Goal: Task Accomplishment & Management: Use online tool/utility

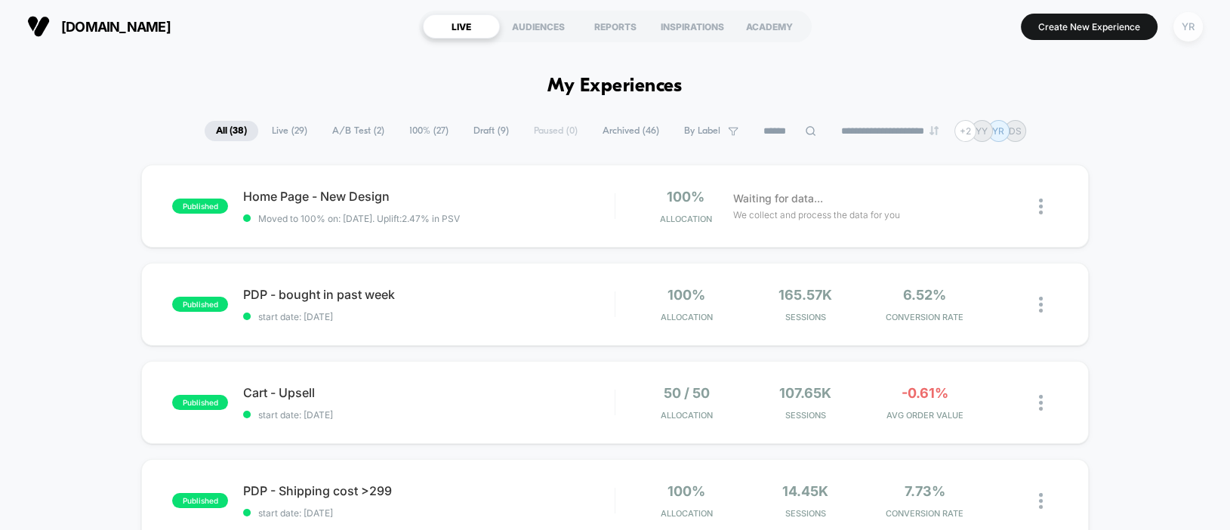
click at [1183, 29] on div "YR" at bounding box center [1188, 26] width 29 height 29
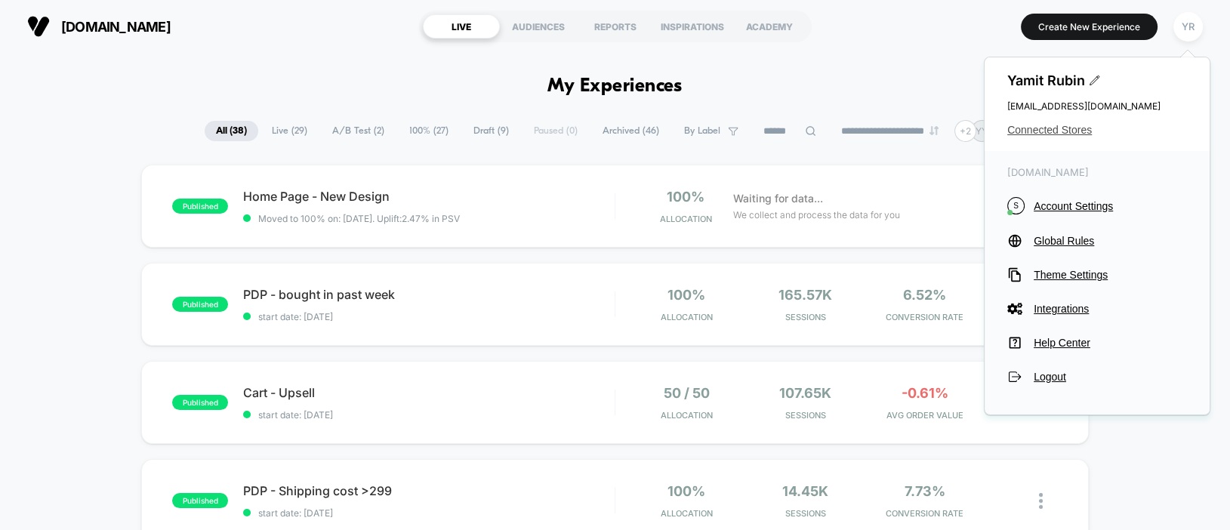
click at [1078, 125] on span "Connected Stores" at bounding box center [1097, 130] width 180 height 12
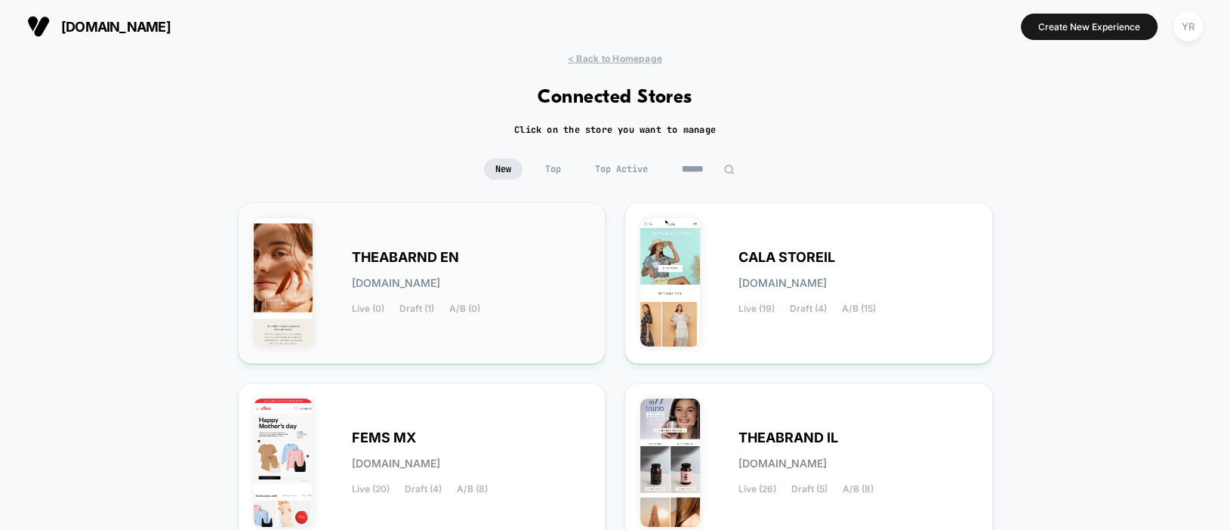
scroll to position [76, 0]
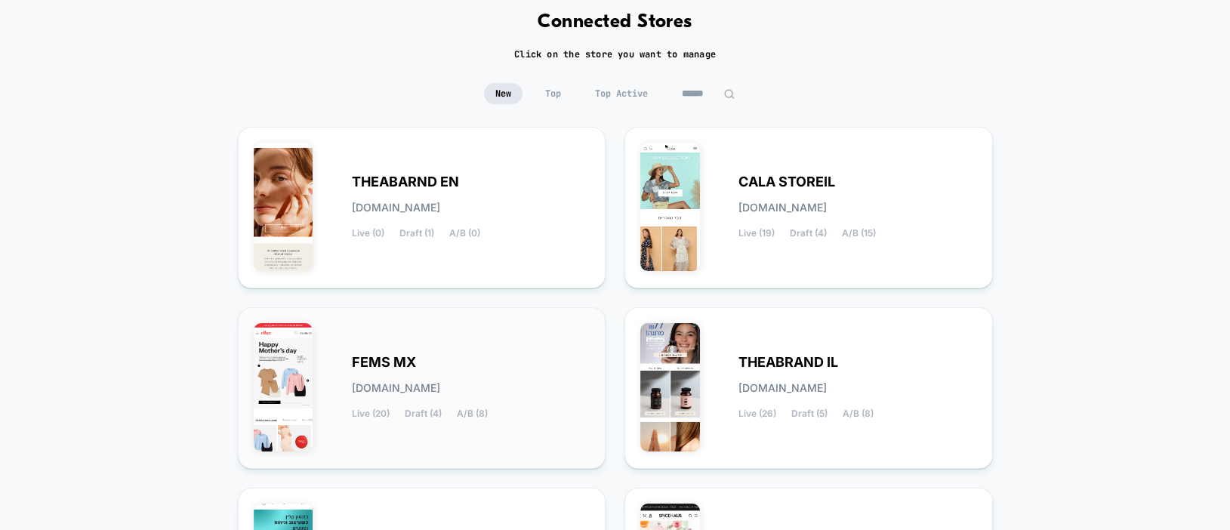
click at [296, 375] on img at bounding box center [284, 387] width 60 height 128
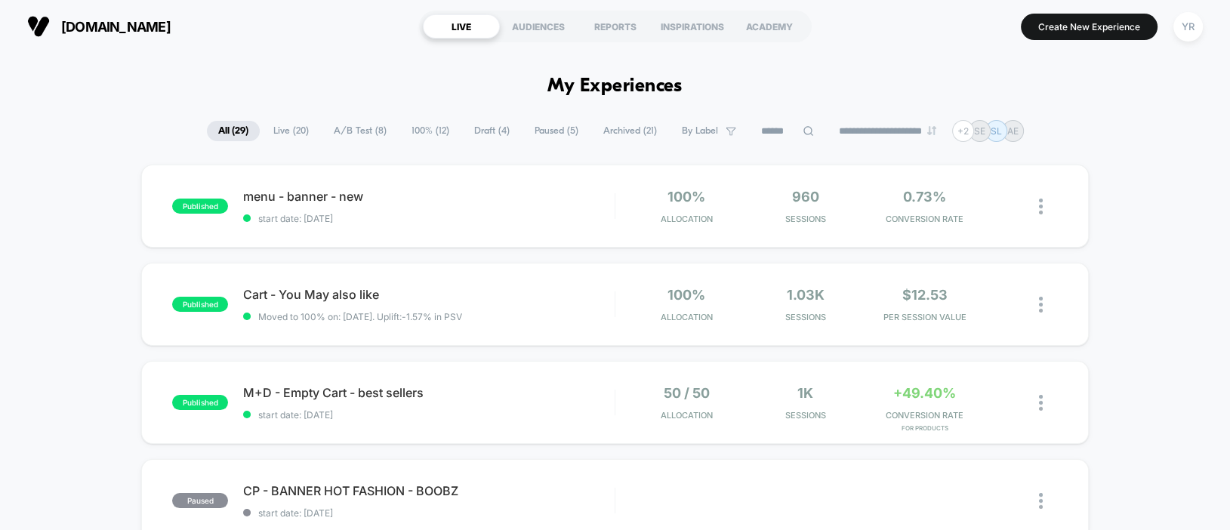
click at [275, 131] on span "Live ( 20 )" at bounding box center [291, 131] width 58 height 20
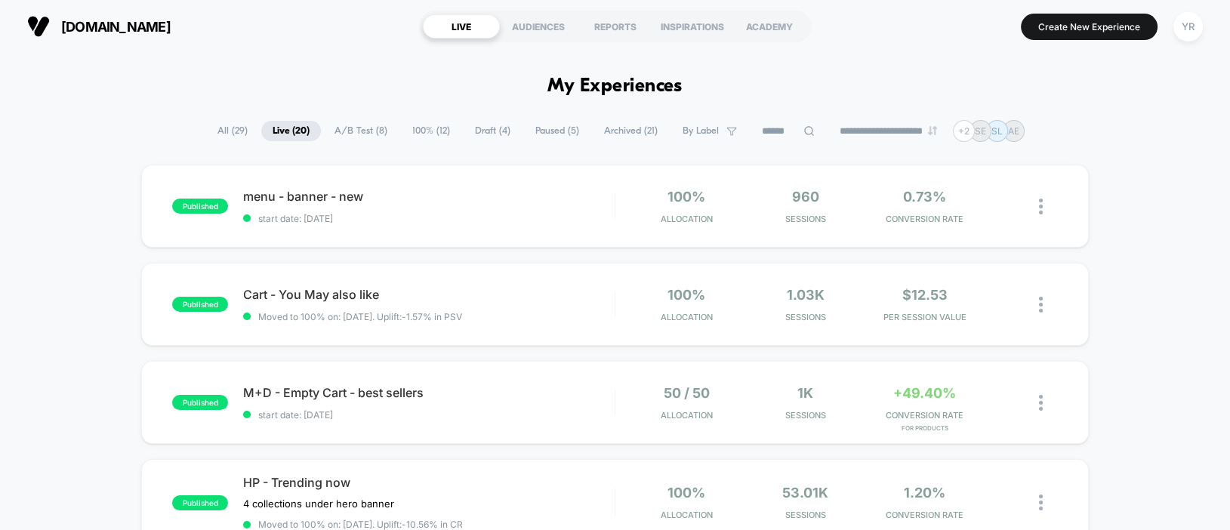
click at [779, 128] on input at bounding box center [789, 131] width 76 height 18
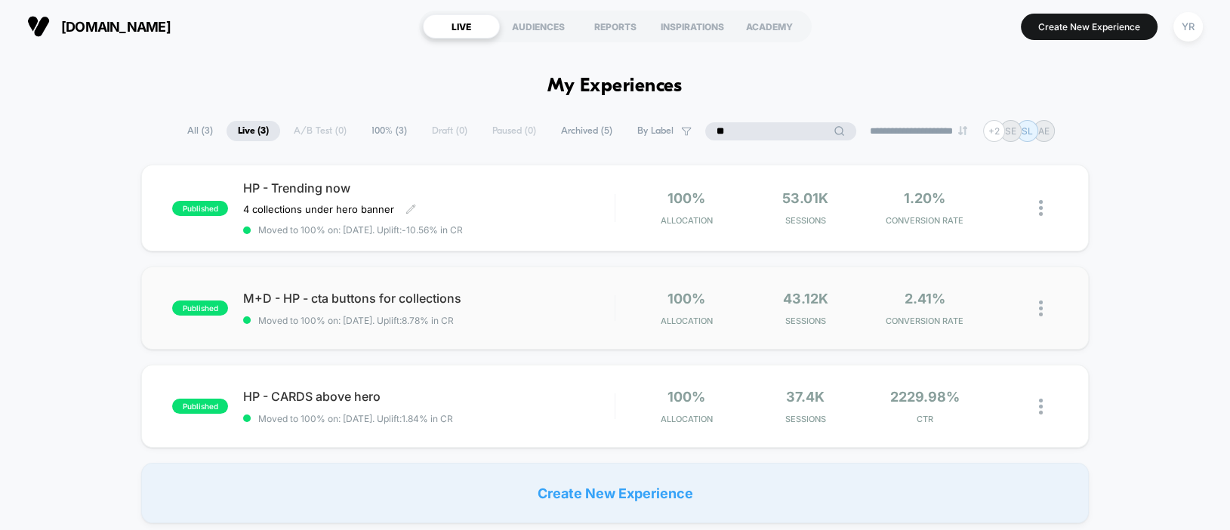
type input "**"
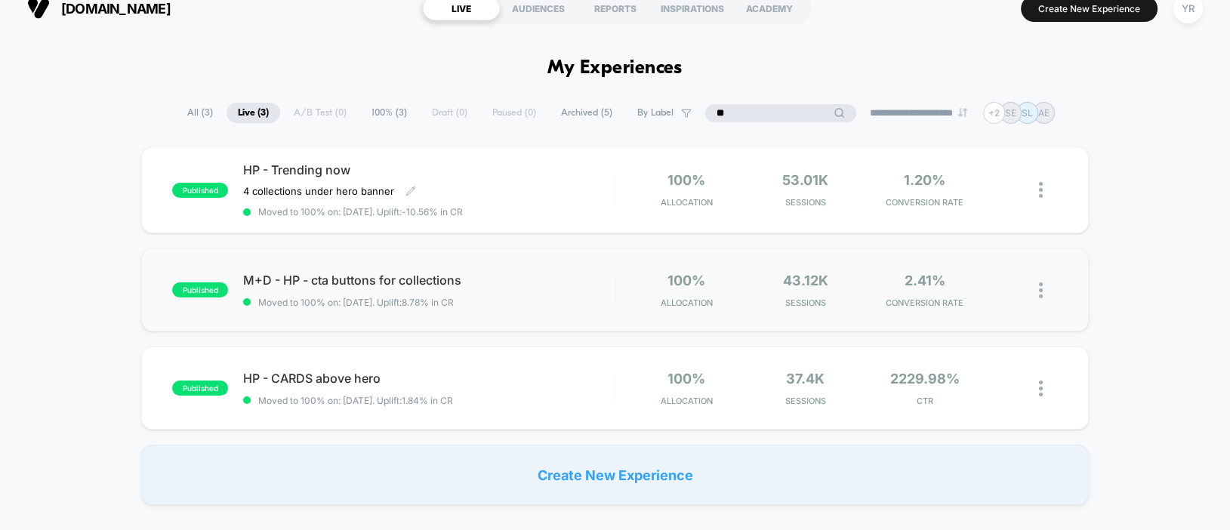
click at [579, 210] on div "published HP - Trending now 4 collections under hero banner Click to edit exper…" at bounding box center [615, 326] width 1230 height 359
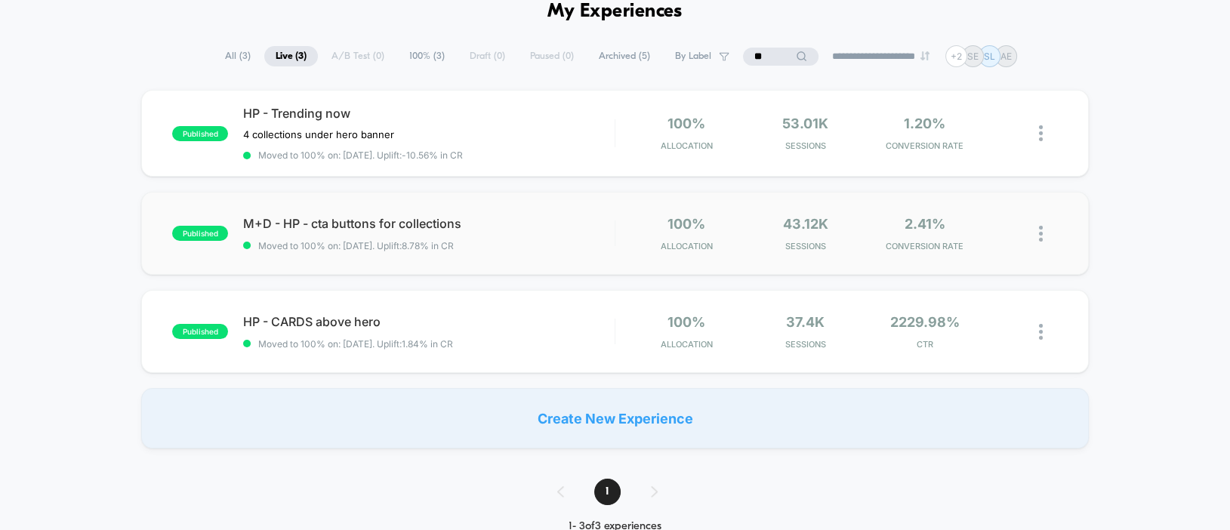
scroll to position [76, 0]
click at [571, 127] on div "HP - Trending now 4 collections under hero banner Click to edit experience deta…" at bounding box center [428, 132] width 371 height 55
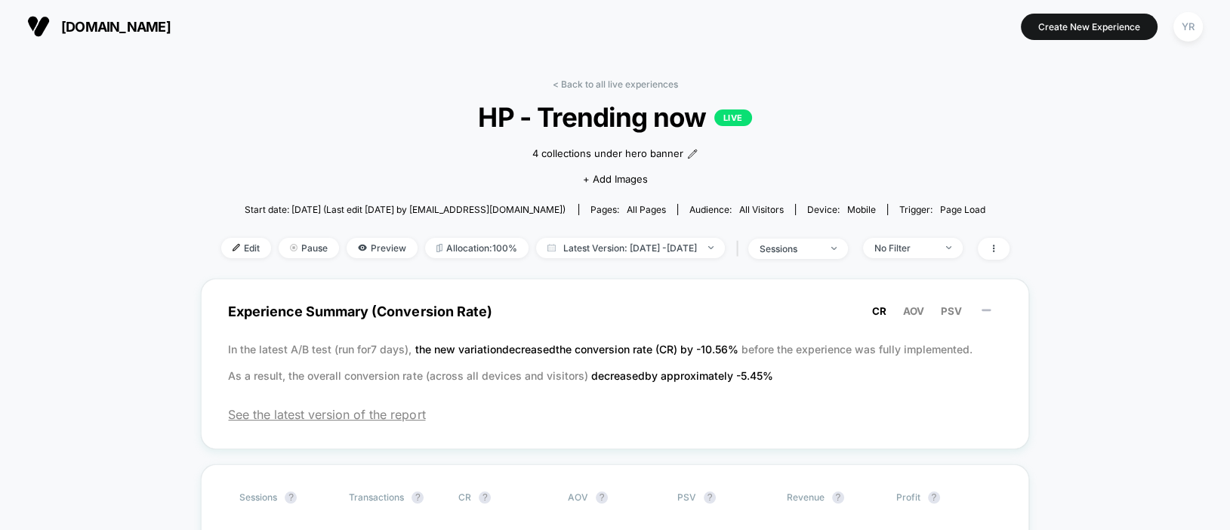
scroll to position [76, 0]
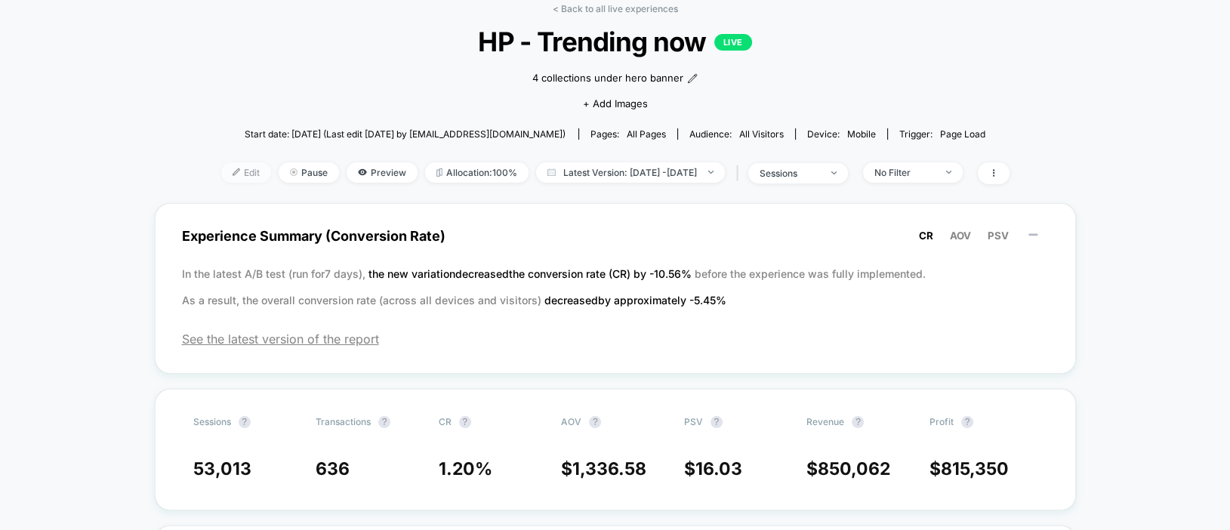
click at [222, 171] on span "Edit" at bounding box center [246, 172] width 50 height 20
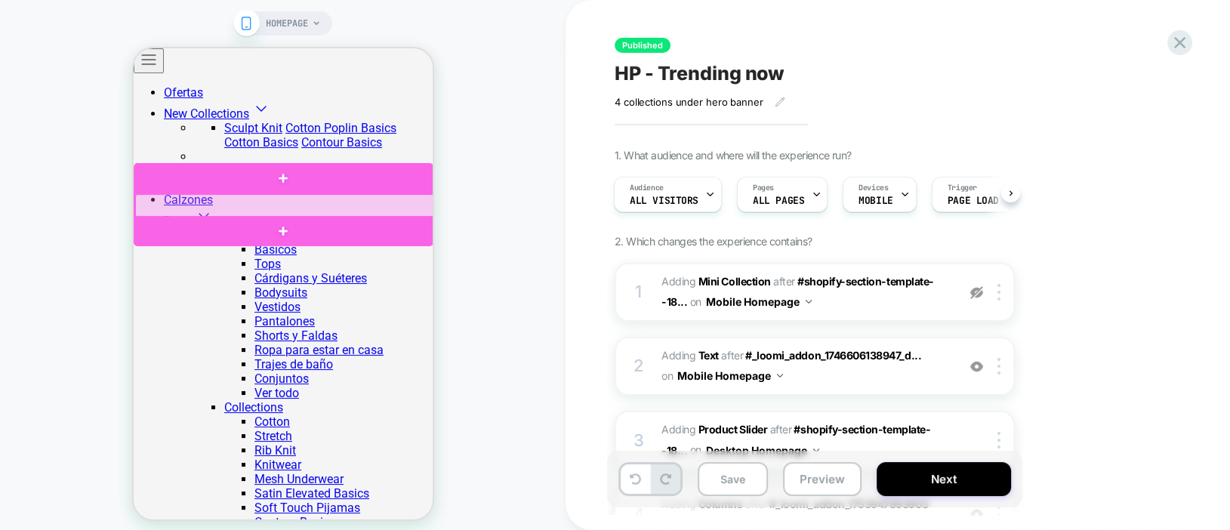
click at [321, 202] on div at bounding box center [284, 206] width 300 height 24
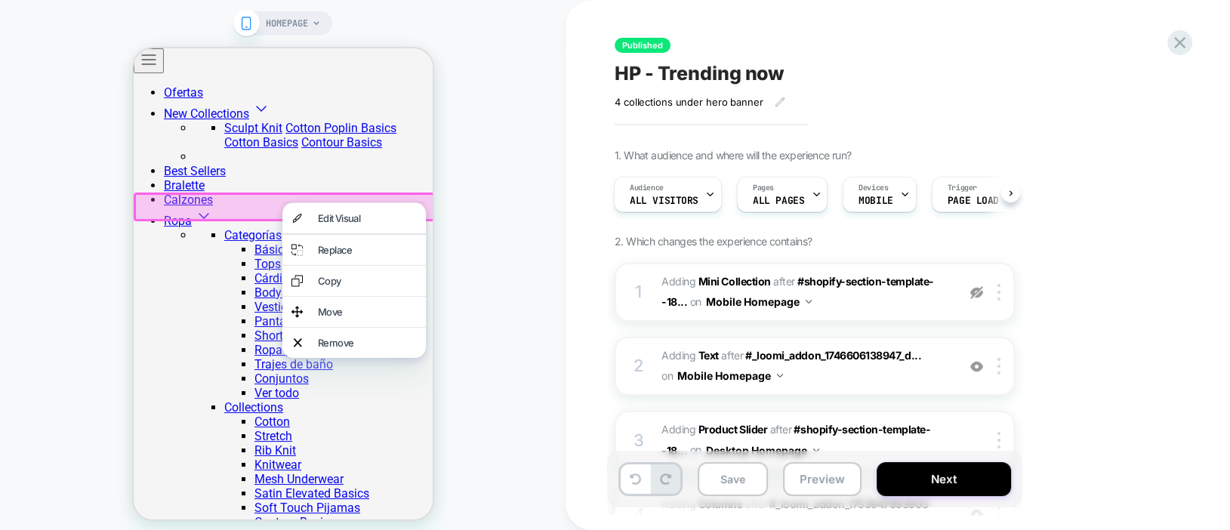
click at [66, 225] on div "HOMEPAGE" at bounding box center [283, 272] width 566 height 514
click at [81, 247] on div "HOMEPAGE" at bounding box center [283, 272] width 566 height 514
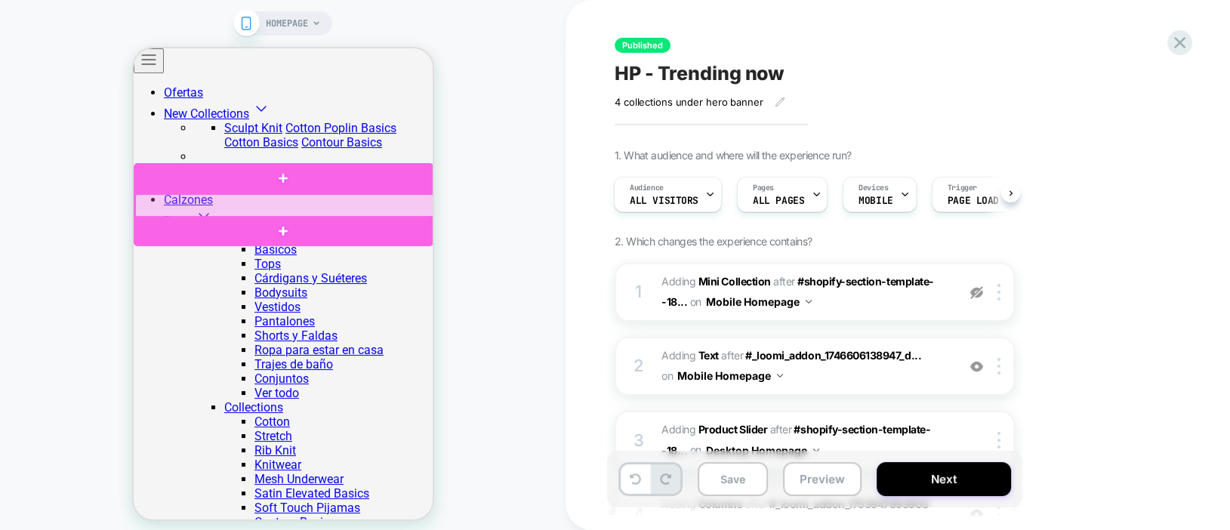
click at [230, 208] on div at bounding box center [284, 206] width 300 height 24
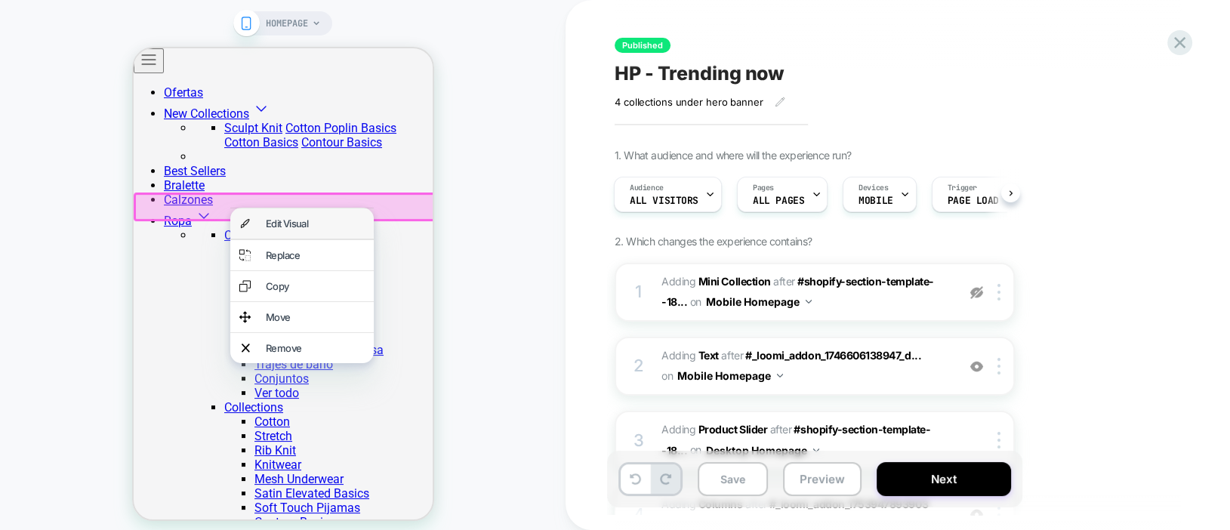
click at [287, 229] on div "Edit Visual" at bounding box center [314, 224] width 99 height 12
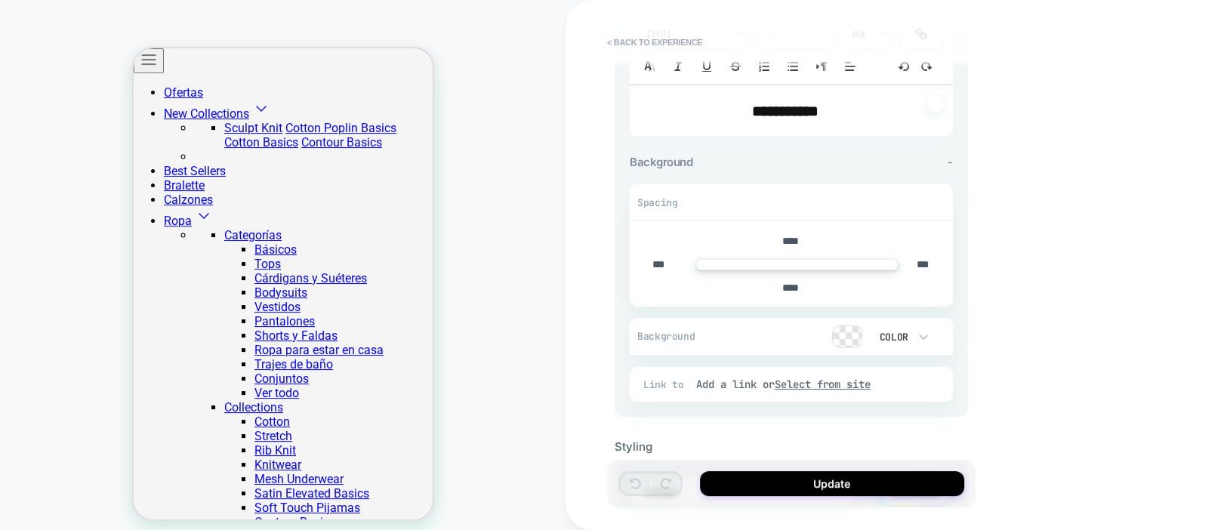
click at [790, 103] on span "**********" at bounding box center [785, 110] width 66 height 15
type input "****"
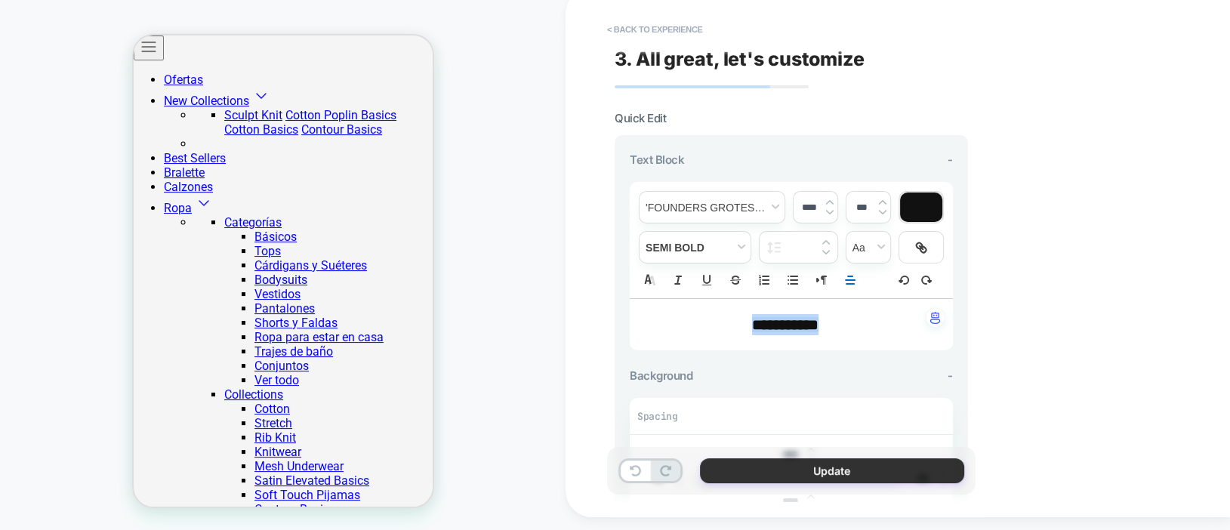
click at [851, 475] on button "Update" at bounding box center [832, 470] width 264 height 25
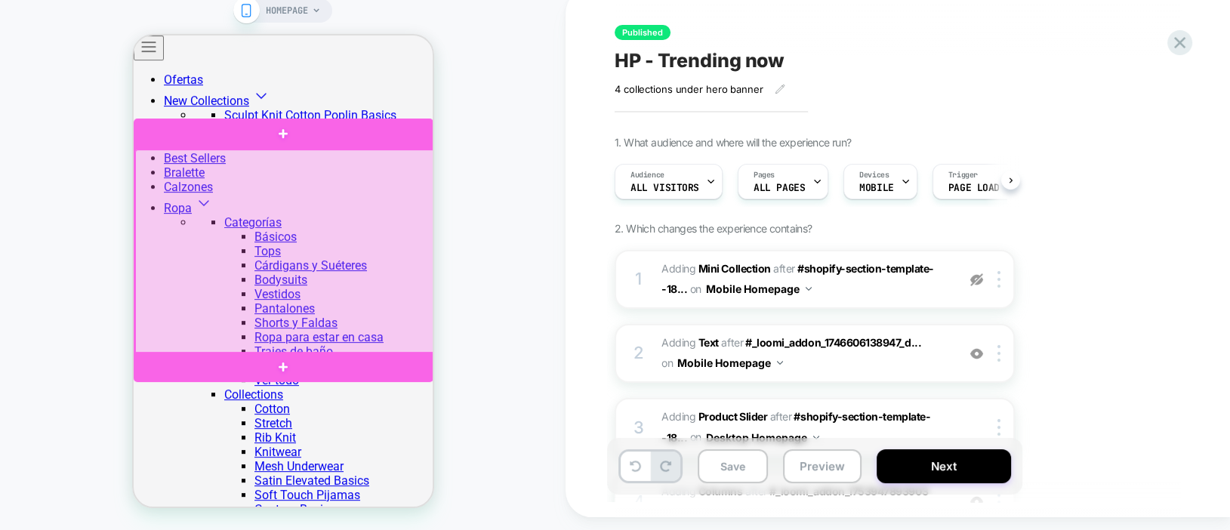
click at [285, 264] on div at bounding box center [284, 252] width 300 height 205
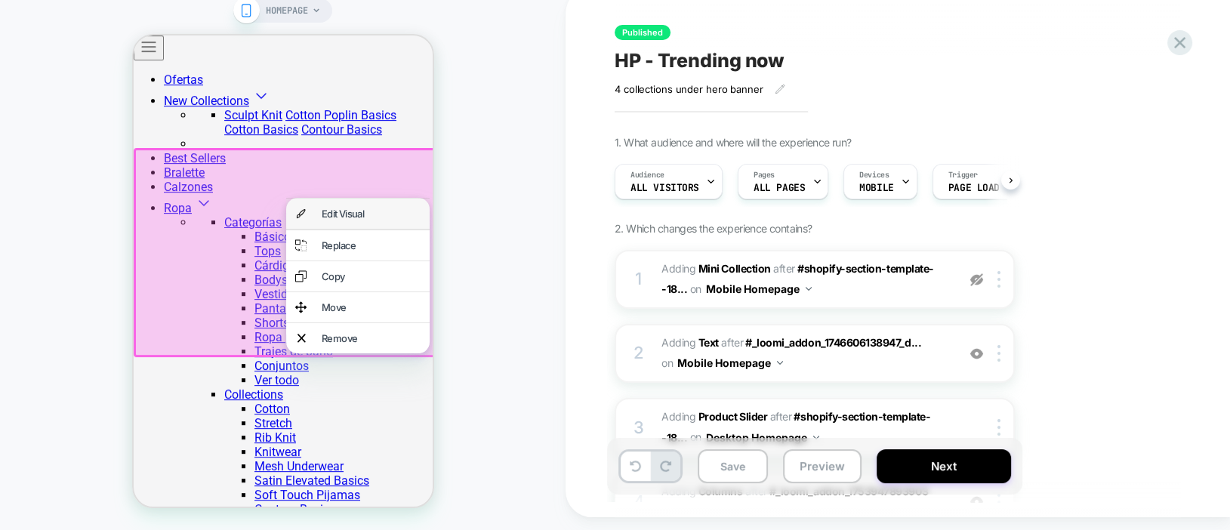
click at [330, 214] on div "Edit Visual" at bounding box center [370, 214] width 99 height 12
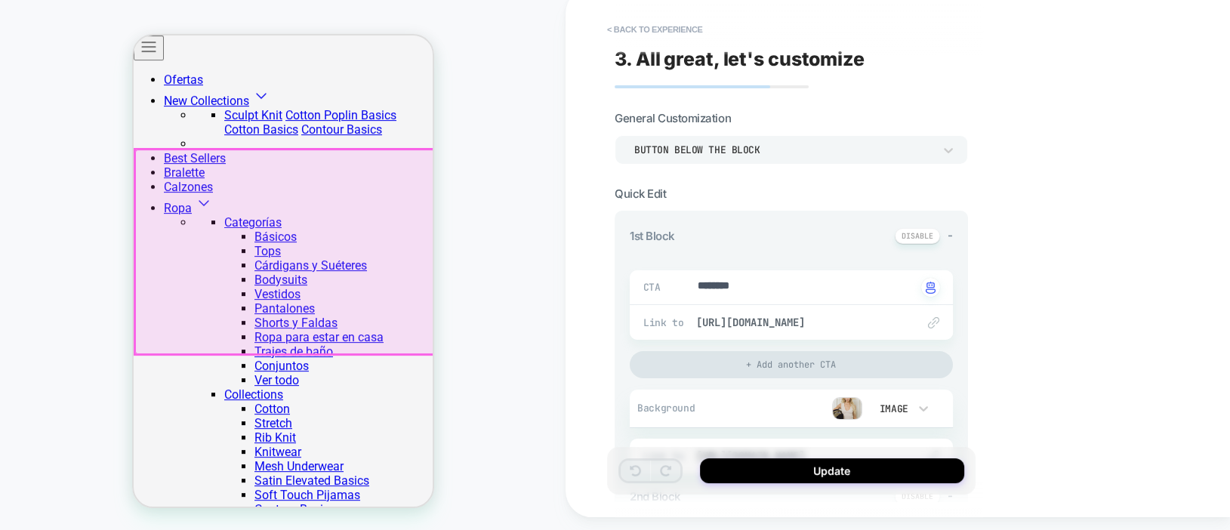
type textarea "*"
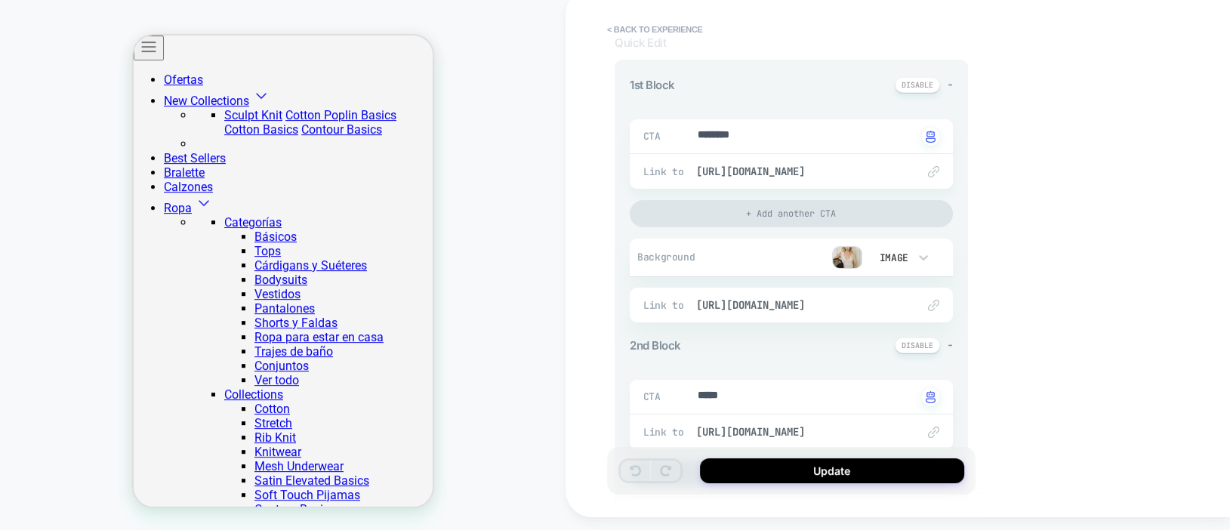
click at [851, 250] on img at bounding box center [847, 257] width 30 height 23
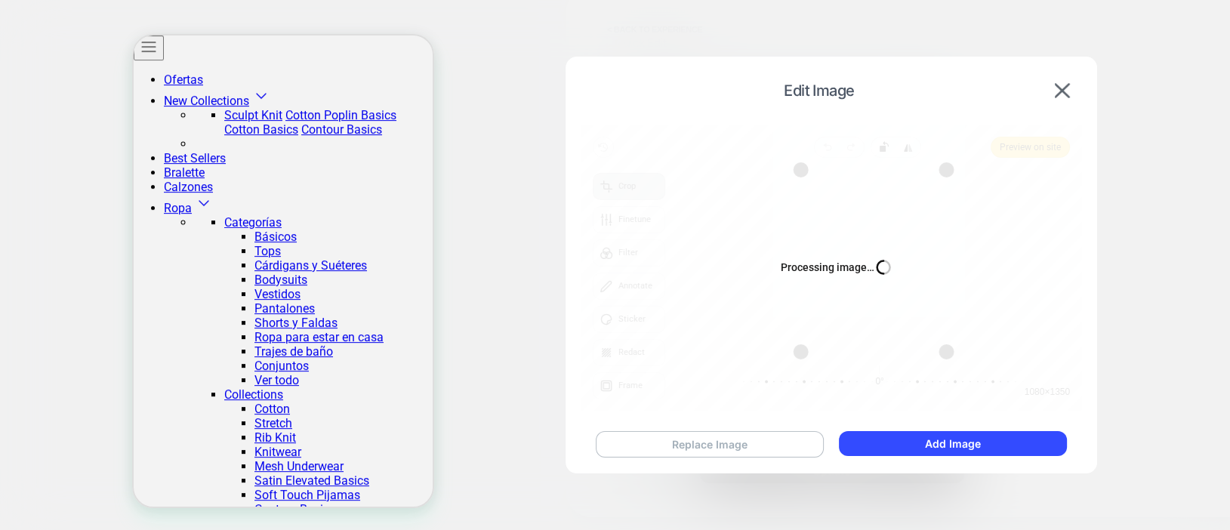
click at [682, 443] on button "Replace Image" at bounding box center [710, 444] width 229 height 26
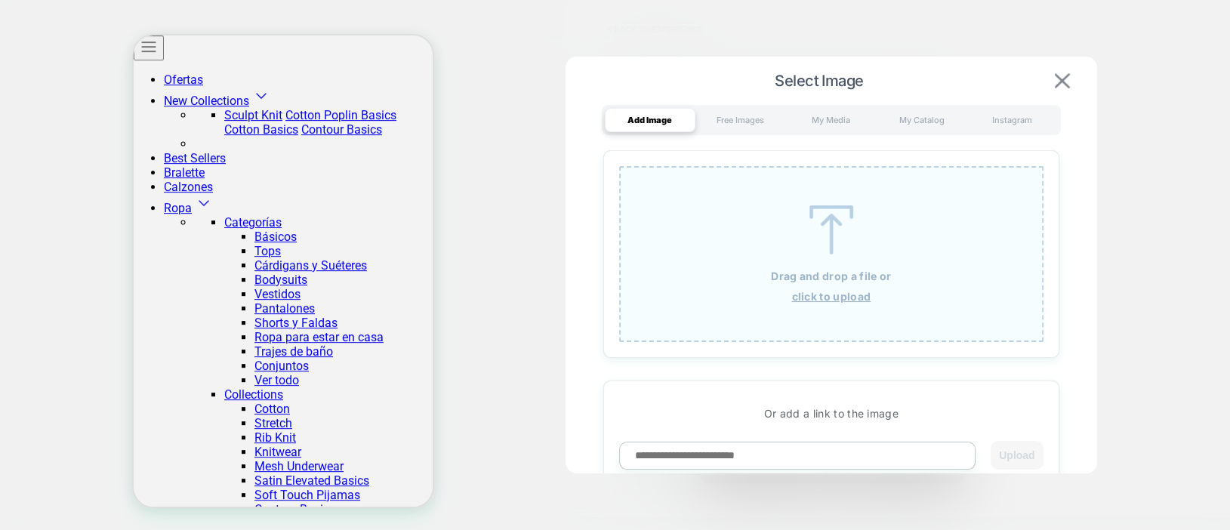
click at [1066, 81] on img at bounding box center [1062, 80] width 15 height 15
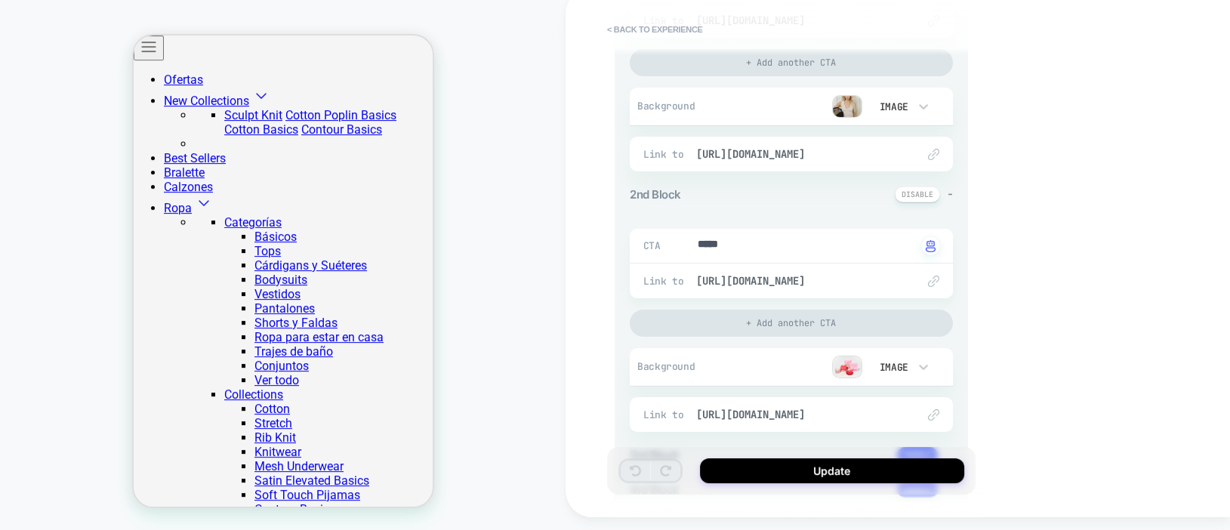
scroll to position [579, 0]
click at [630, 27] on button "< Back to experience" at bounding box center [655, 29] width 110 height 24
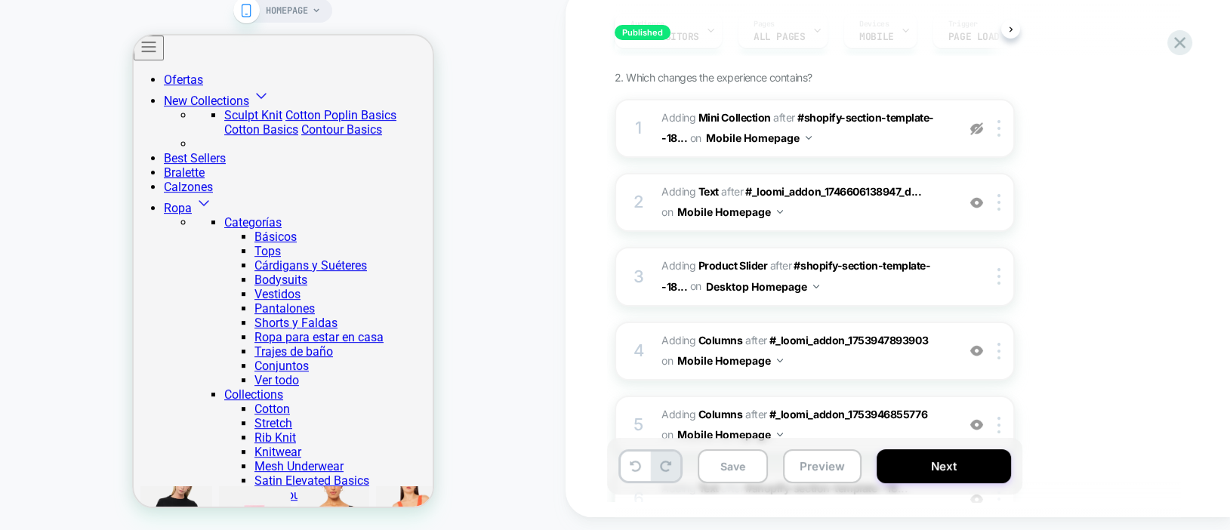
scroll to position [487, 0]
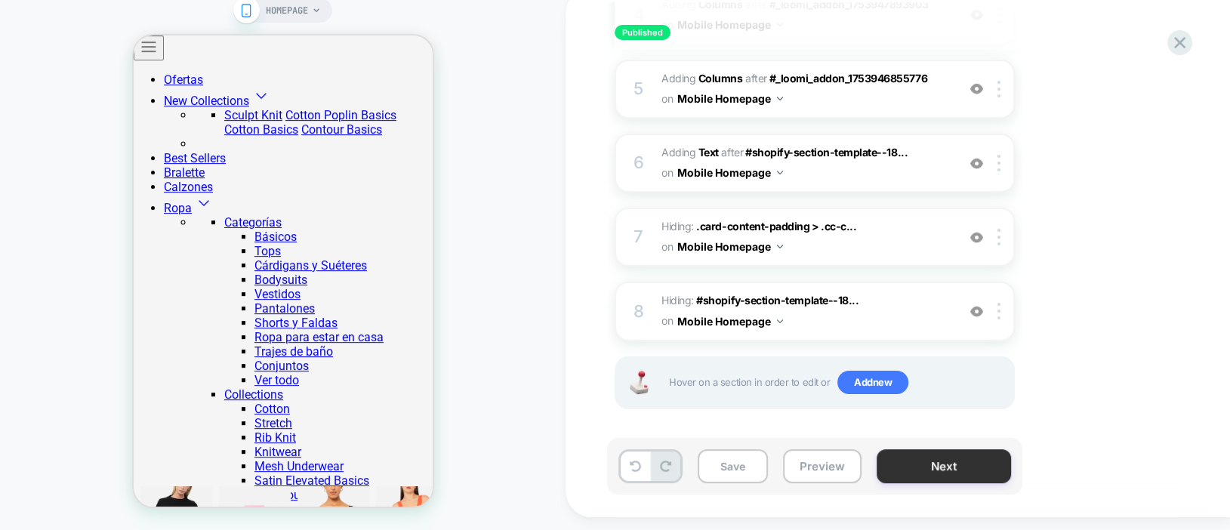
click at [958, 467] on button "Next" at bounding box center [944, 466] width 134 height 34
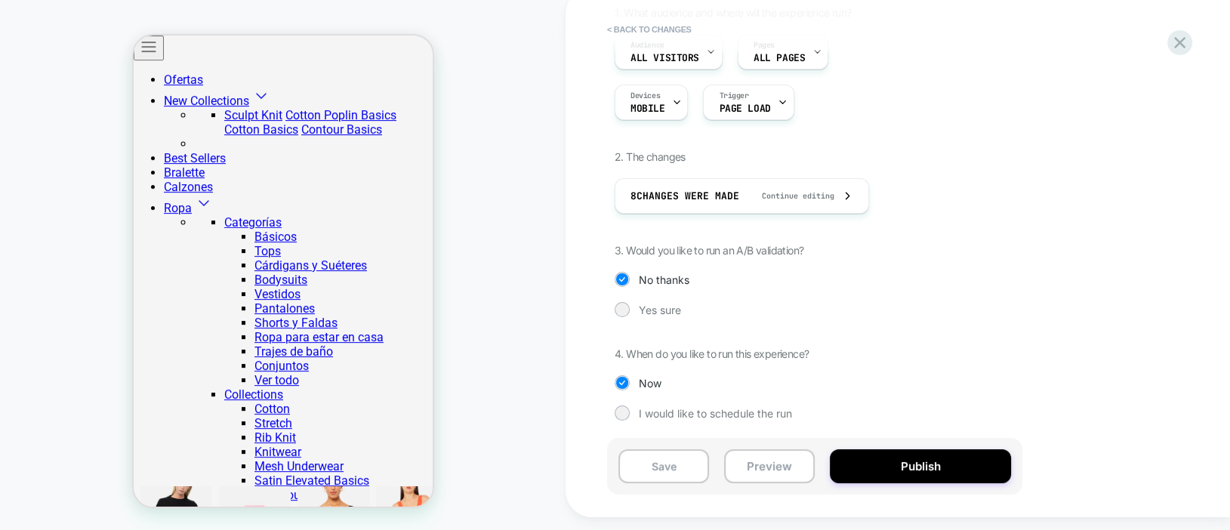
scroll to position [0, 0]
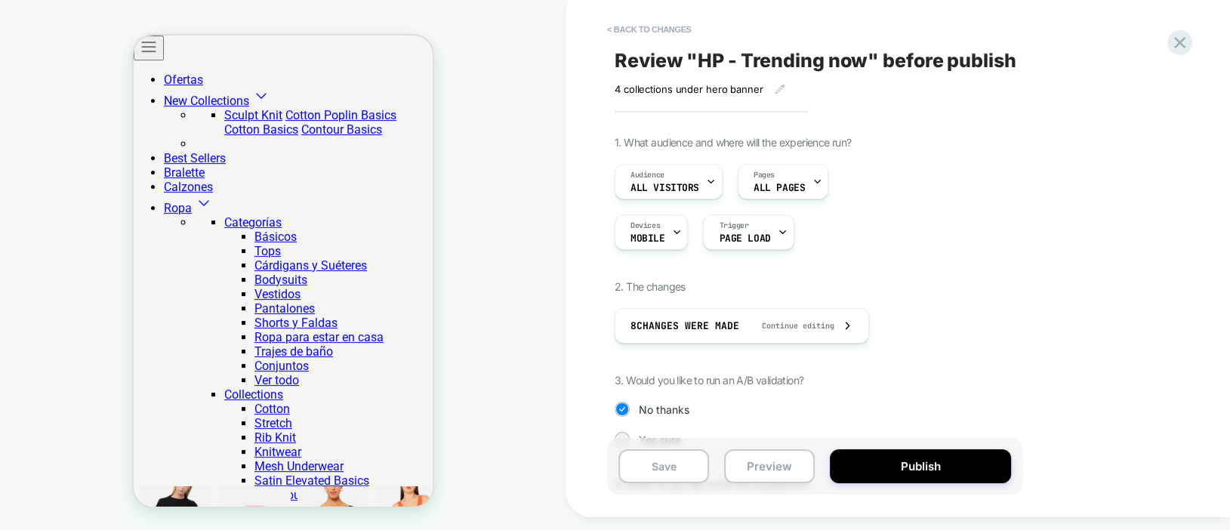
click at [67, 359] on div "HOMEPAGE" at bounding box center [283, 259] width 566 height 514
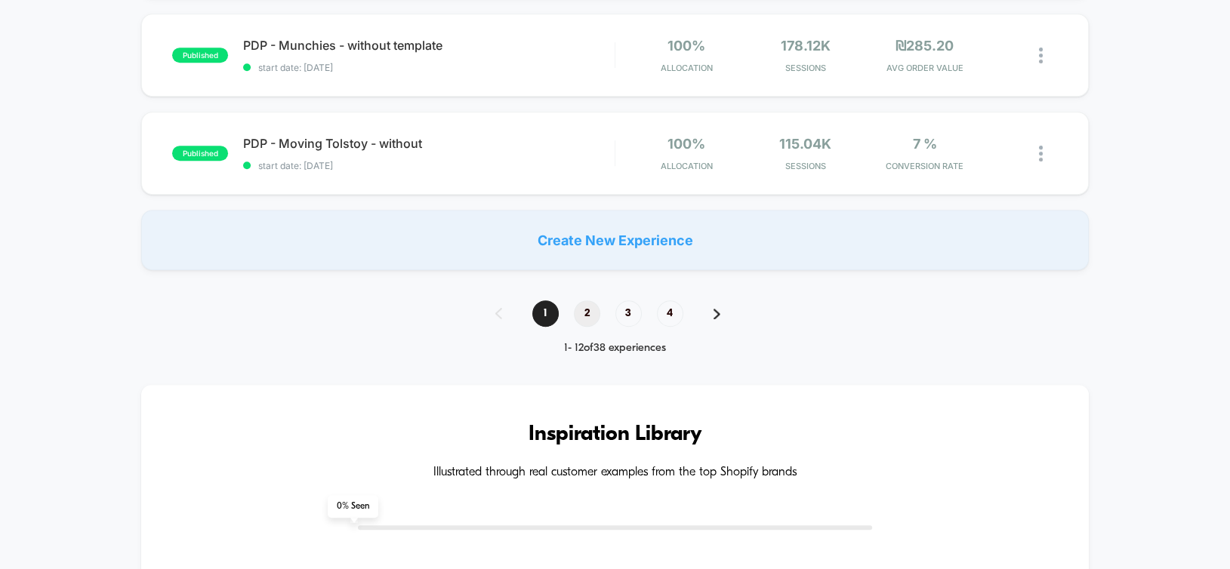
click at [585, 319] on span "2" at bounding box center [587, 314] width 26 height 26
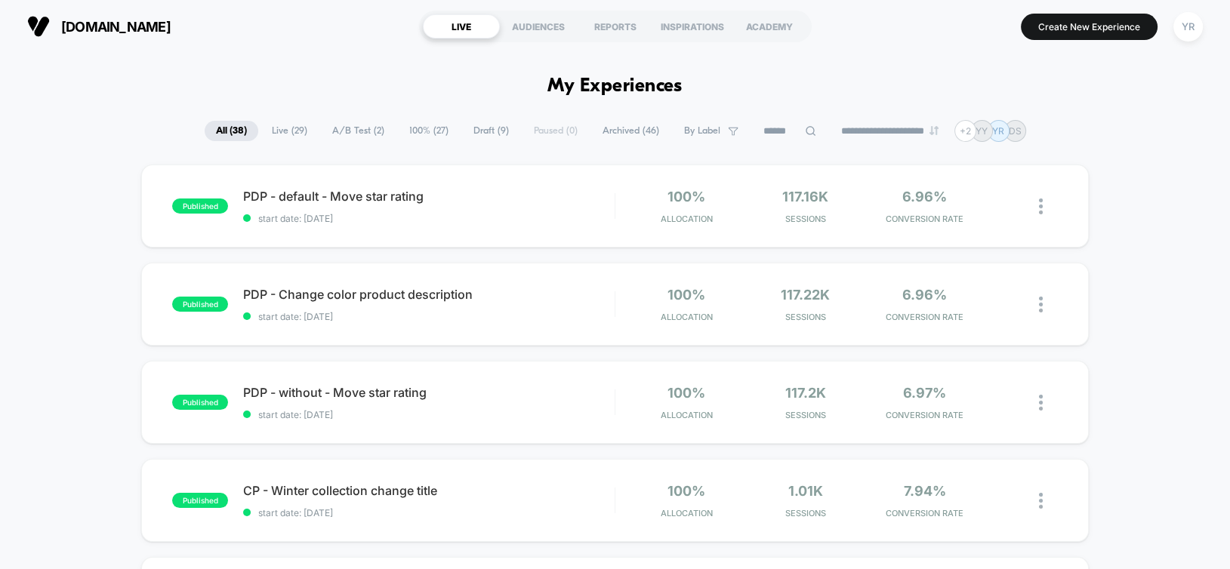
click at [353, 133] on span "A/B Test ( 2 )" at bounding box center [358, 131] width 75 height 20
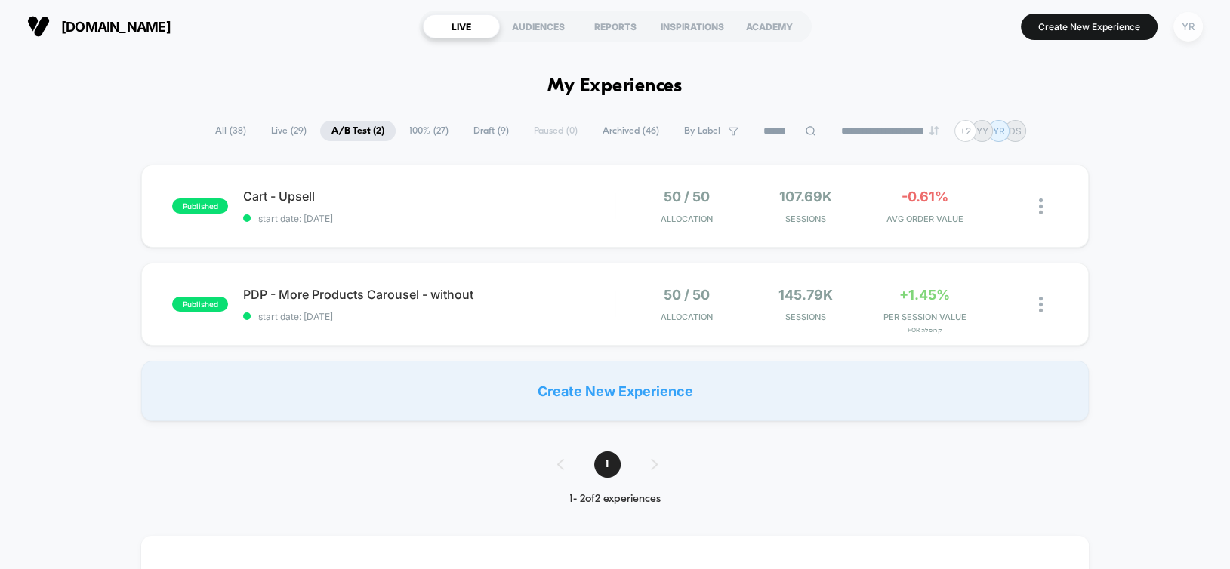
click at [1191, 30] on div "YR" at bounding box center [1188, 26] width 29 height 29
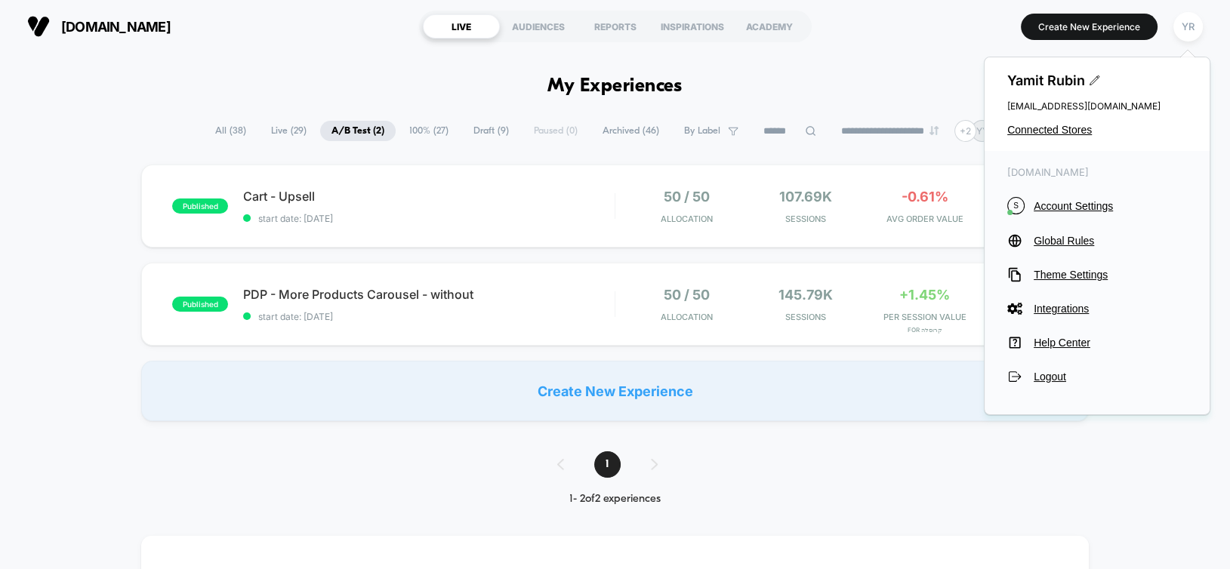
click at [1035, 121] on div "[PERSON_NAME] [PERSON_NAME][EMAIL_ADDRESS][DOMAIN_NAME] Connected Stores" at bounding box center [1097, 104] width 225 height 94
click at [1044, 126] on span "Connected Stores" at bounding box center [1097, 130] width 180 height 12
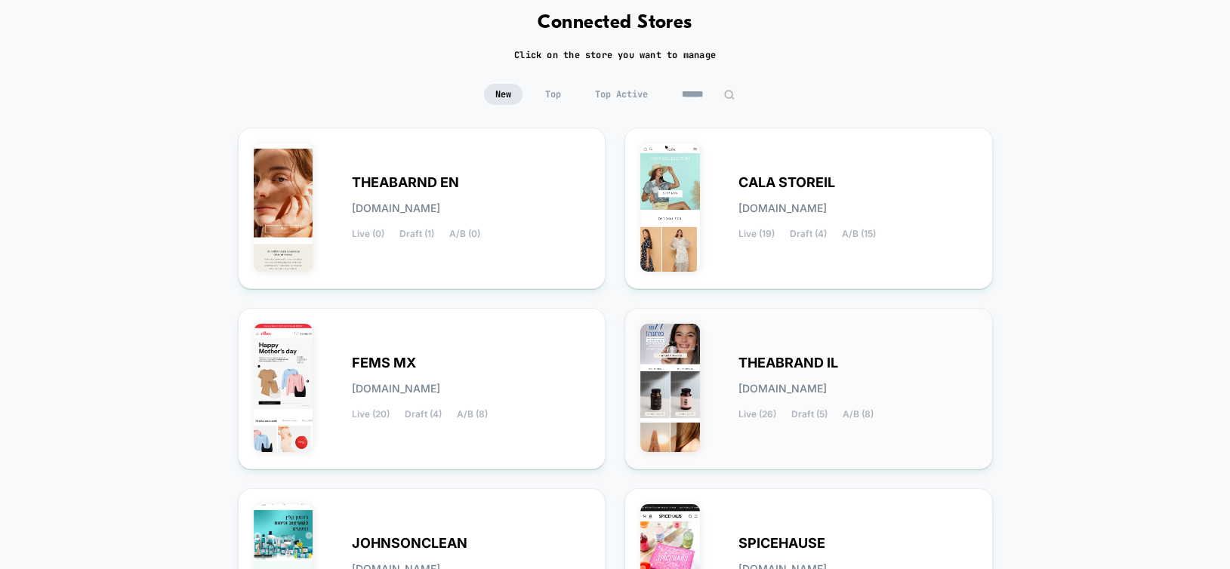
scroll to position [76, 0]
click at [258, 385] on img at bounding box center [284, 387] width 60 height 128
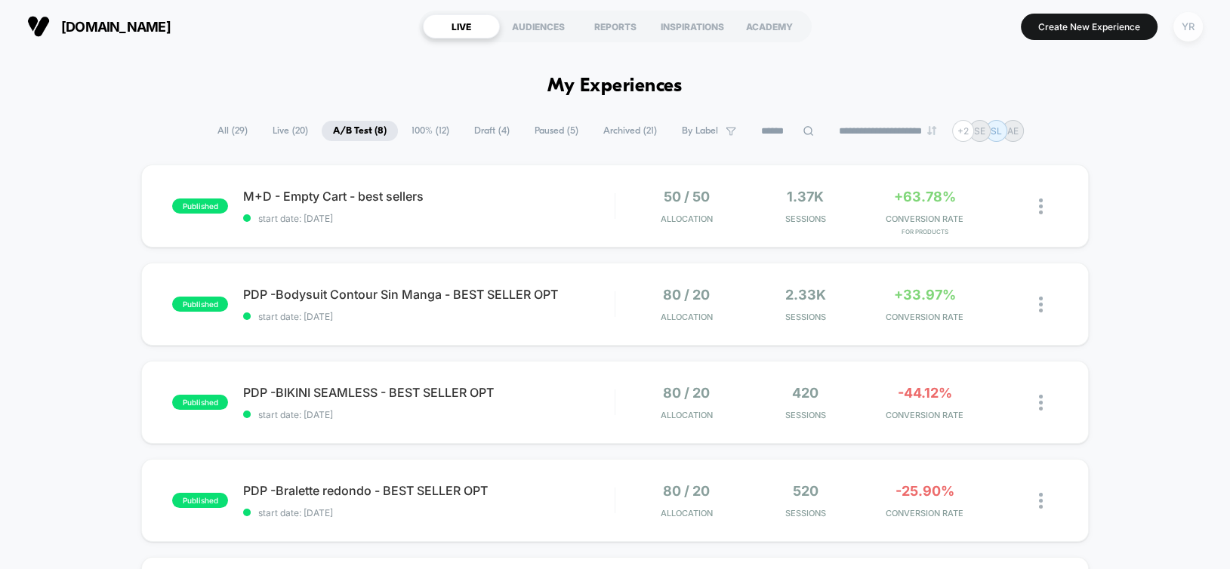
click at [1195, 32] on div "YR" at bounding box center [1188, 26] width 29 height 29
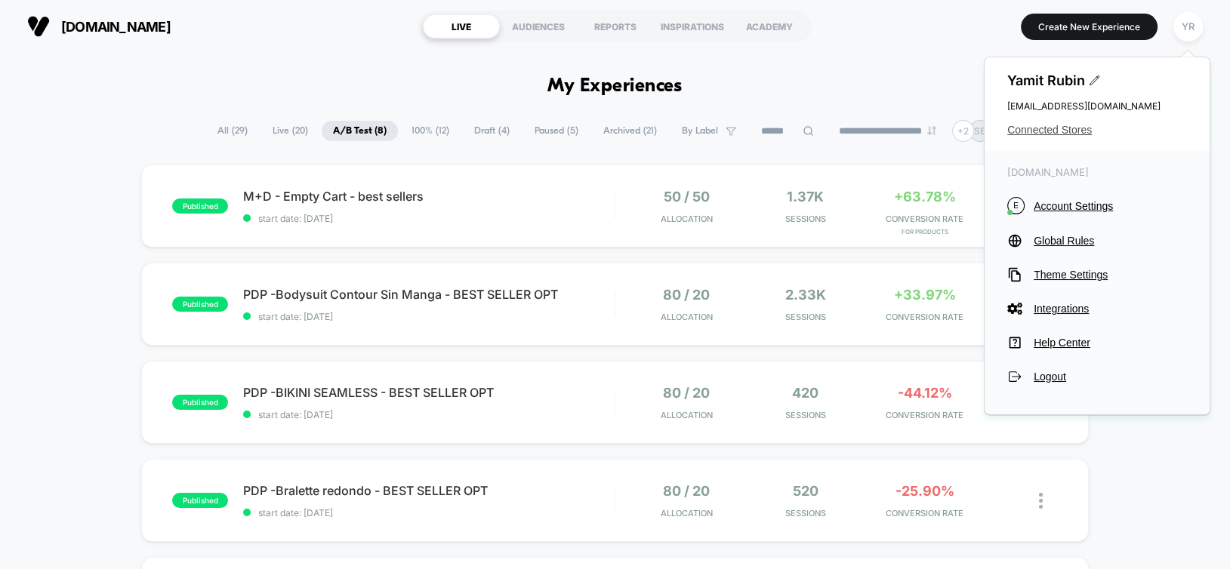
click at [1052, 126] on span "Connected Stores" at bounding box center [1097, 130] width 180 height 12
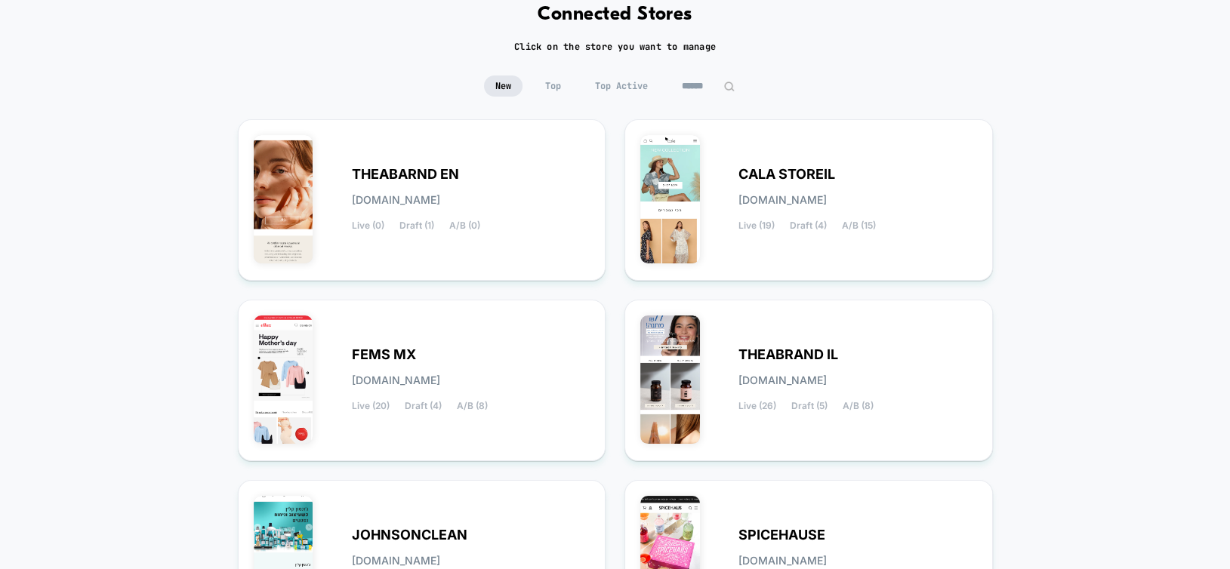
scroll to position [151, 0]
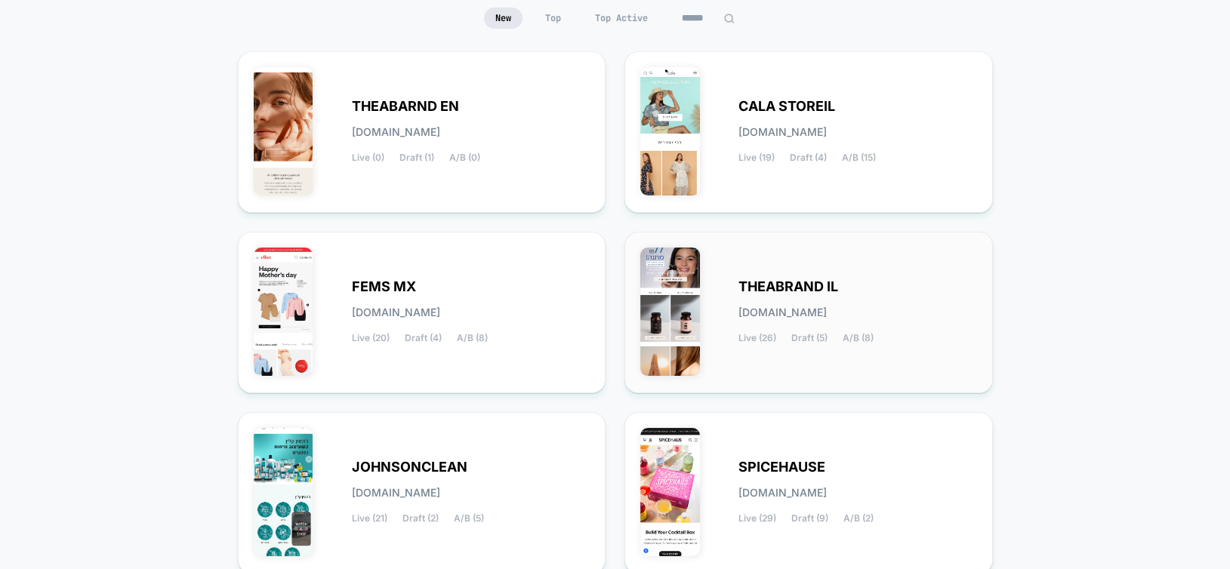
click at [693, 295] on img at bounding box center [670, 312] width 60 height 128
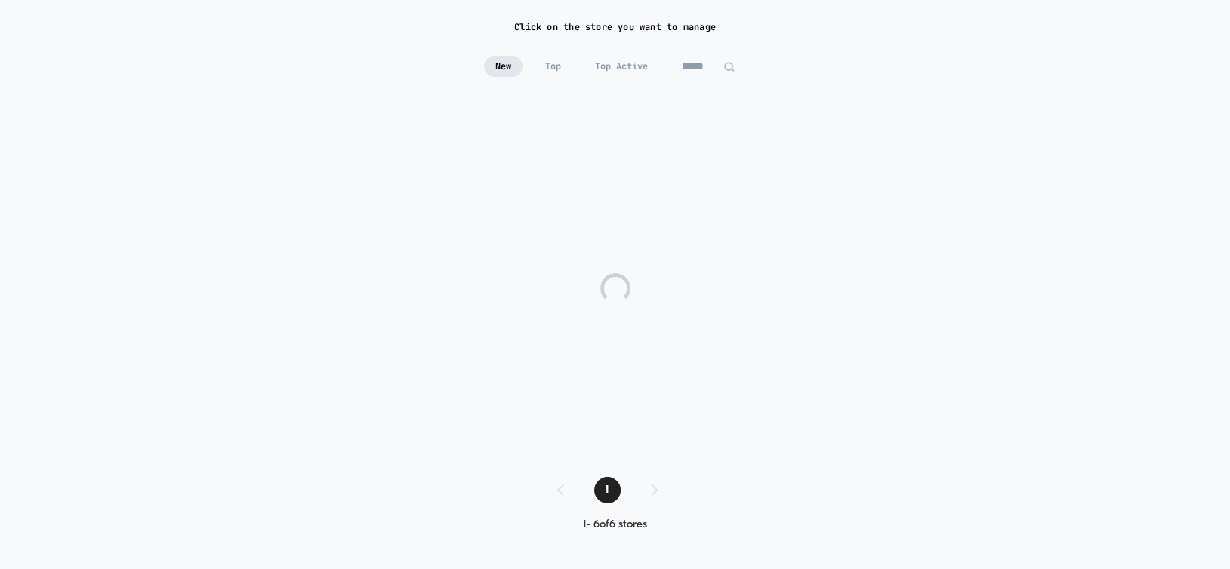
scroll to position [100, 0]
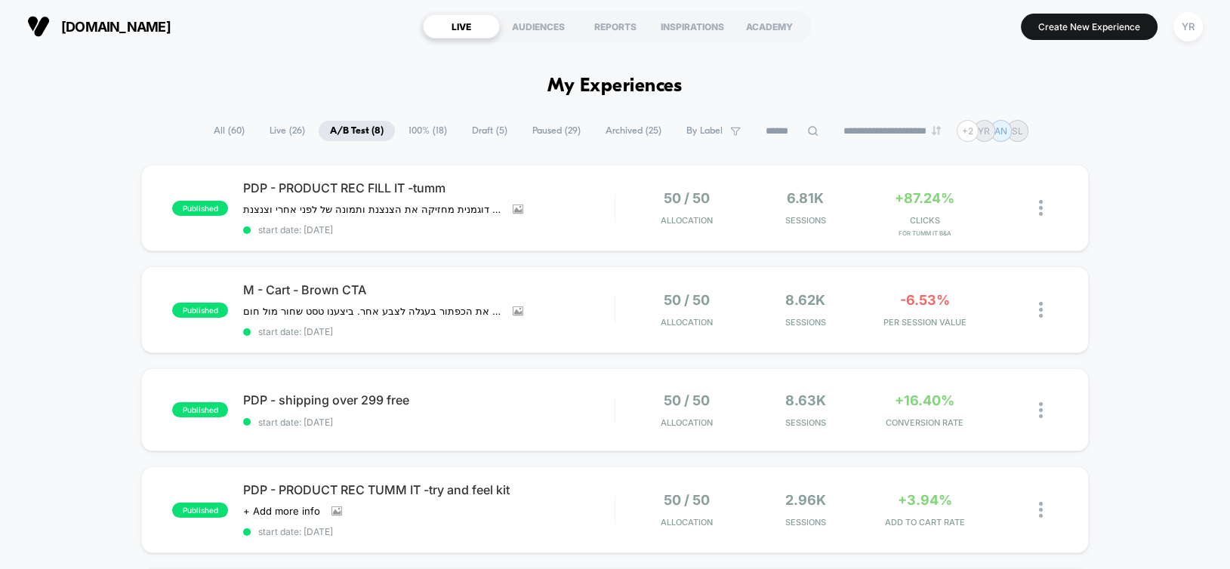
click at [223, 131] on span "All ( 60 )" at bounding box center [229, 131] width 54 height 20
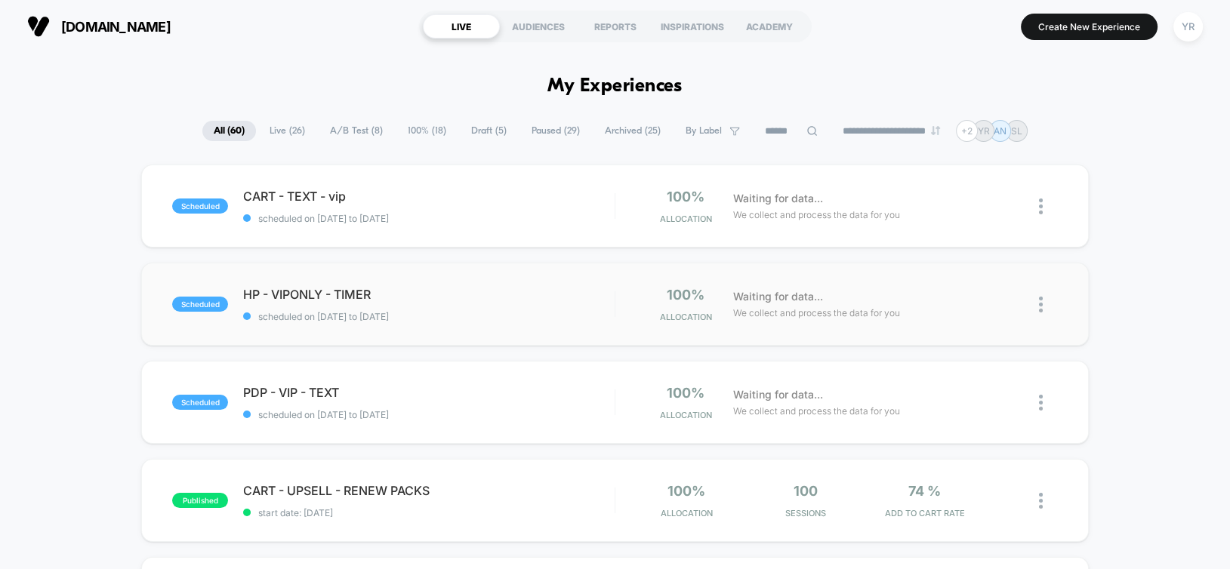
click at [506, 285] on div "scheduled HP - VIPONLY - TIMER scheduled on 21/08/2025 to 23/08/2025 100% Alloc…" at bounding box center [614, 304] width 947 height 83
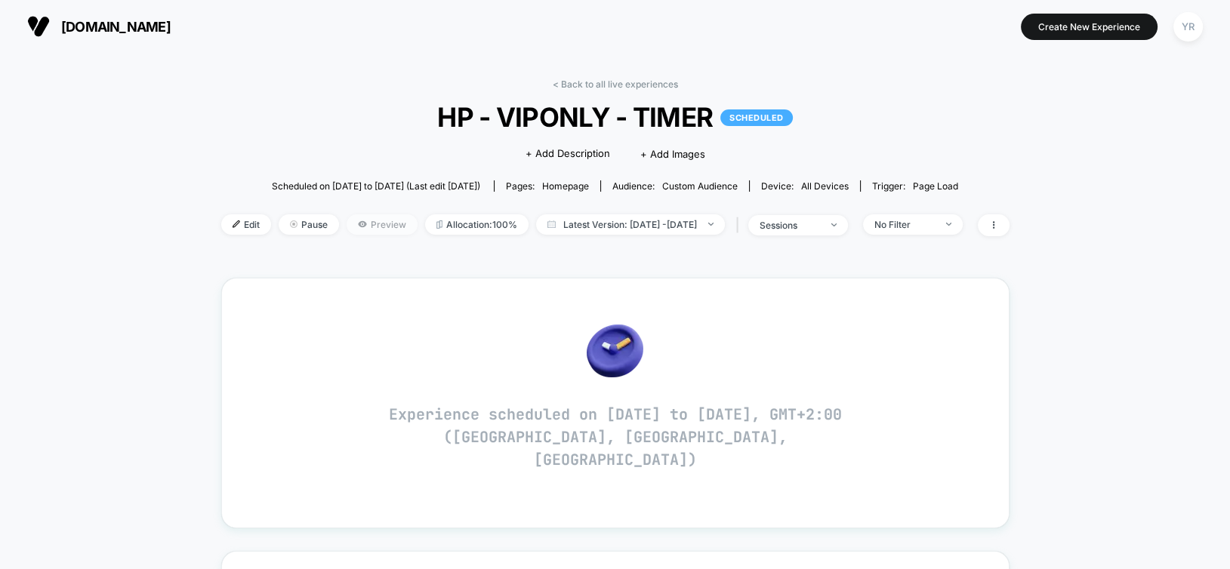
click at [358, 220] on icon at bounding box center [362, 224] width 9 height 9
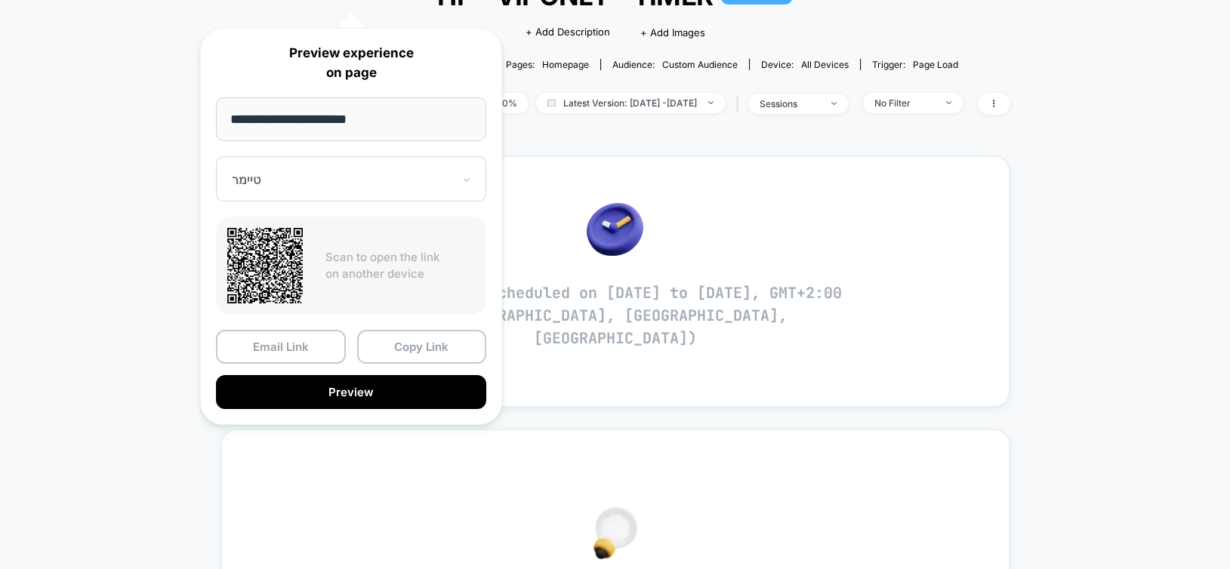
scroll to position [227, 0]
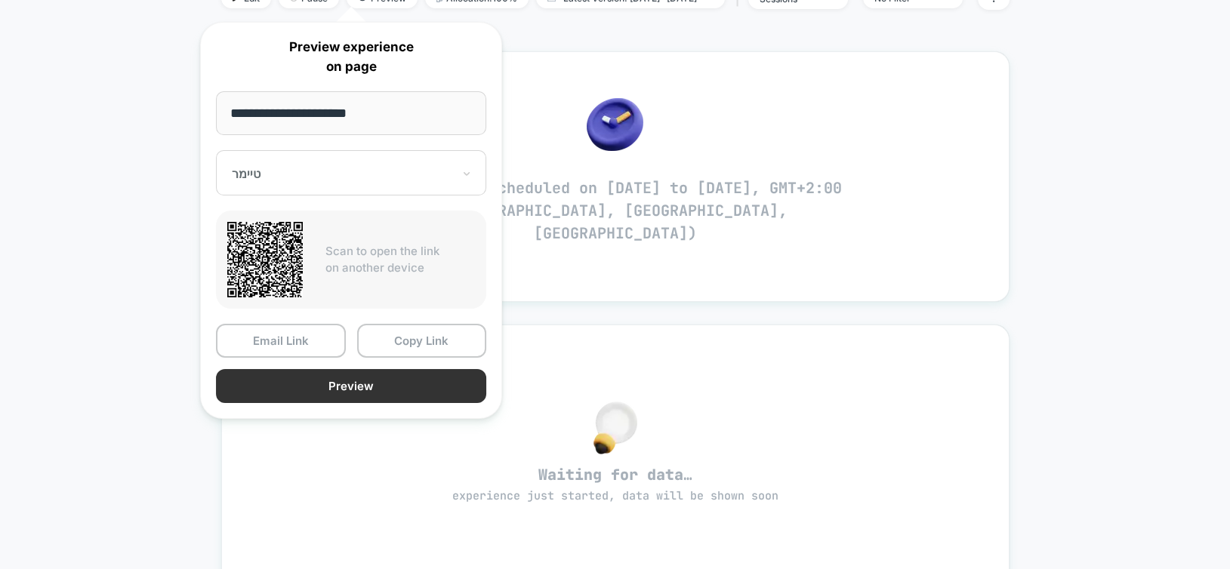
click at [381, 382] on button "Preview" at bounding box center [351, 386] width 270 height 34
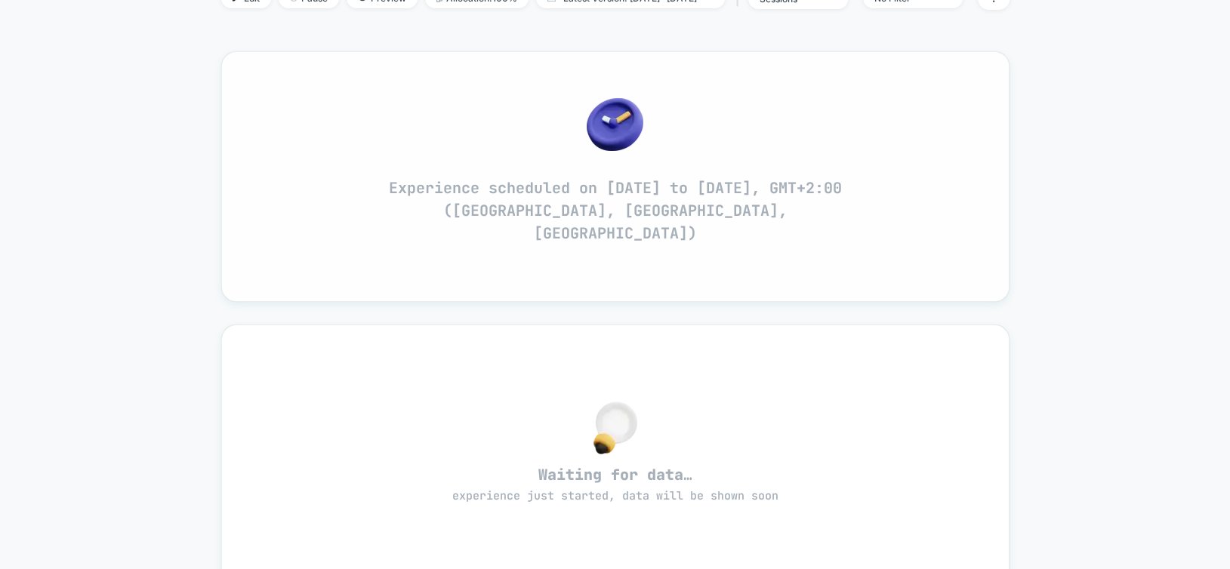
scroll to position [0, 0]
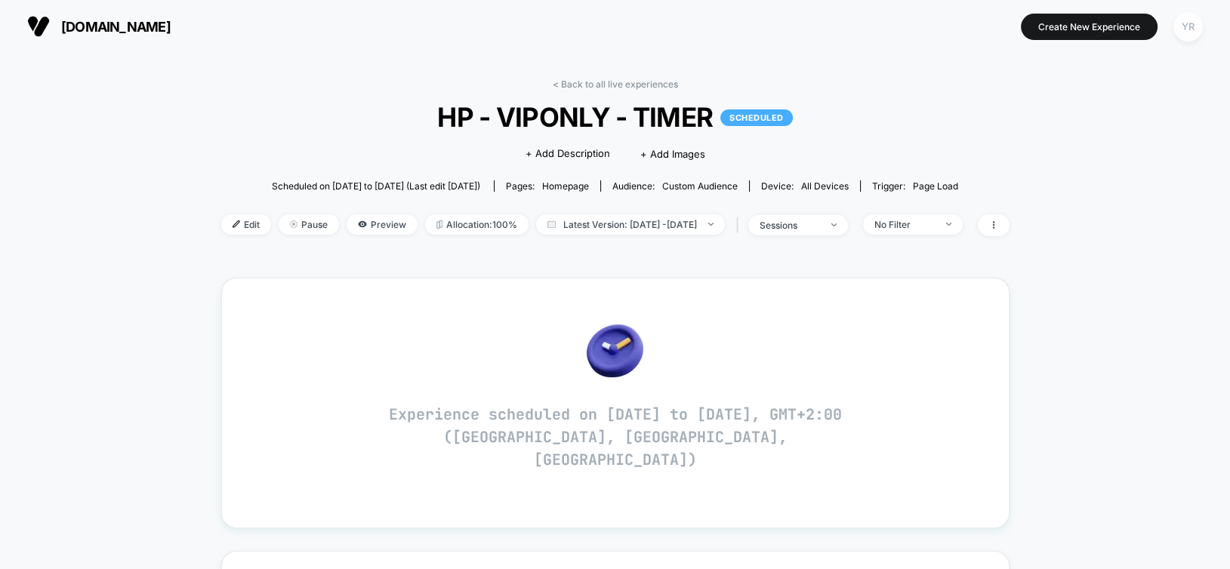
click at [1195, 25] on div "YR" at bounding box center [1188, 26] width 29 height 29
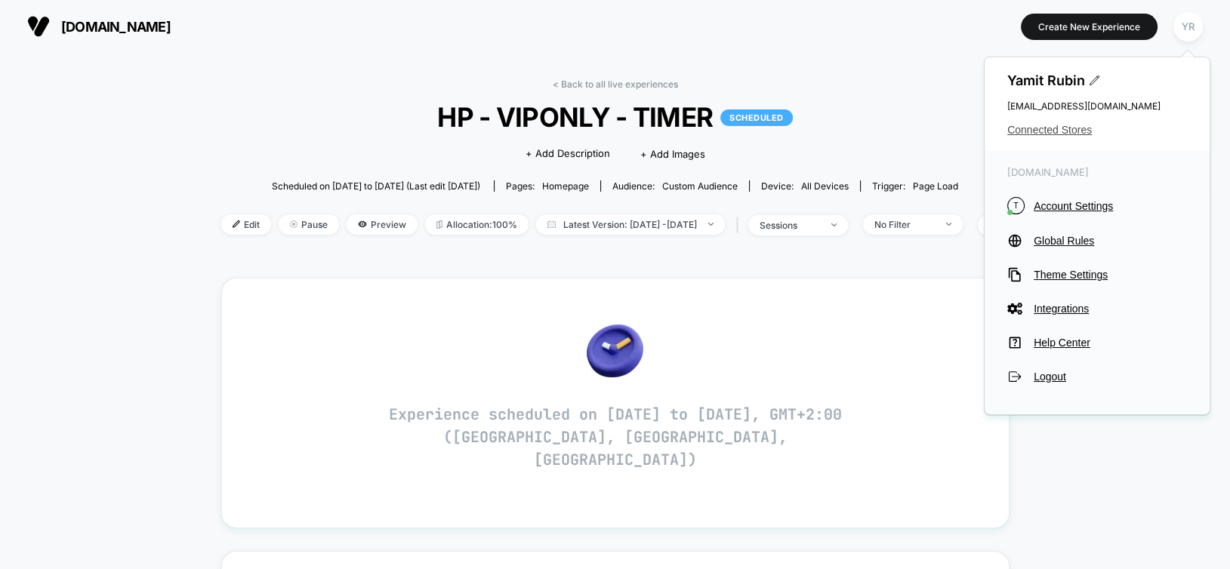
click at [1031, 131] on span "Connected Stores" at bounding box center [1097, 130] width 180 height 12
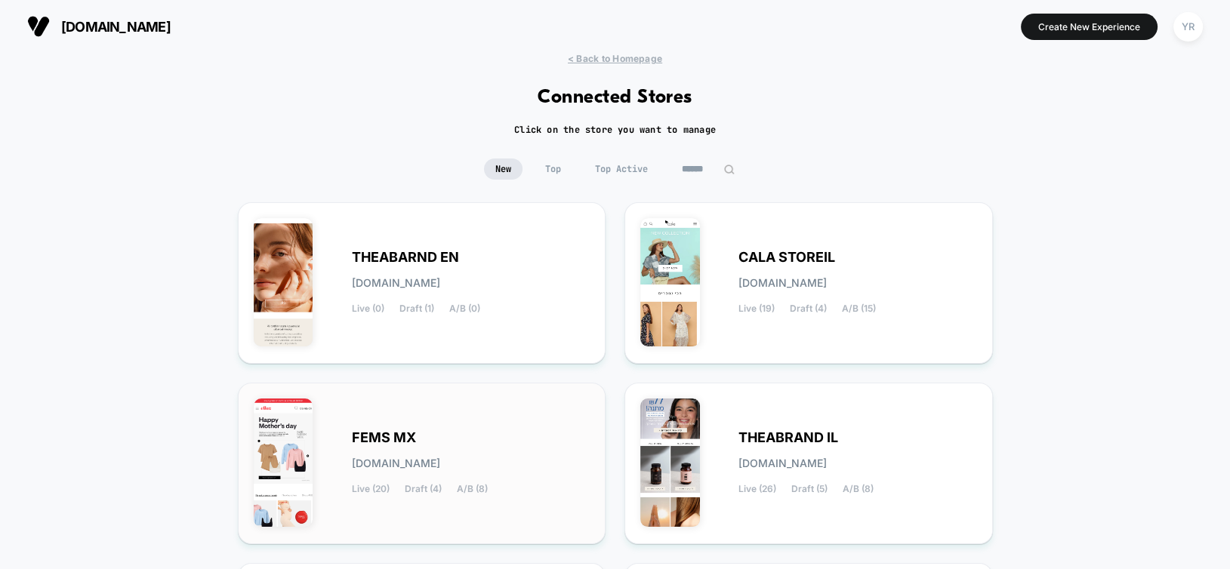
click at [374, 470] on div "FEMS MX fems-mx.myshopify.com Live (20) Draft (4) A/B (8)" at bounding box center [471, 464] width 239 height 62
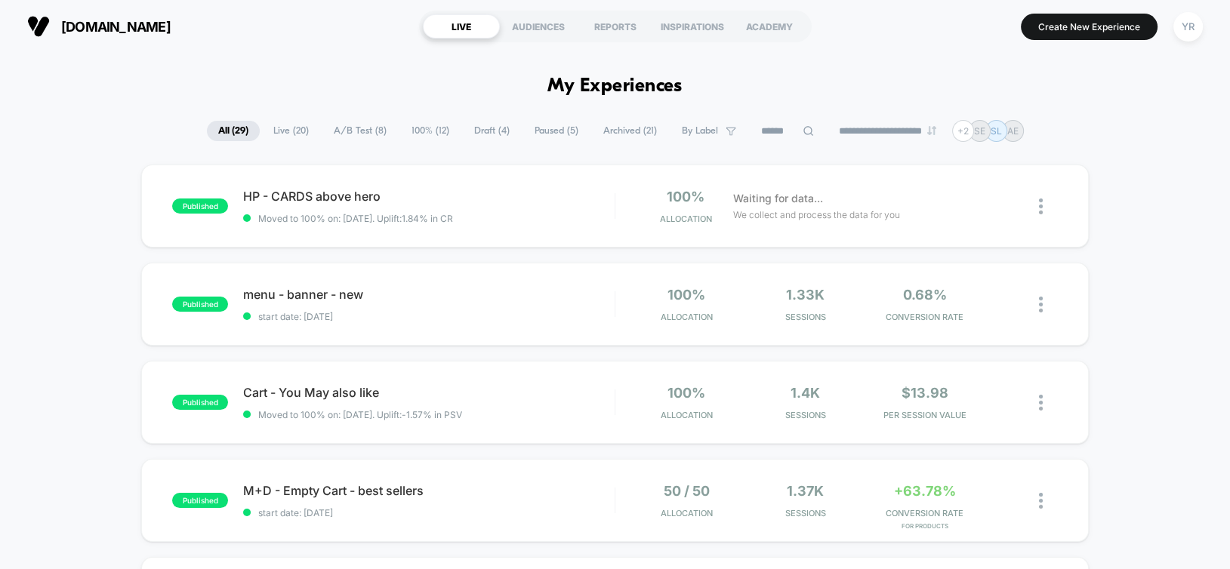
click at [372, 134] on span "A/B Test ( 8 )" at bounding box center [360, 131] width 76 height 20
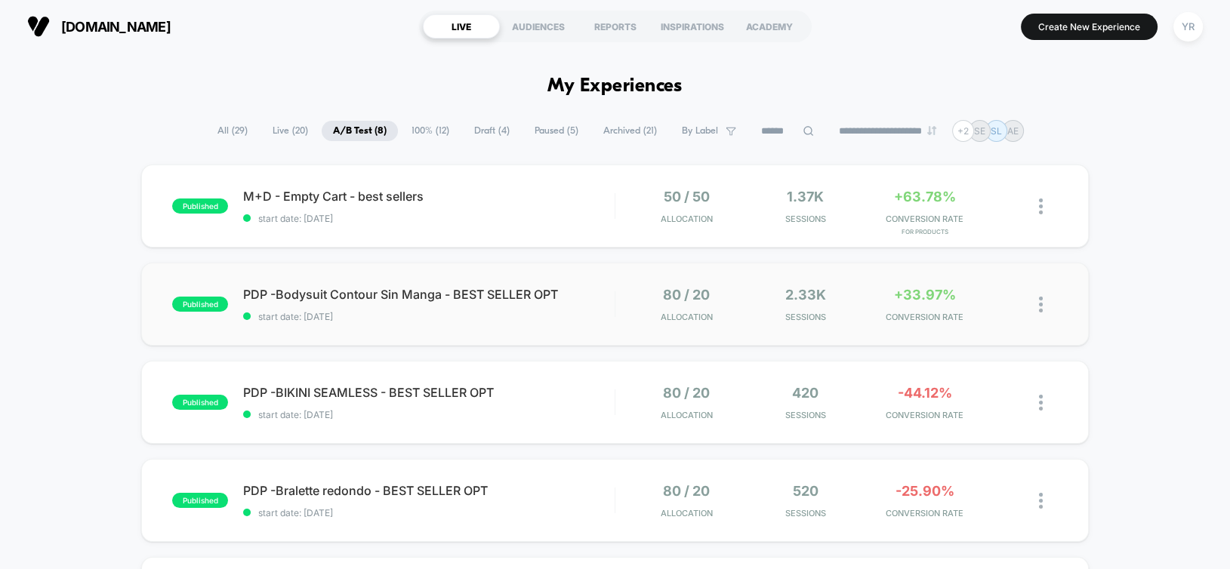
click at [485, 333] on div "published PDP -Bodysuit Contour Sin Manga - BEST SELLER OPT start date: 8/12/20…" at bounding box center [614, 304] width 947 height 83
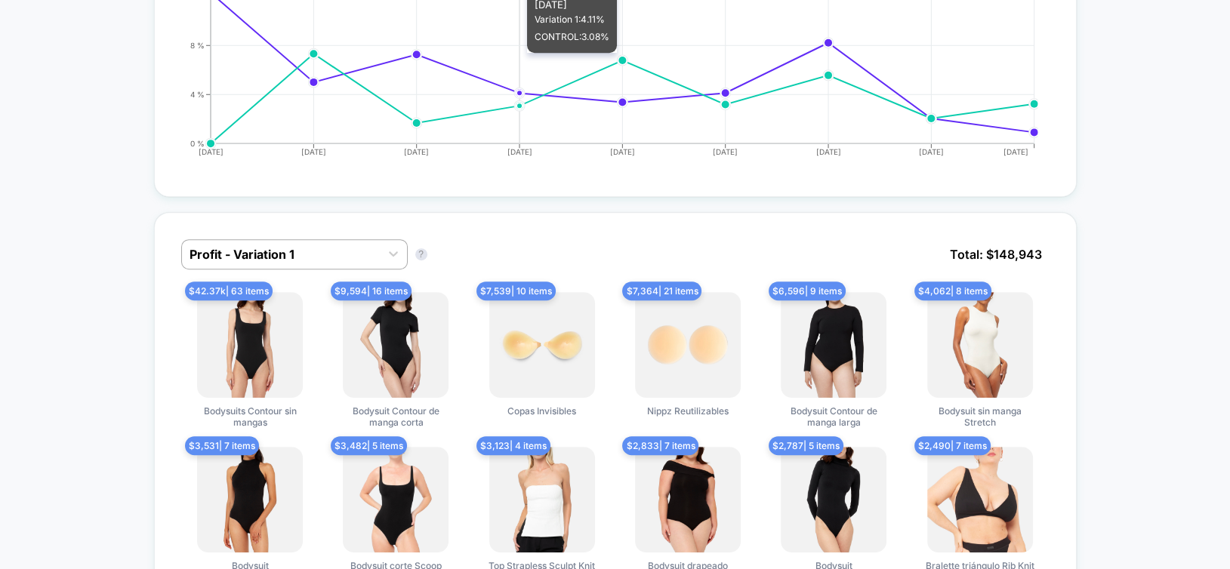
scroll to position [906, 0]
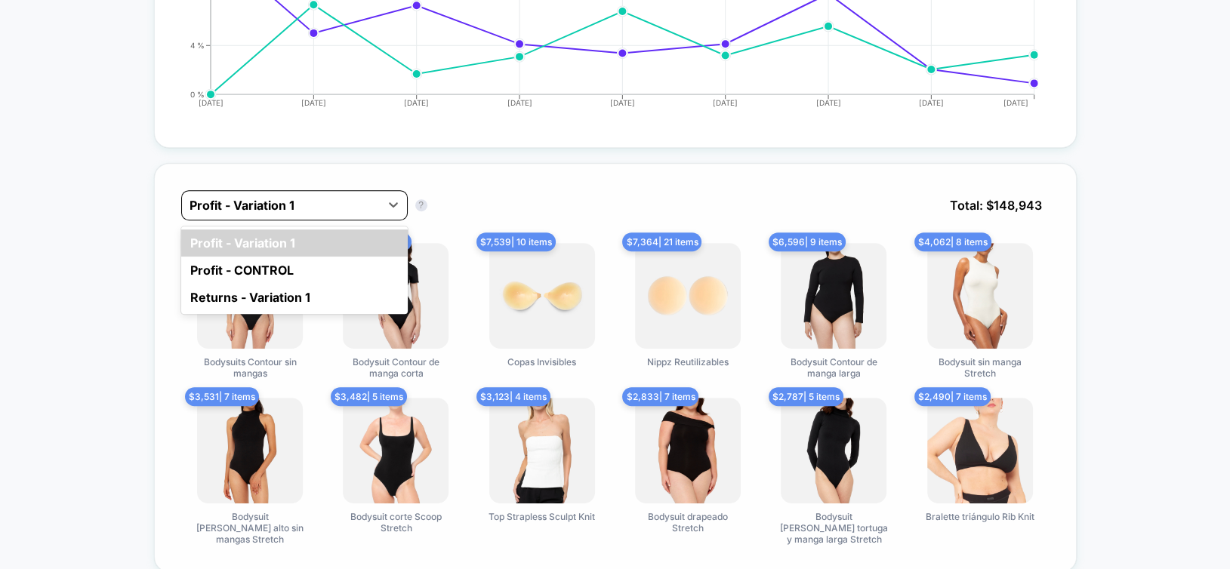
click at [361, 196] on div at bounding box center [281, 205] width 183 height 18
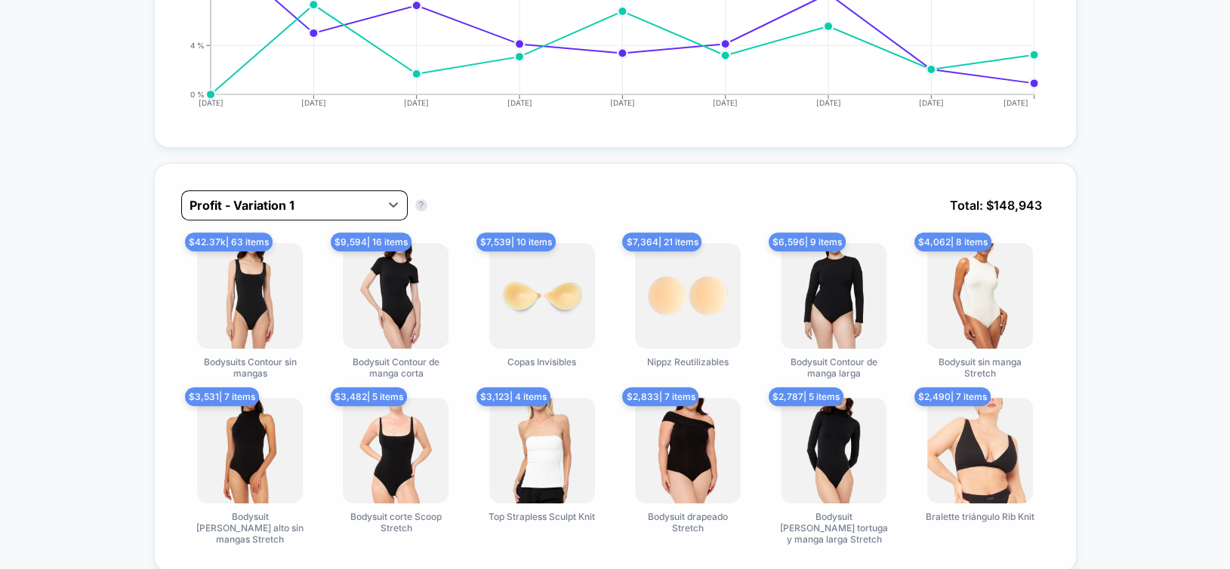
click at [365, 190] on div "Profit - Variation 1" at bounding box center [294, 205] width 227 height 30
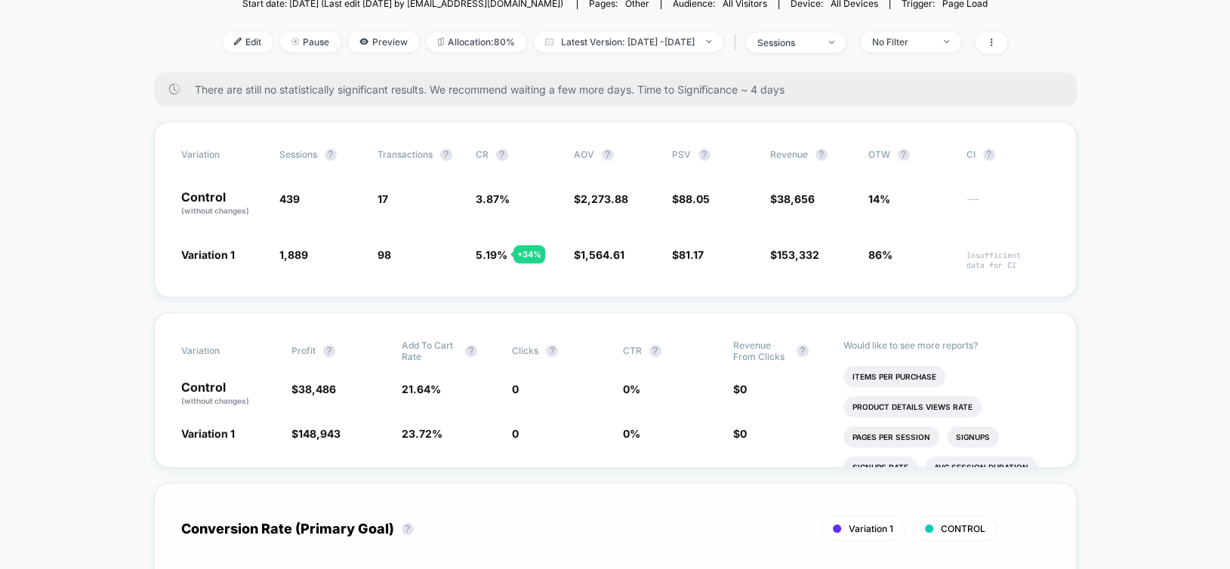
scroll to position [76, 0]
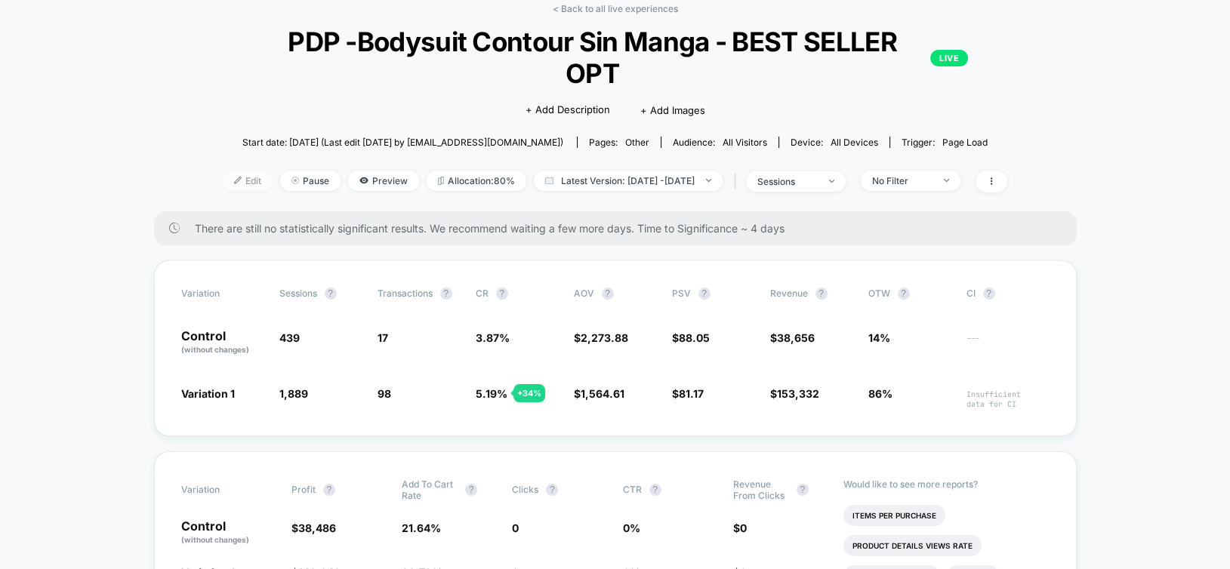
click at [223, 171] on span "Edit" at bounding box center [248, 181] width 50 height 20
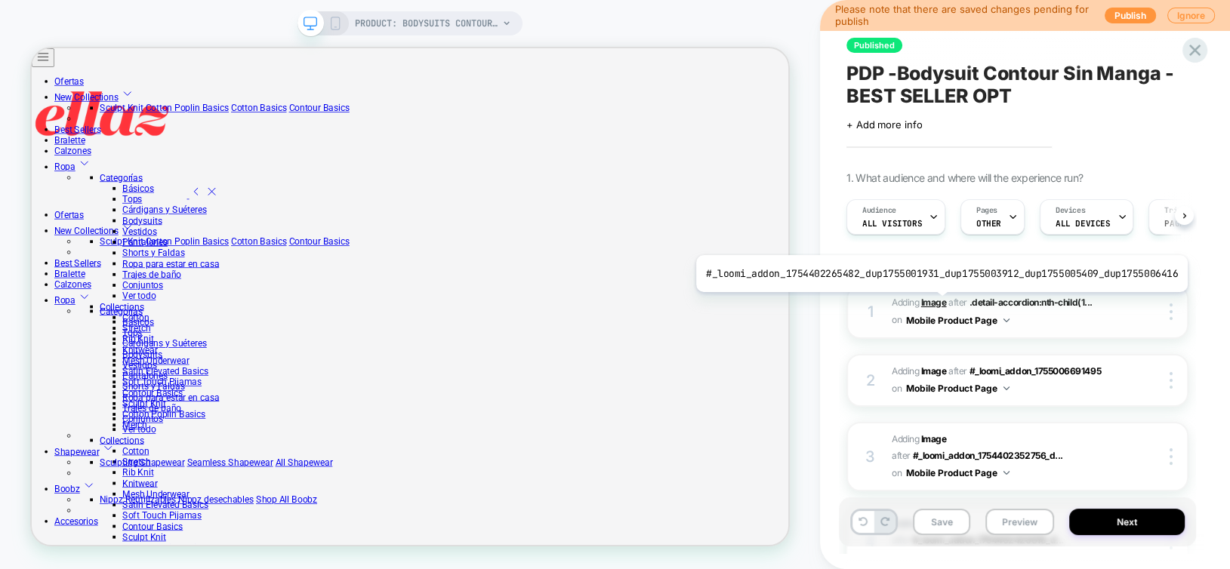
click at [936, 304] on b "Image" at bounding box center [934, 302] width 26 height 11
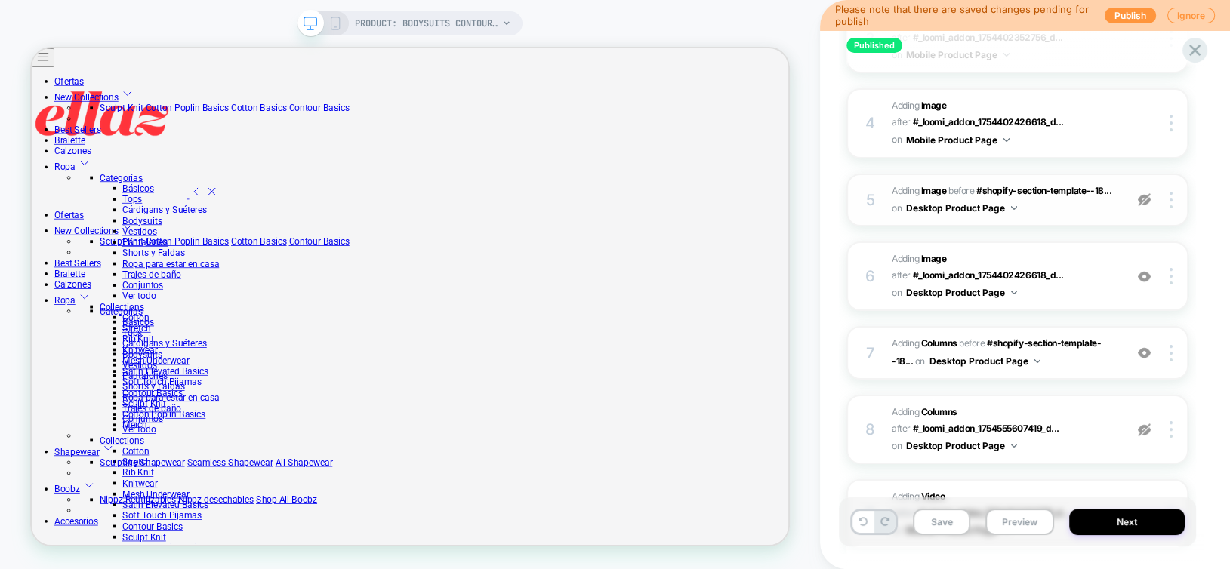
scroll to position [453, 0]
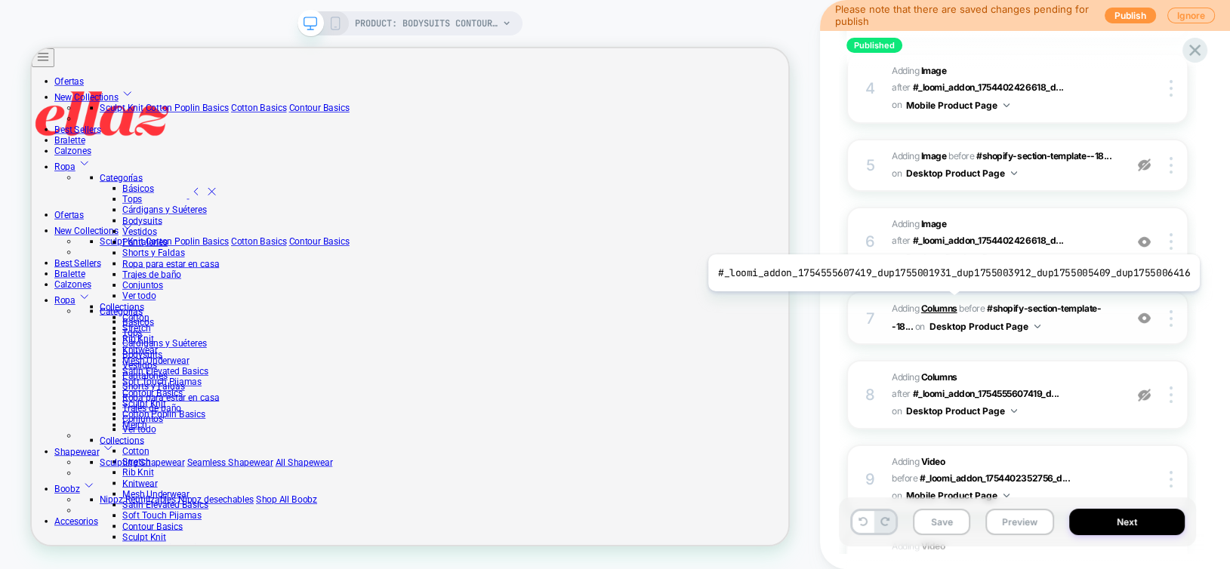
click at [948, 303] on b "Columns" at bounding box center [939, 308] width 36 height 11
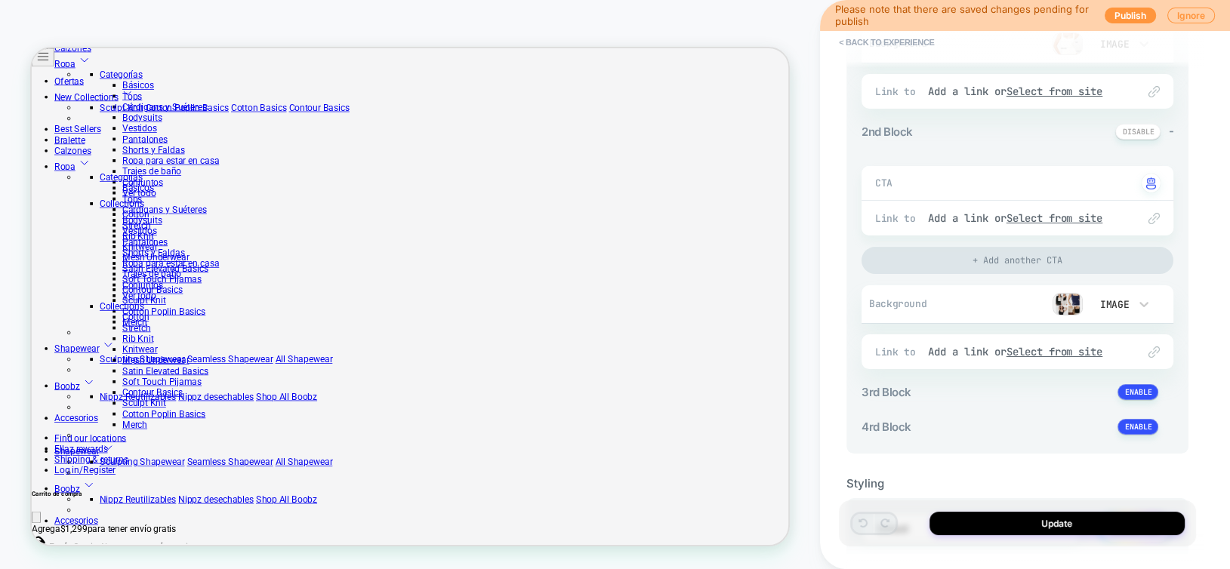
scroll to position [0, 0]
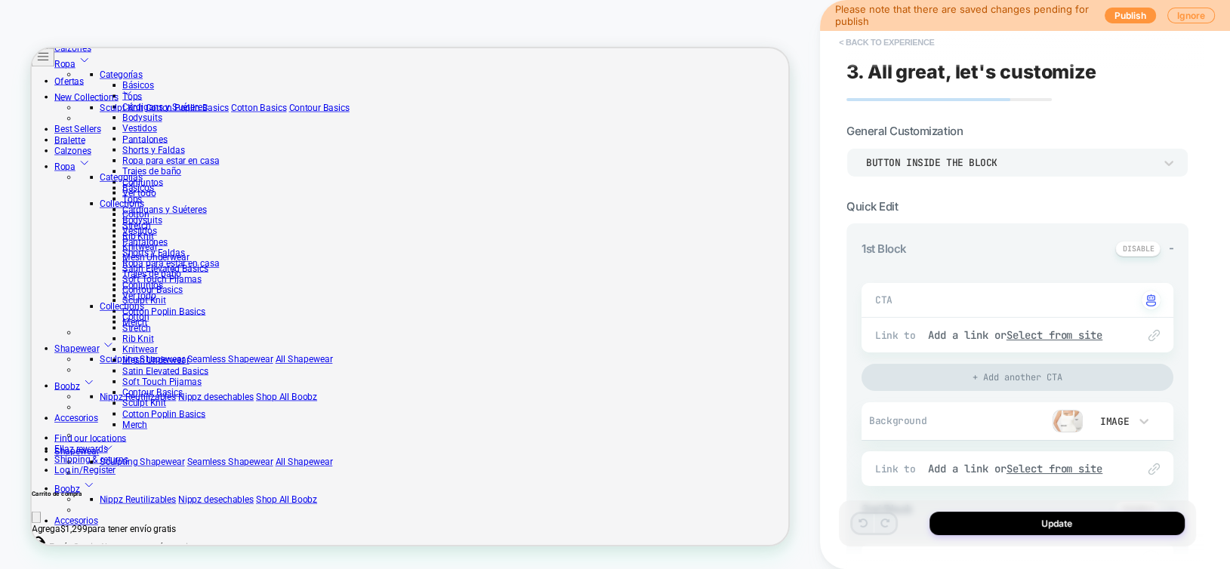
click at [898, 38] on button "< Back to experience" at bounding box center [887, 42] width 110 height 24
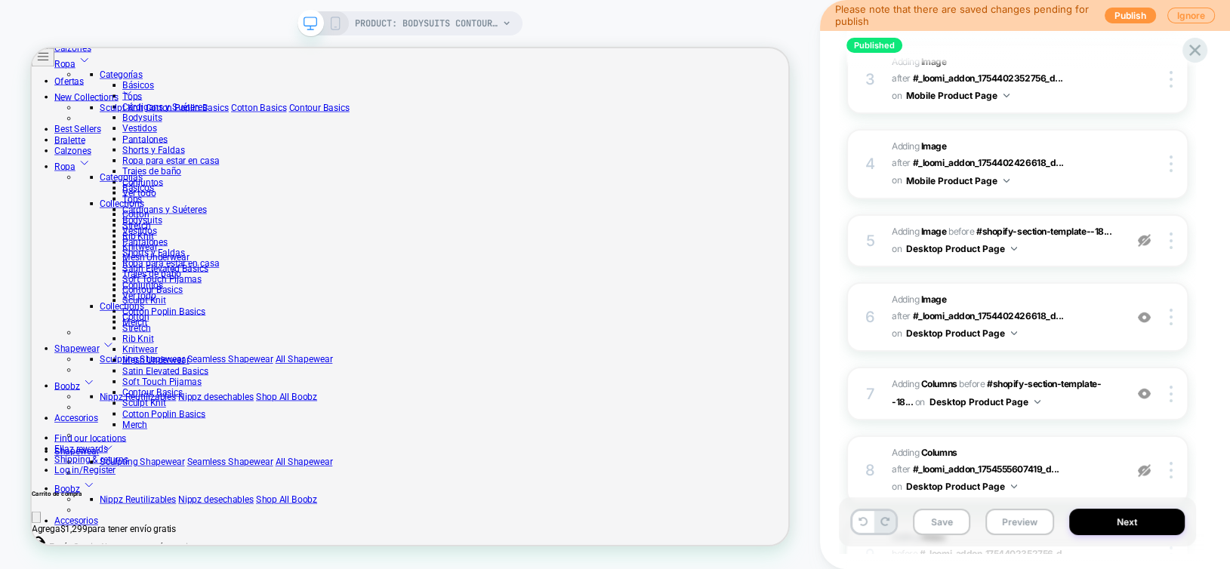
scroll to position [892, 0]
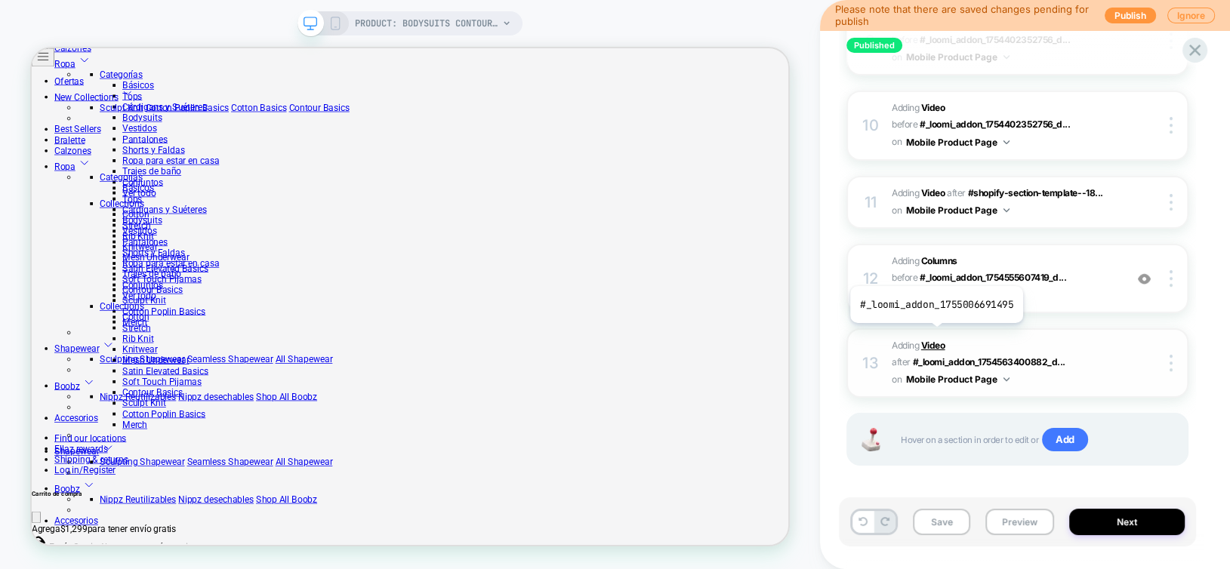
click at [935, 340] on b "Video" at bounding box center [933, 345] width 24 height 11
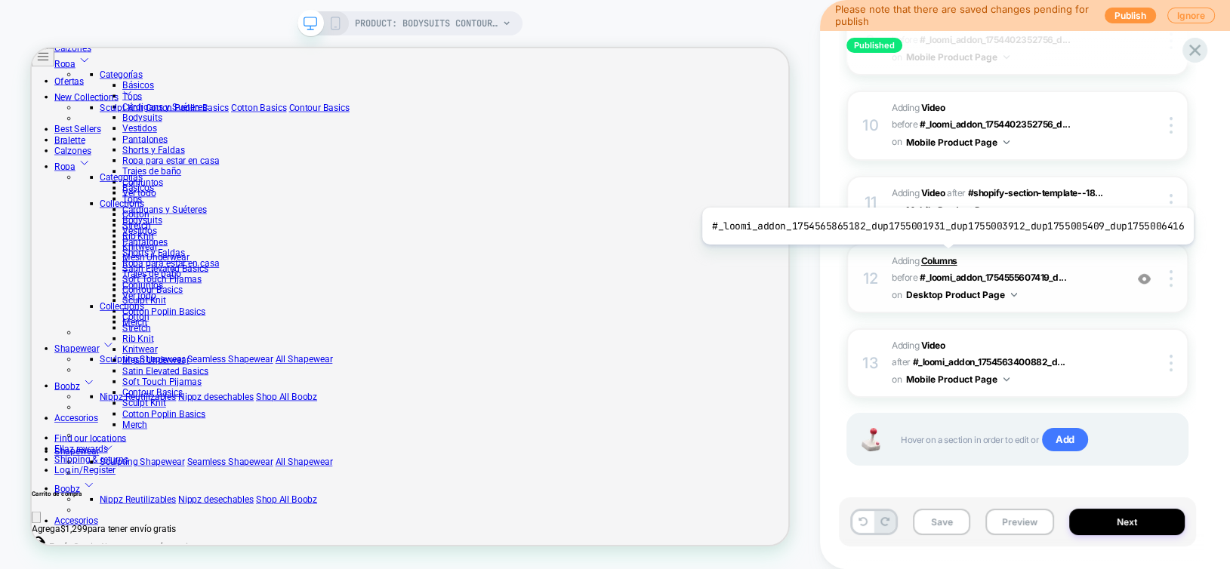
click at [942, 256] on b "Columns" at bounding box center [939, 260] width 36 height 11
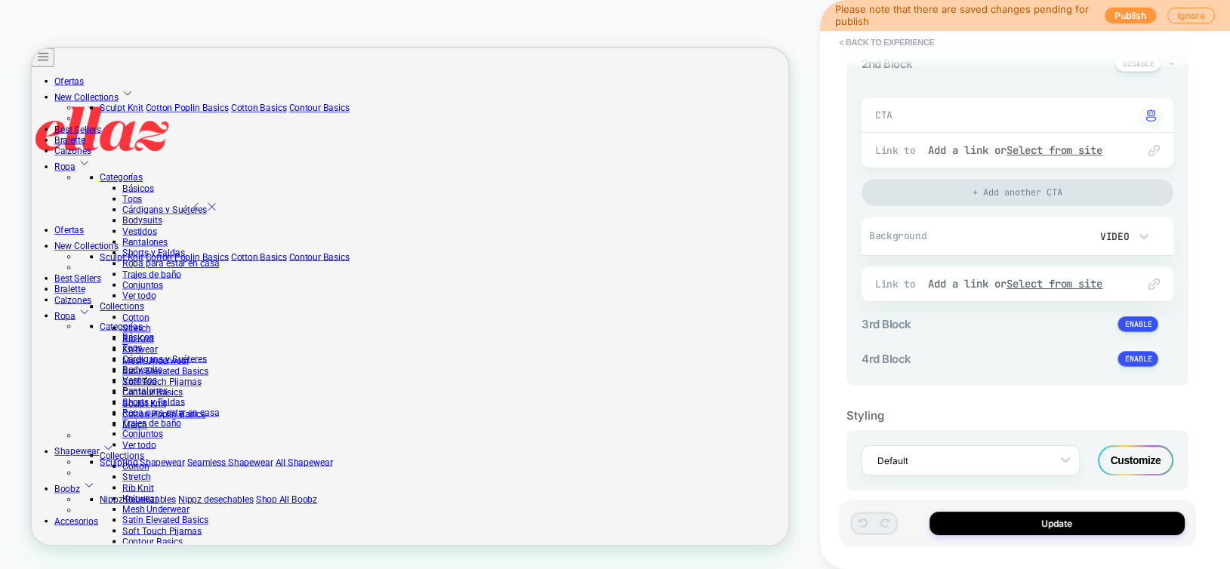
scroll to position [463, 0]
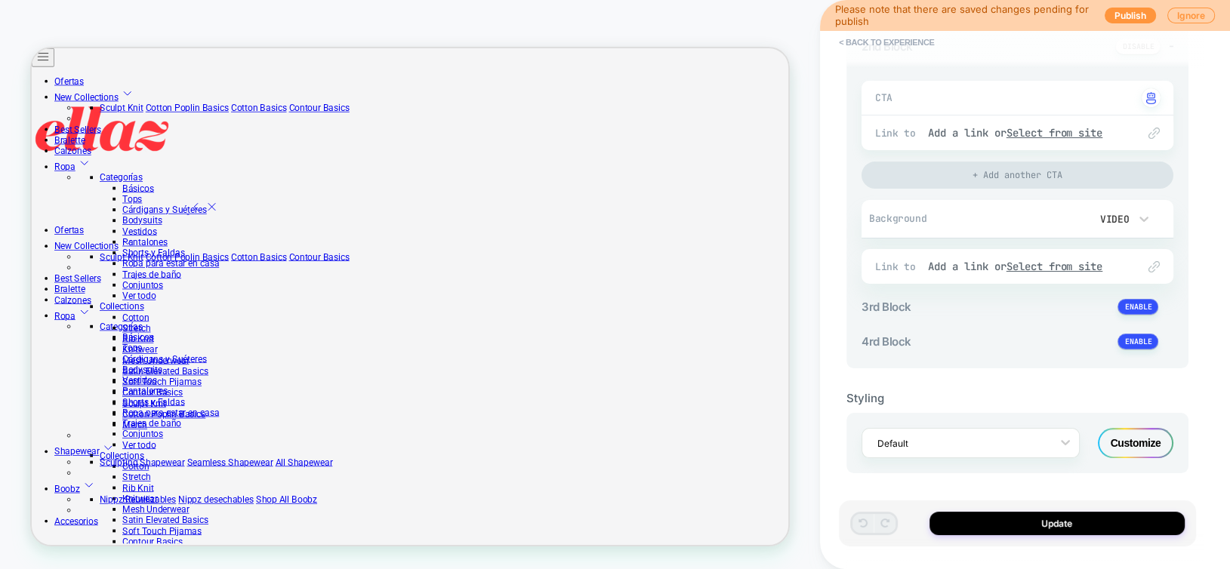
click at [1056, 211] on video at bounding box center [1066, 218] width 34 height 26
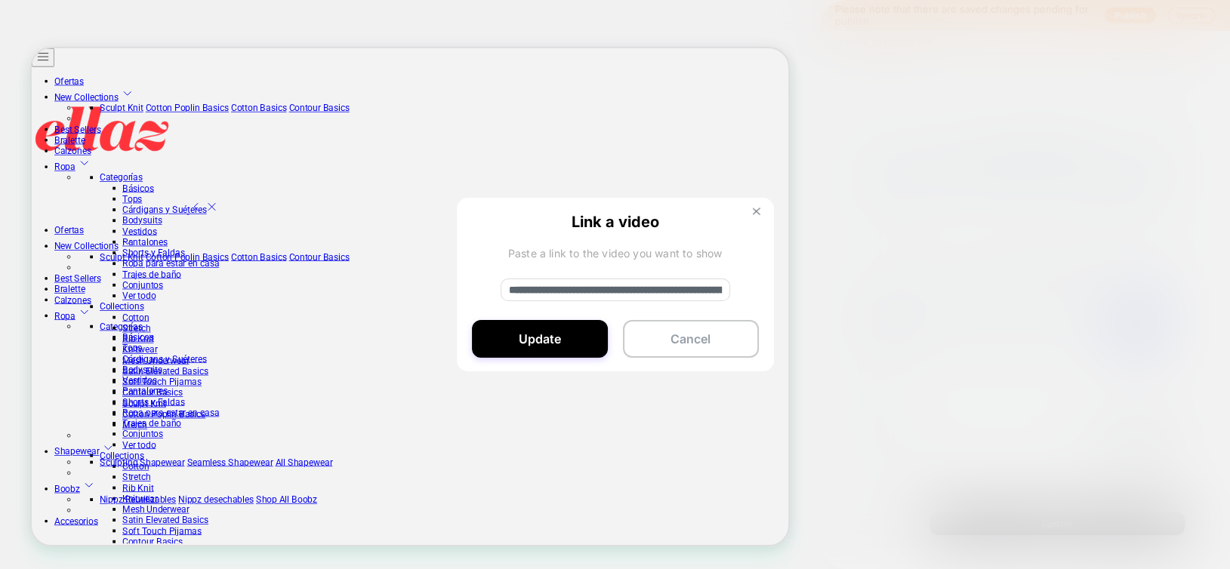
click at [757, 216] on button at bounding box center [756, 213] width 17 height 13
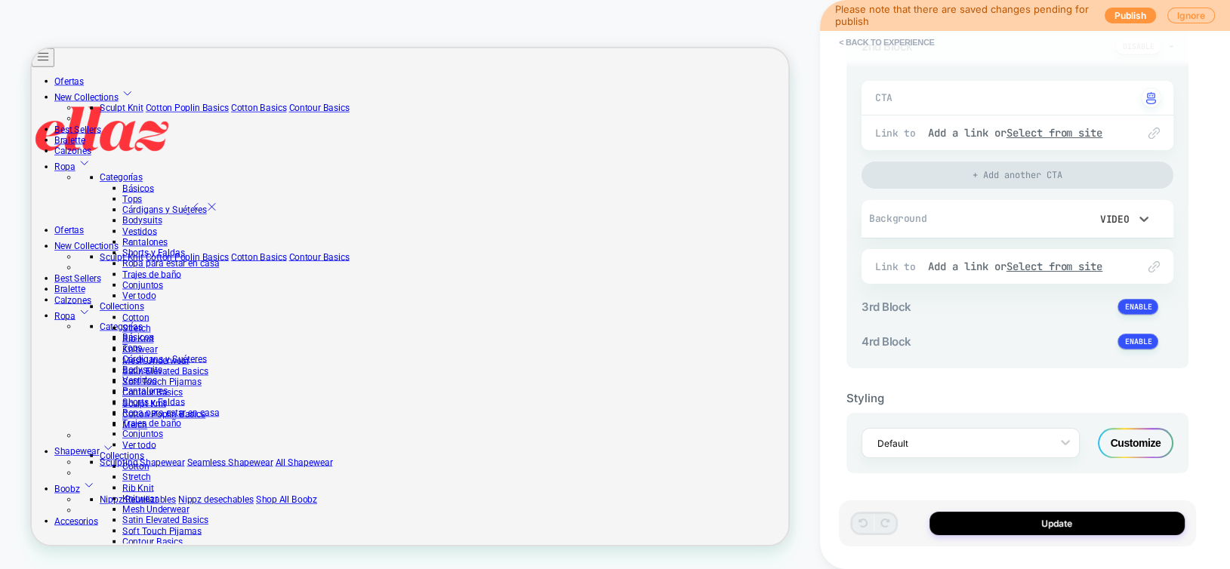
click at [1128, 213] on div "Video" at bounding box center [1113, 219] width 32 height 13
click at [1128, 212] on div at bounding box center [615, 284] width 1230 height 569
click at [1127, 447] on div "Customize" at bounding box center [1136, 443] width 76 height 30
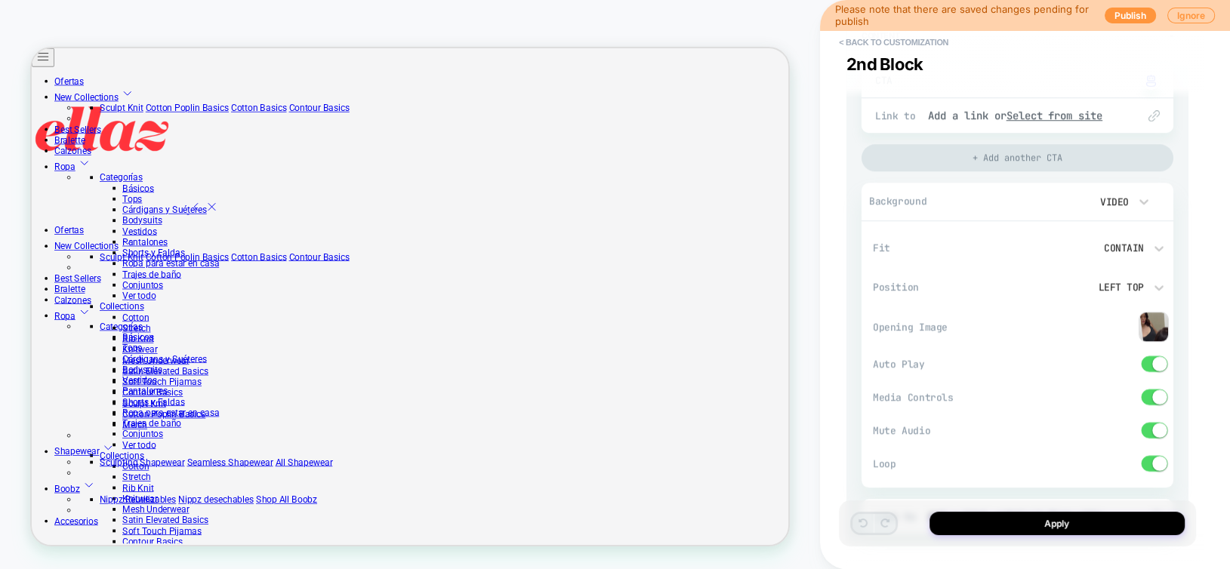
scroll to position [1510, 0]
click at [1149, 397] on span at bounding box center [1155, 399] width 26 height 16
click at [1148, 429] on span at bounding box center [1155, 432] width 26 height 16
click at [1148, 429] on span at bounding box center [1149, 431] width 15 height 15
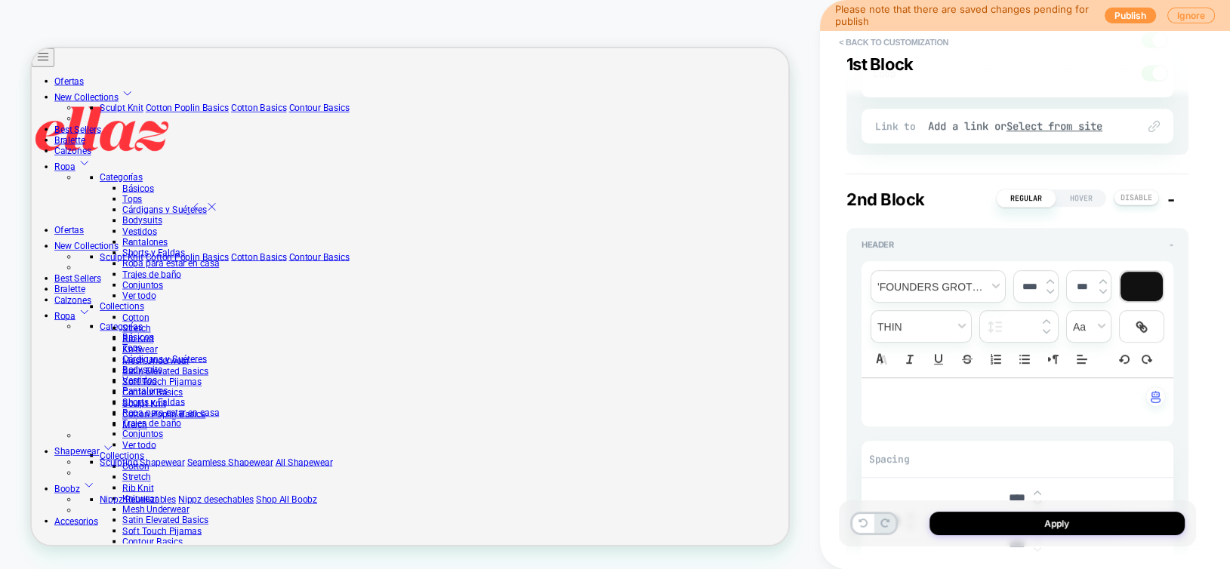
scroll to position [755, 0]
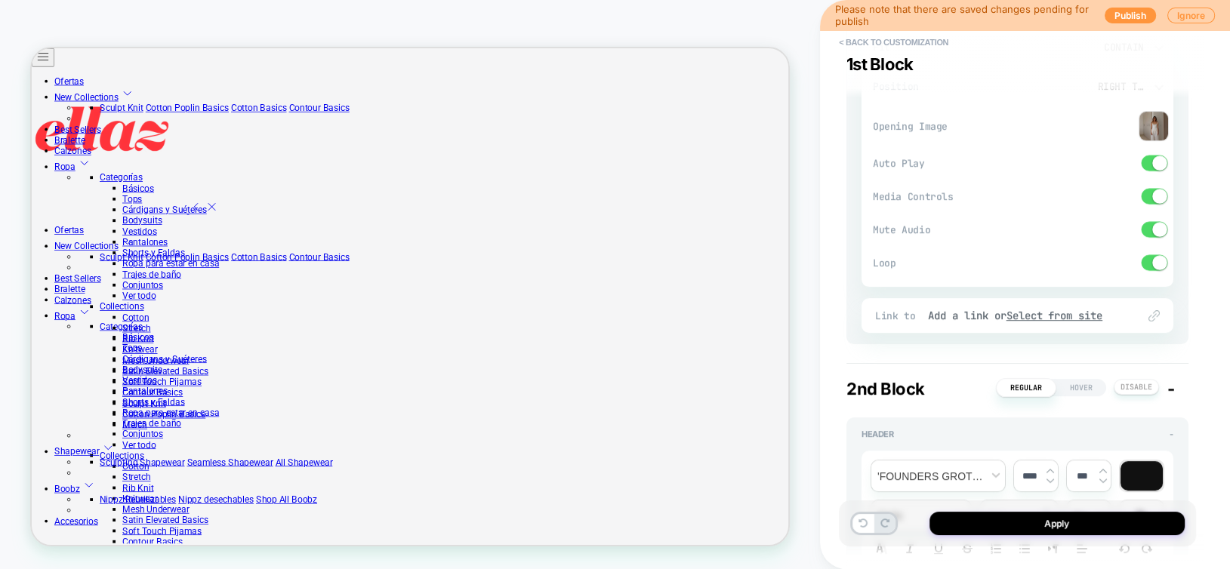
click at [1160, 195] on span at bounding box center [1159, 196] width 15 height 15
click at [1152, 262] on span at bounding box center [1155, 263] width 26 height 16
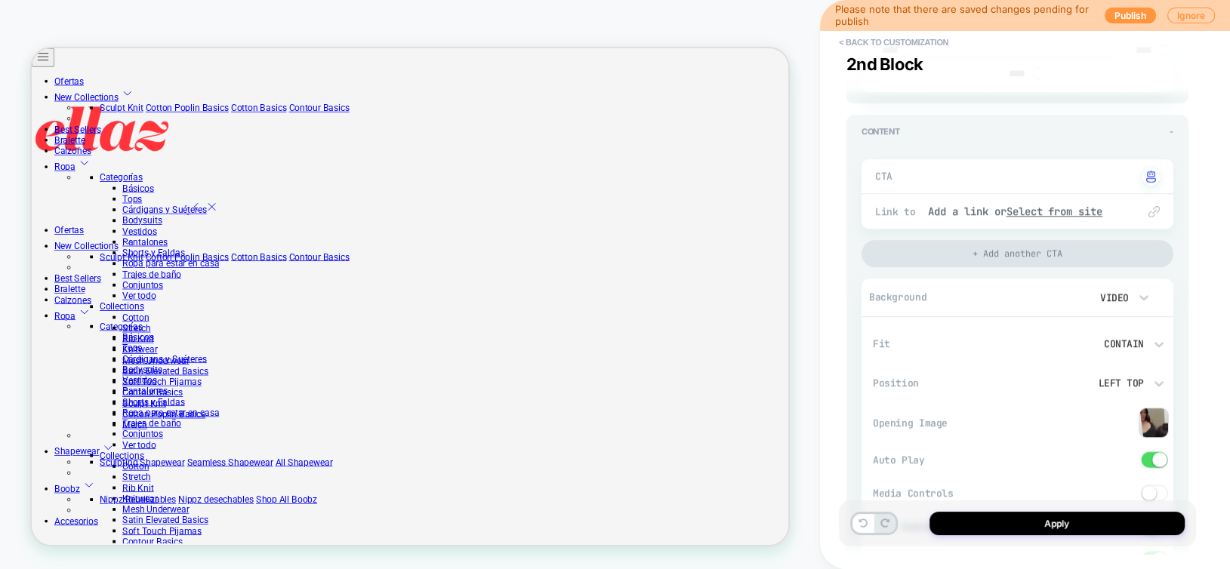
scroll to position [1586, 0]
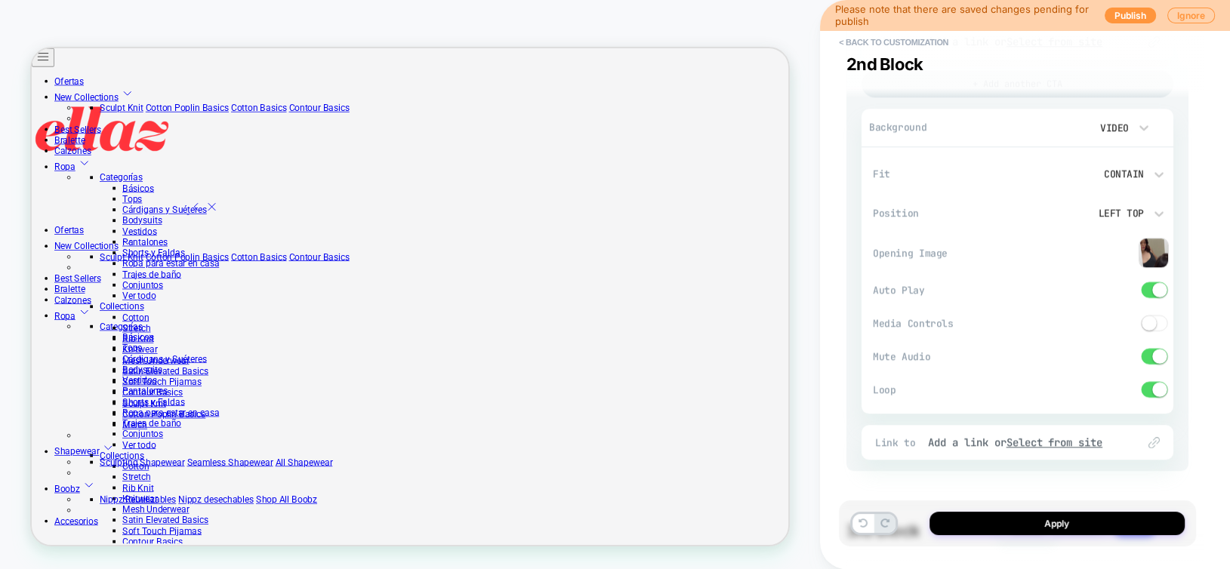
click at [1162, 390] on span at bounding box center [1159, 389] width 15 height 15
click at [1125, 525] on button "Apply" at bounding box center [1057, 523] width 255 height 23
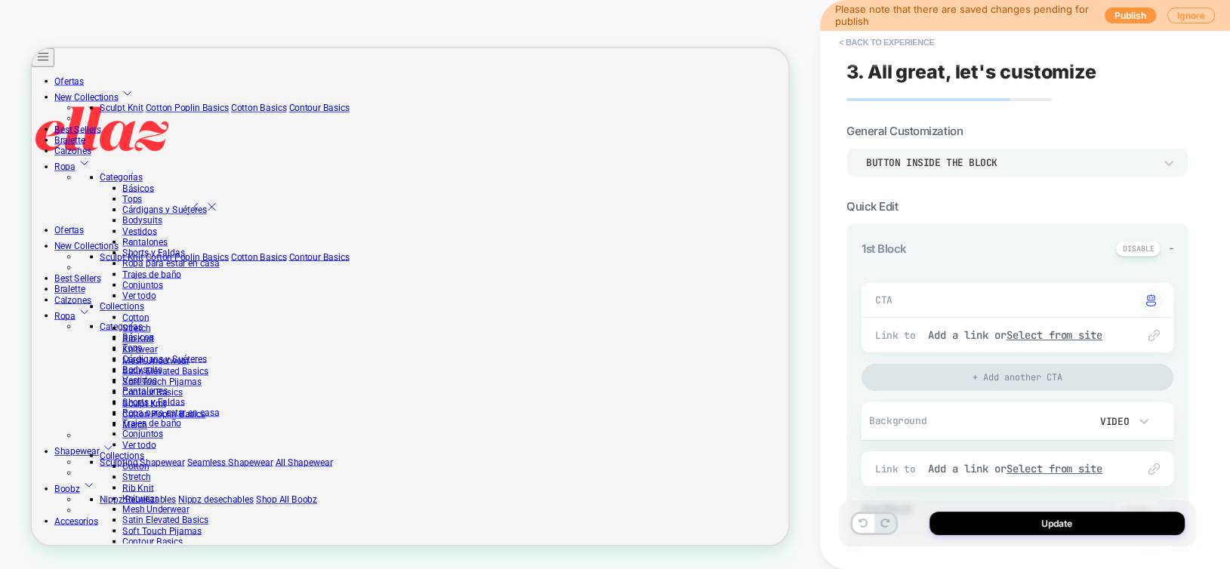
click at [1125, 525] on button "Update" at bounding box center [1057, 523] width 255 height 23
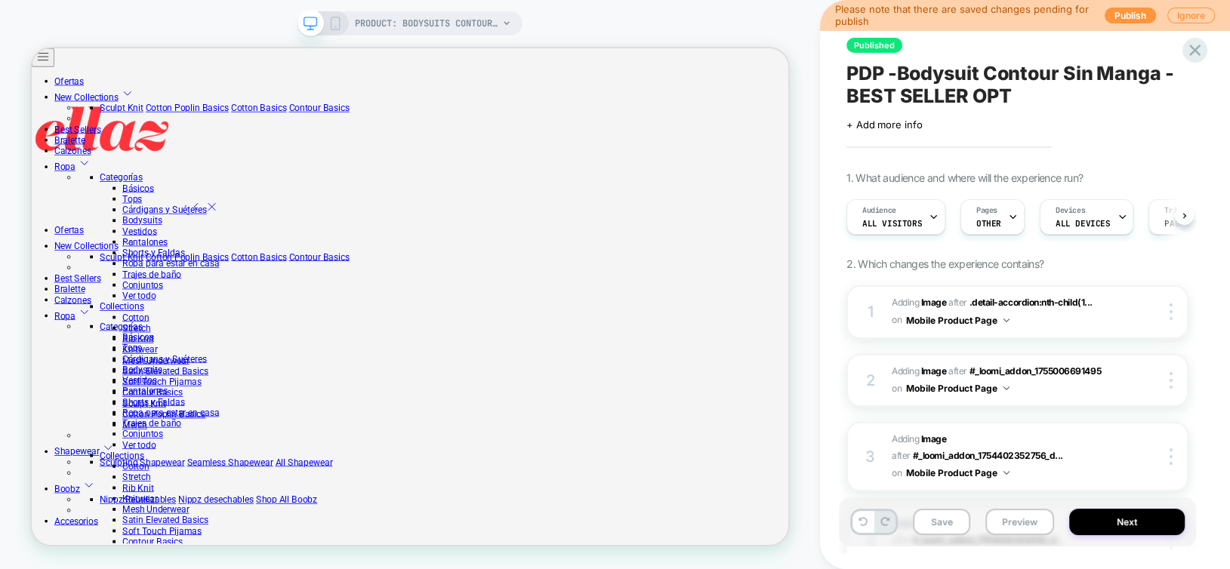
scroll to position [0, 0]
click at [1125, 525] on button "Next" at bounding box center [1127, 522] width 116 height 26
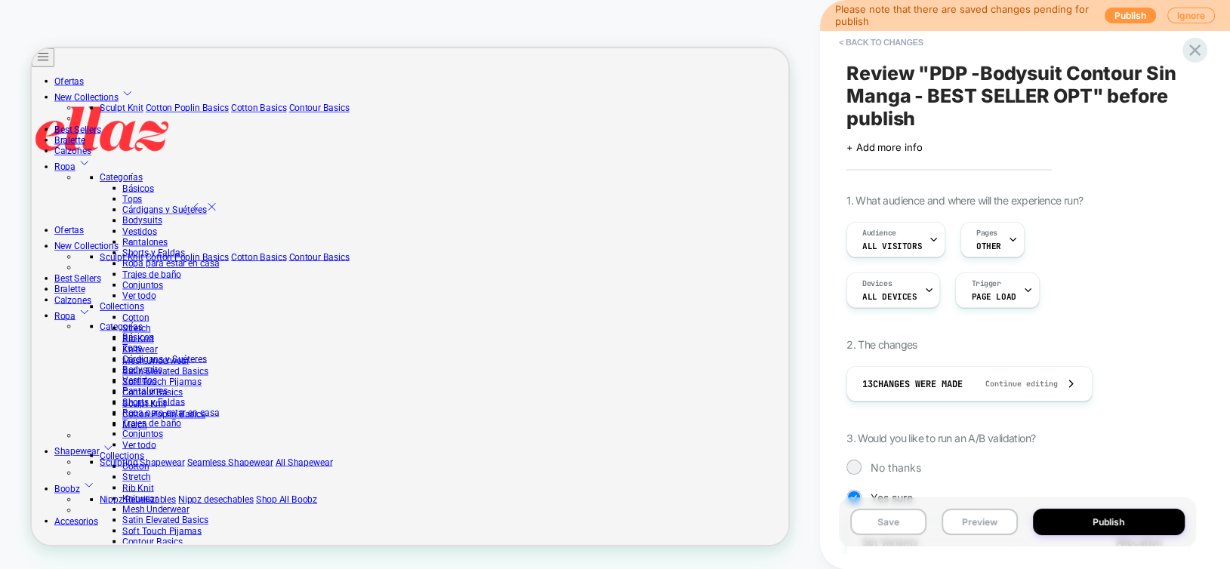
scroll to position [0, 1]
click at [1125, 525] on button "Publish" at bounding box center [1109, 522] width 153 height 26
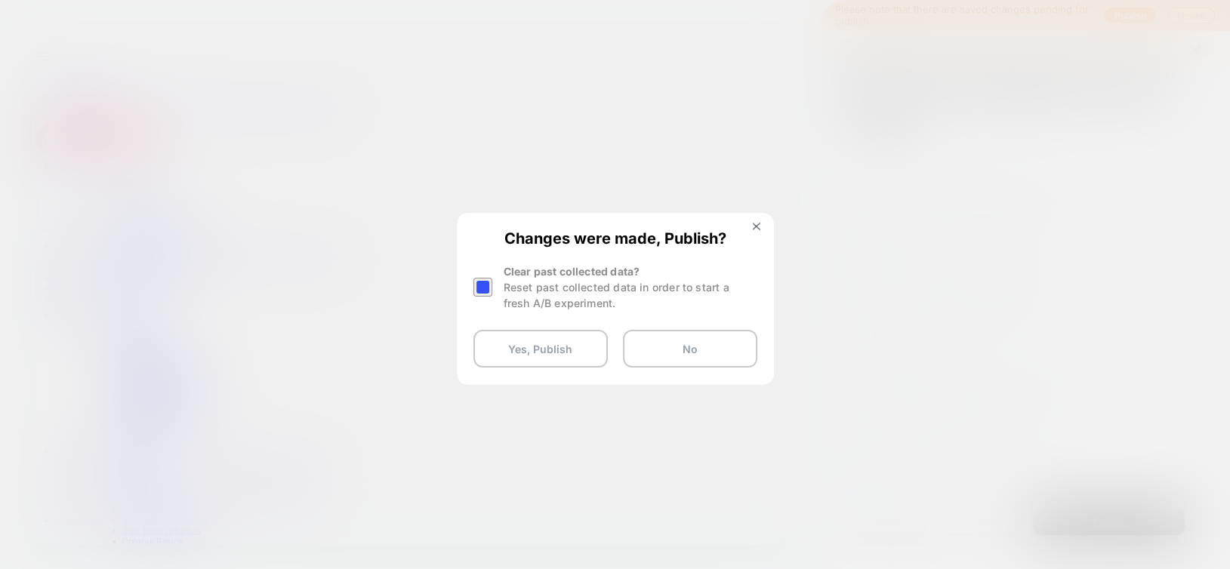
click at [482, 288] on div at bounding box center [483, 287] width 19 height 19
click at [527, 353] on button "Yes, Publish" at bounding box center [541, 349] width 134 height 38
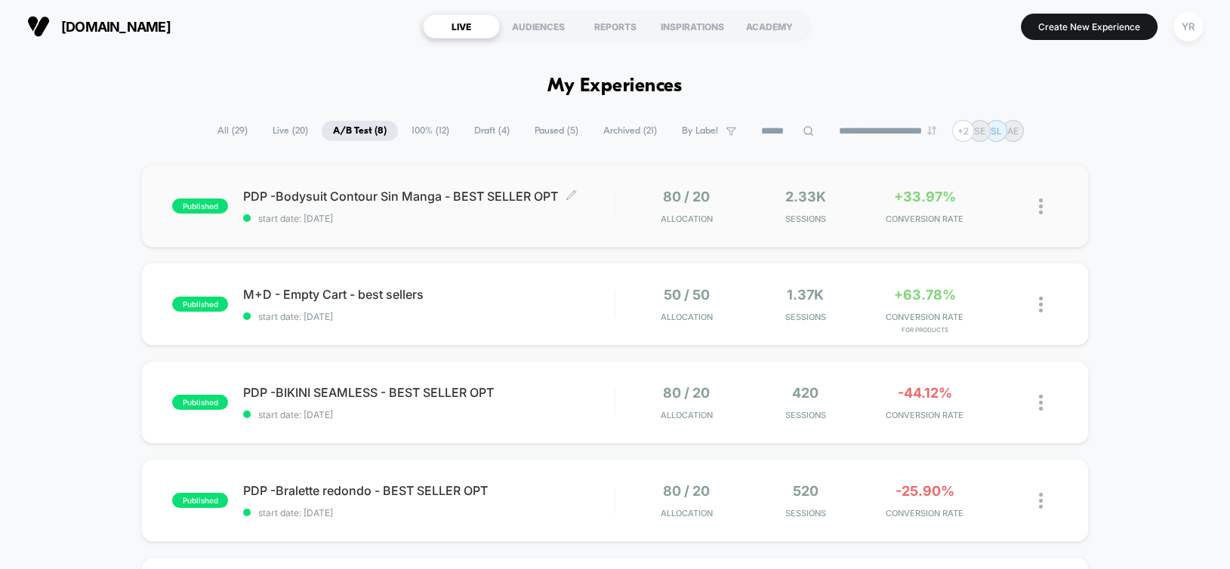
click at [504, 213] on span "start date: [DATE]" at bounding box center [428, 218] width 371 height 11
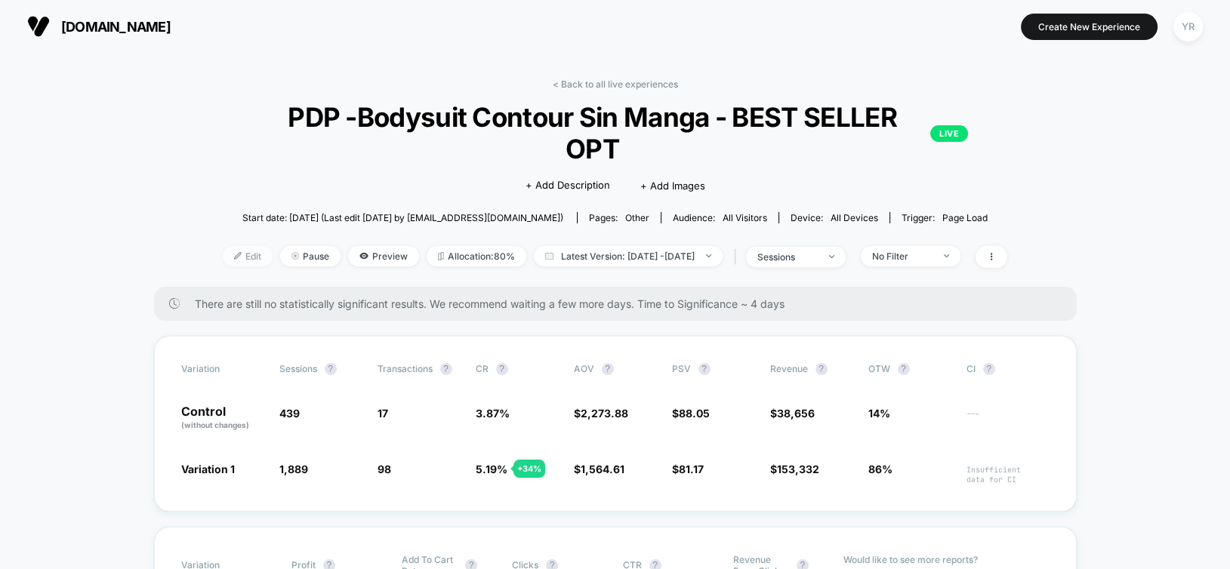
click at [227, 246] on span "Edit" at bounding box center [248, 256] width 50 height 20
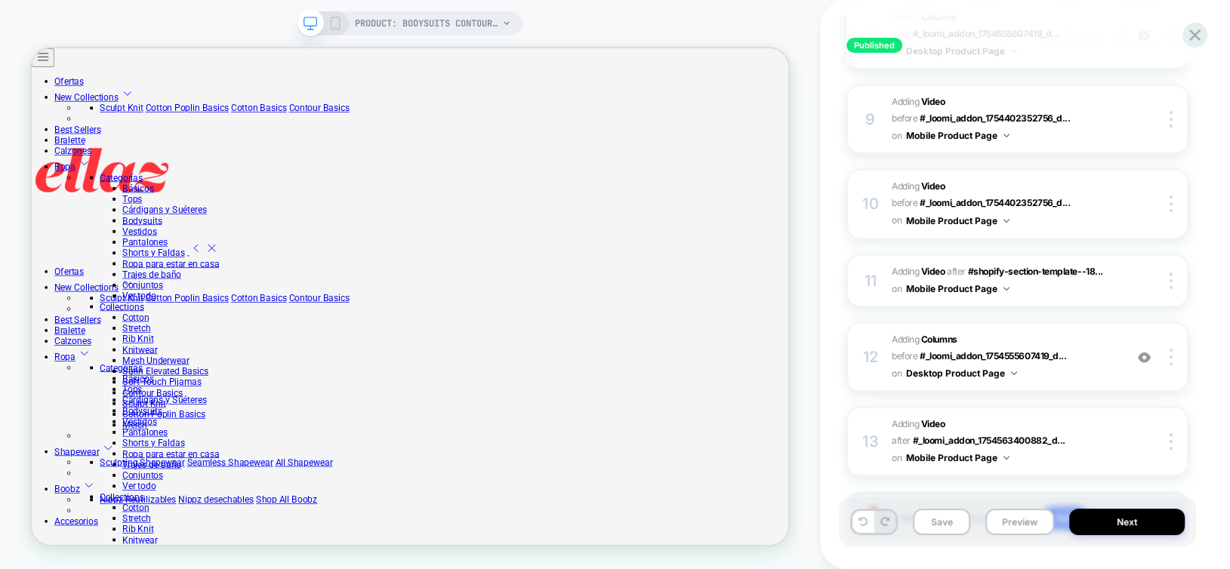
scroll to position [892, 0]
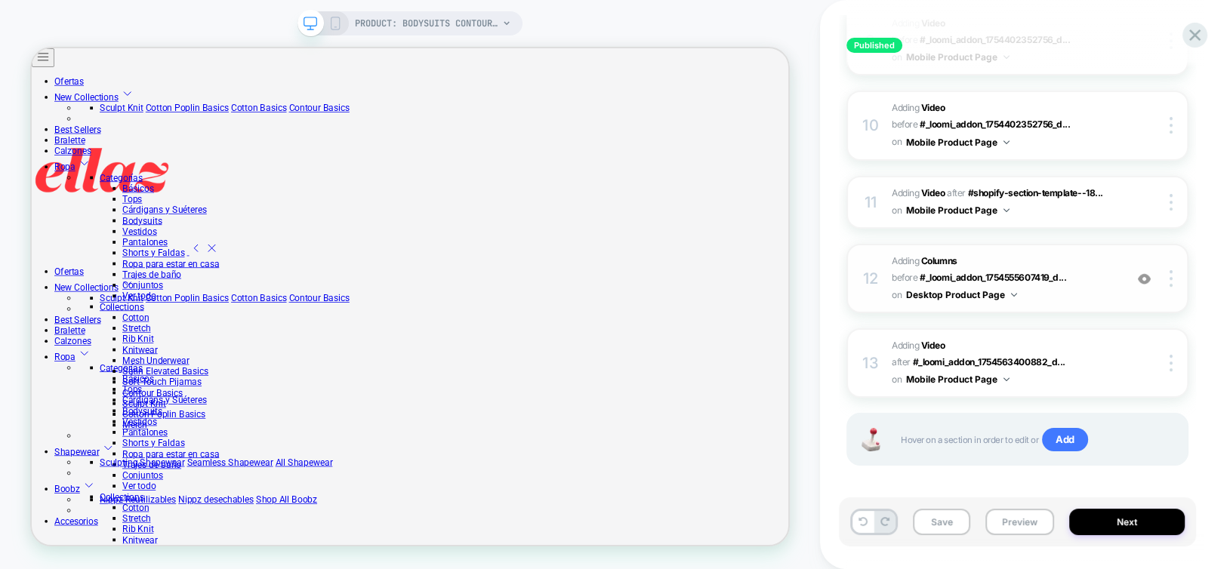
click at [1151, 276] on div at bounding box center [1145, 278] width 29 height 17
click at [1149, 273] on img at bounding box center [1144, 279] width 13 height 13
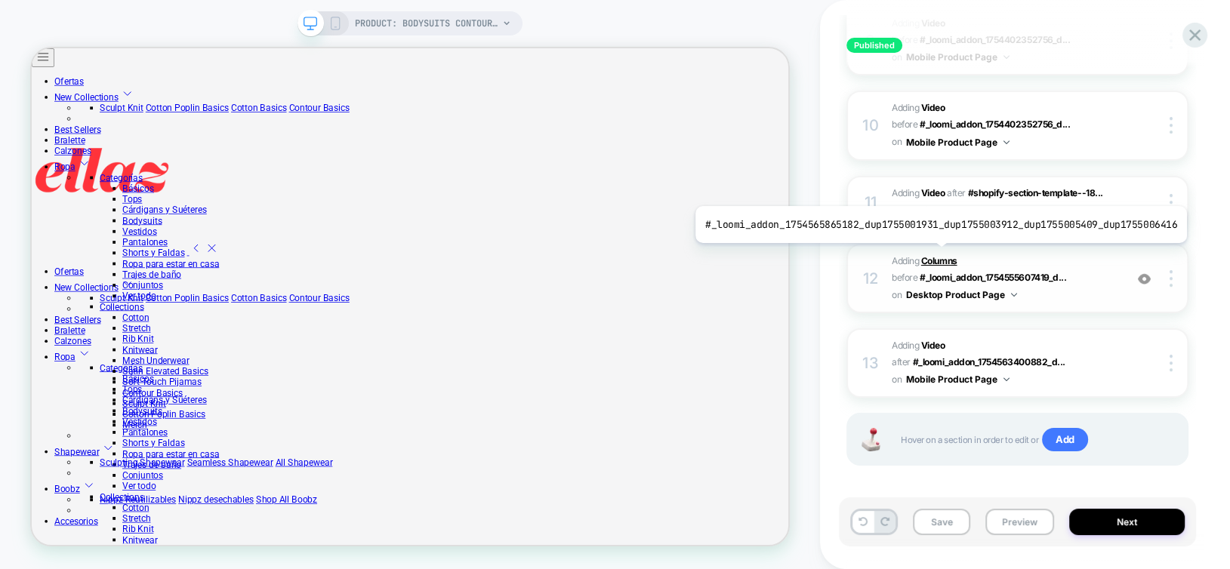
click at [935, 255] on b "Columns" at bounding box center [939, 260] width 36 height 11
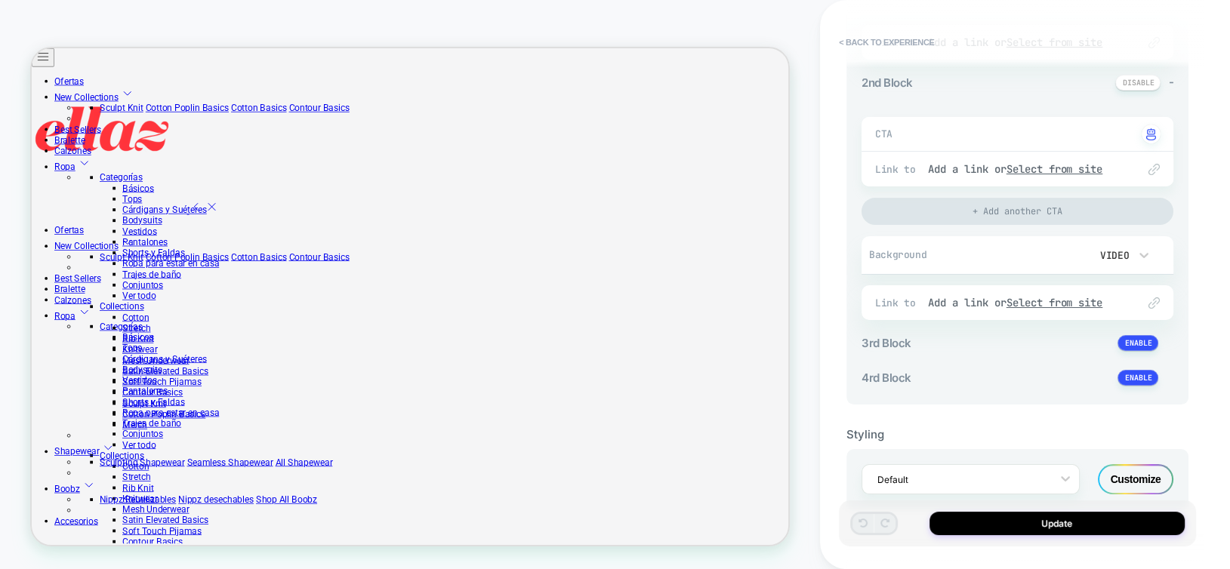
scroll to position [463, 0]
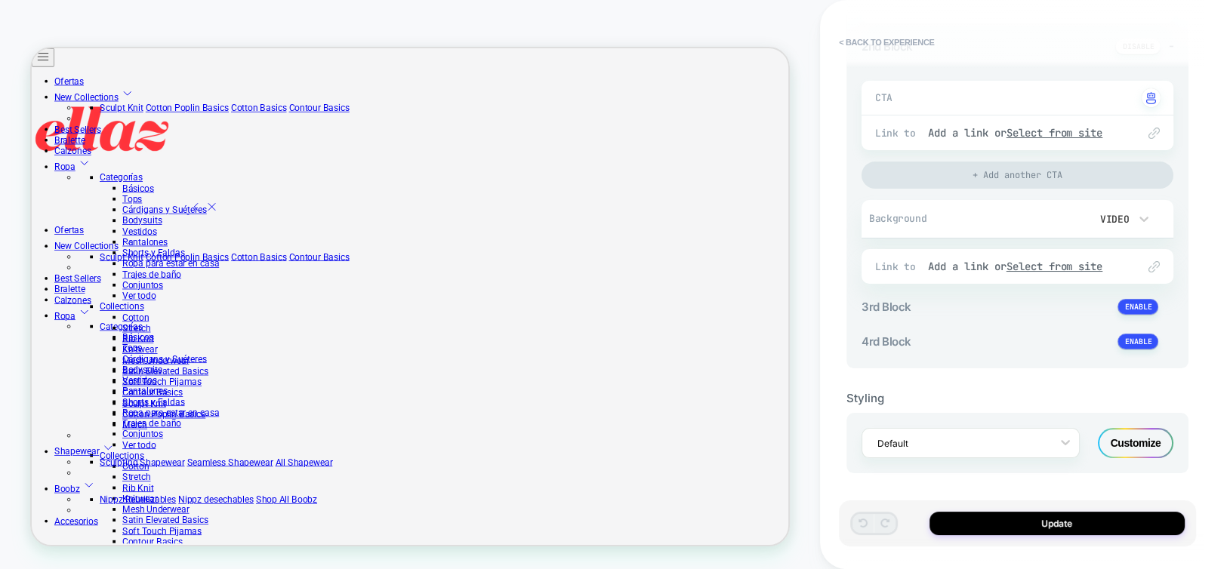
click at [1146, 444] on div "Customize" at bounding box center [1136, 443] width 76 height 30
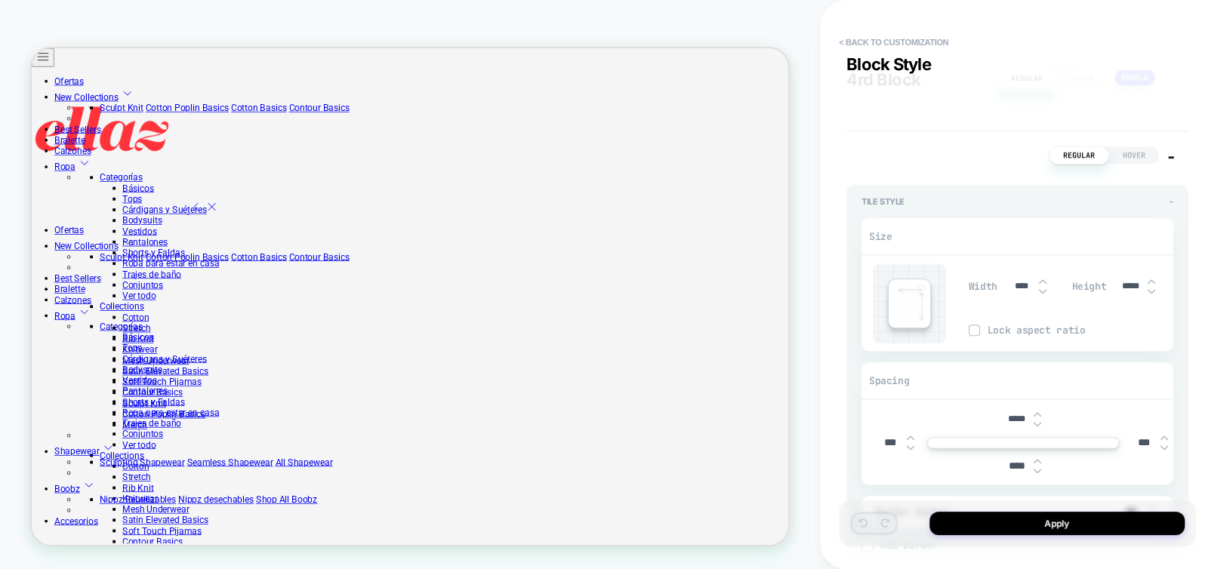
scroll to position [2417, 0]
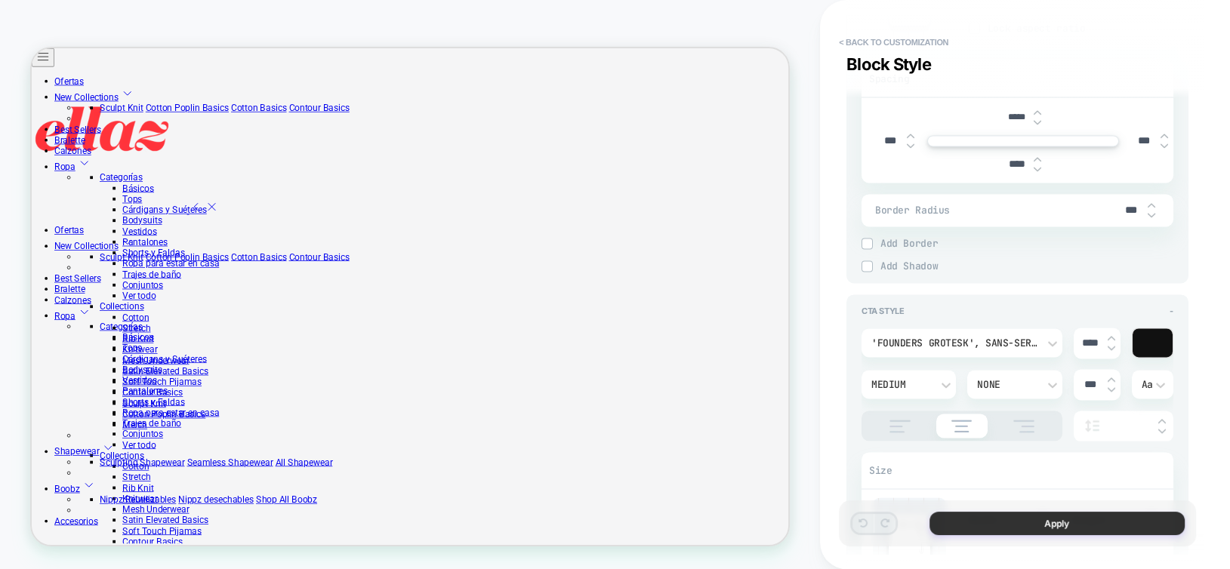
click at [1074, 521] on button "Apply" at bounding box center [1057, 523] width 255 height 23
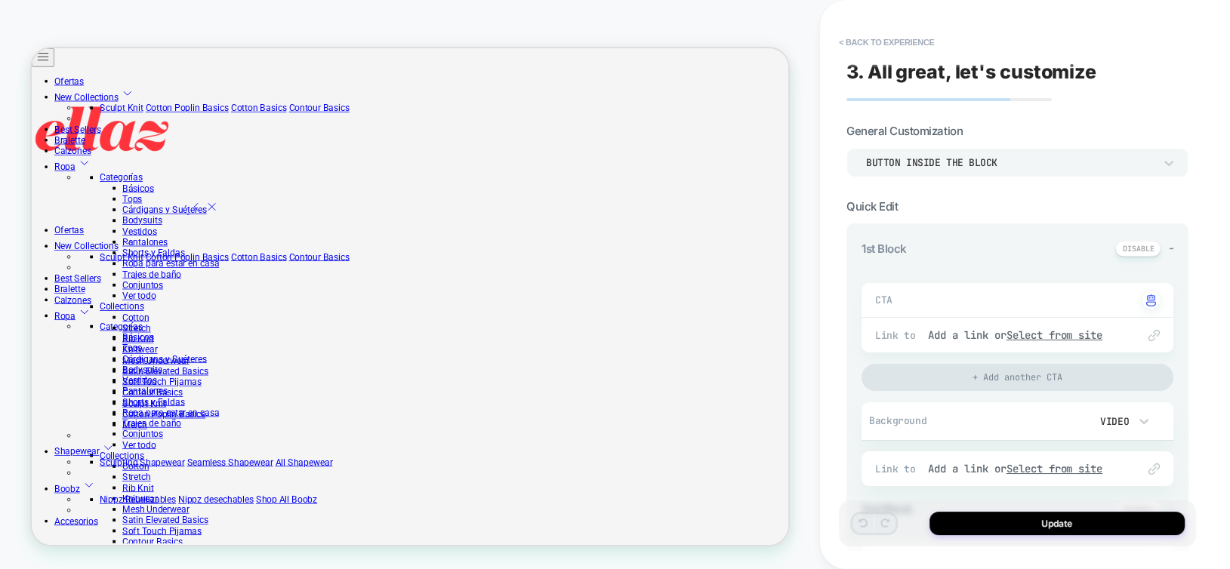
click at [1074, 521] on button "Update" at bounding box center [1057, 523] width 255 height 23
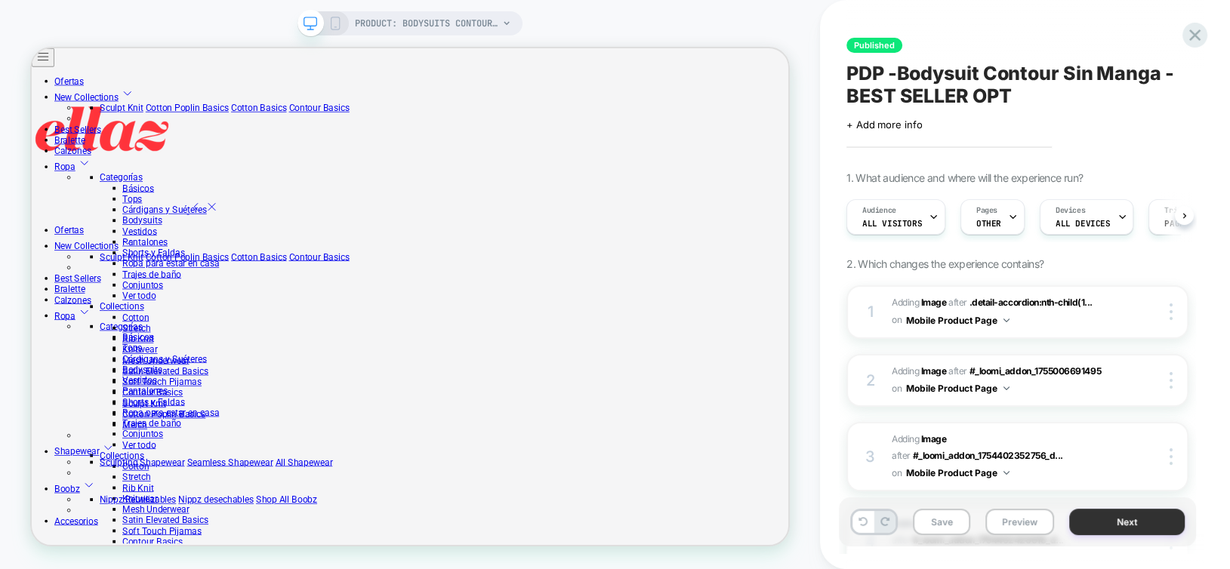
scroll to position [0, 0]
click at [1028, 523] on button "Preview" at bounding box center [1020, 522] width 69 height 26
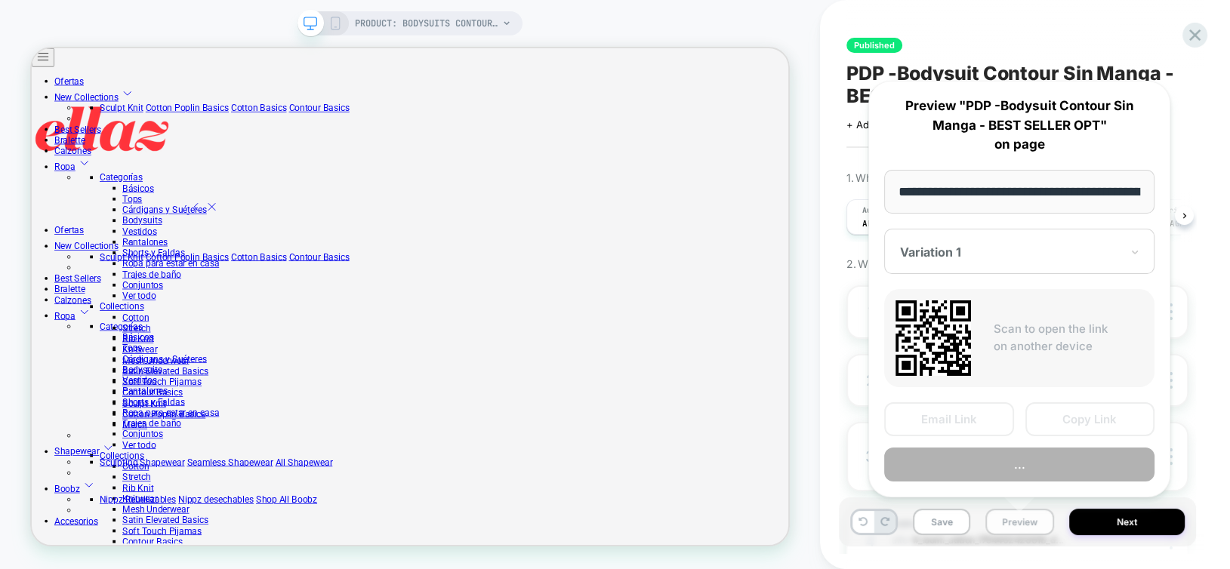
scroll to position [0, 210]
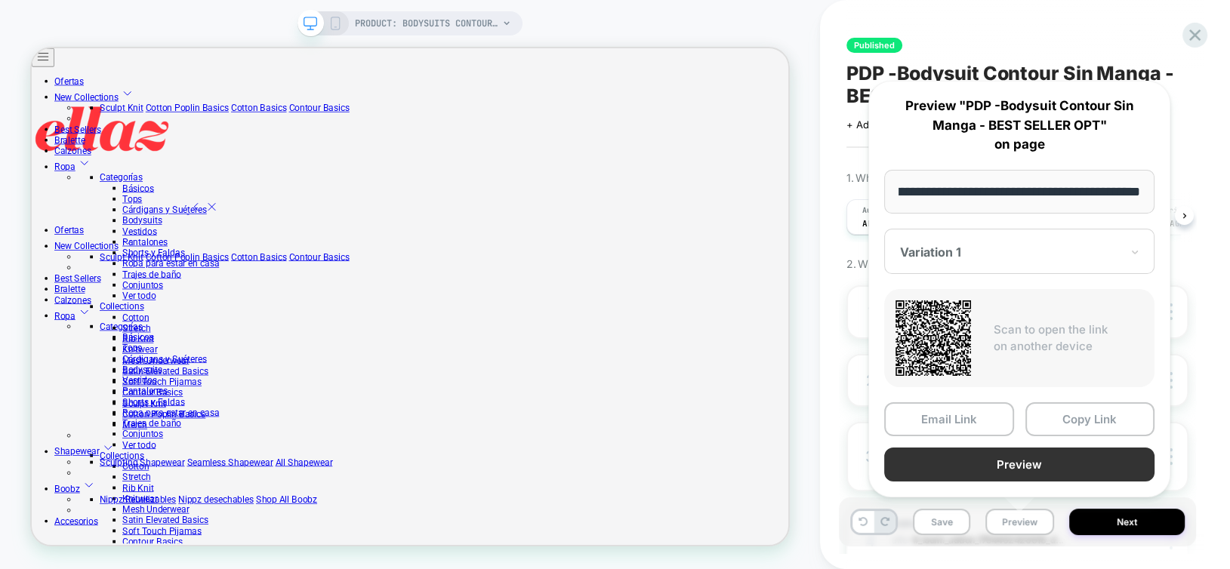
click at [1000, 464] on button "Preview" at bounding box center [1019, 465] width 270 height 34
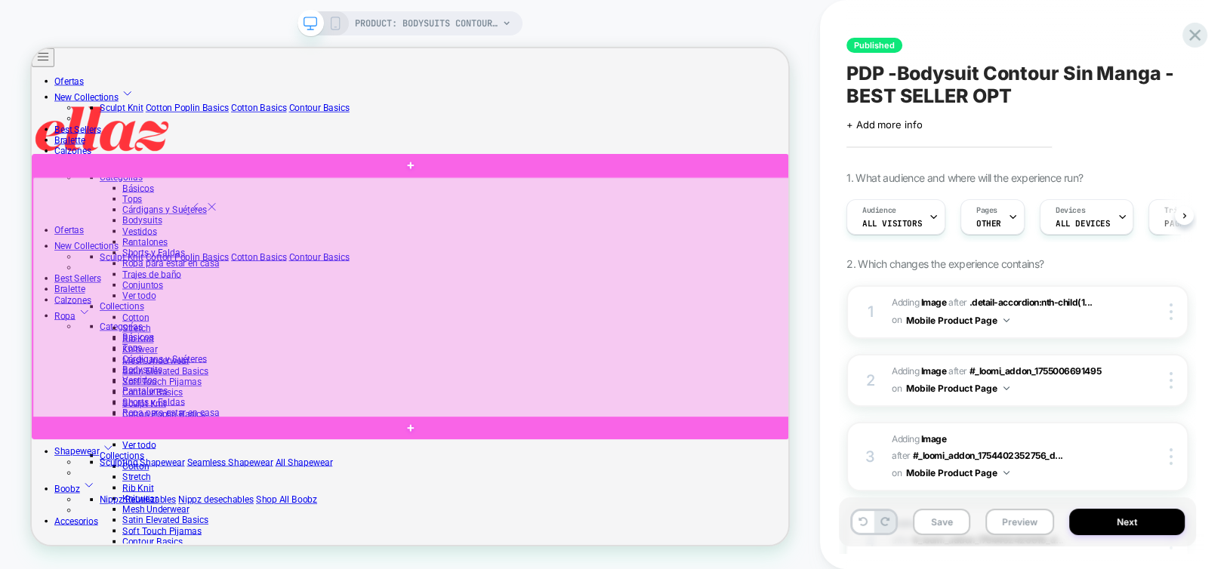
click at [936, 227] on div at bounding box center [538, 381] width 1010 height 321
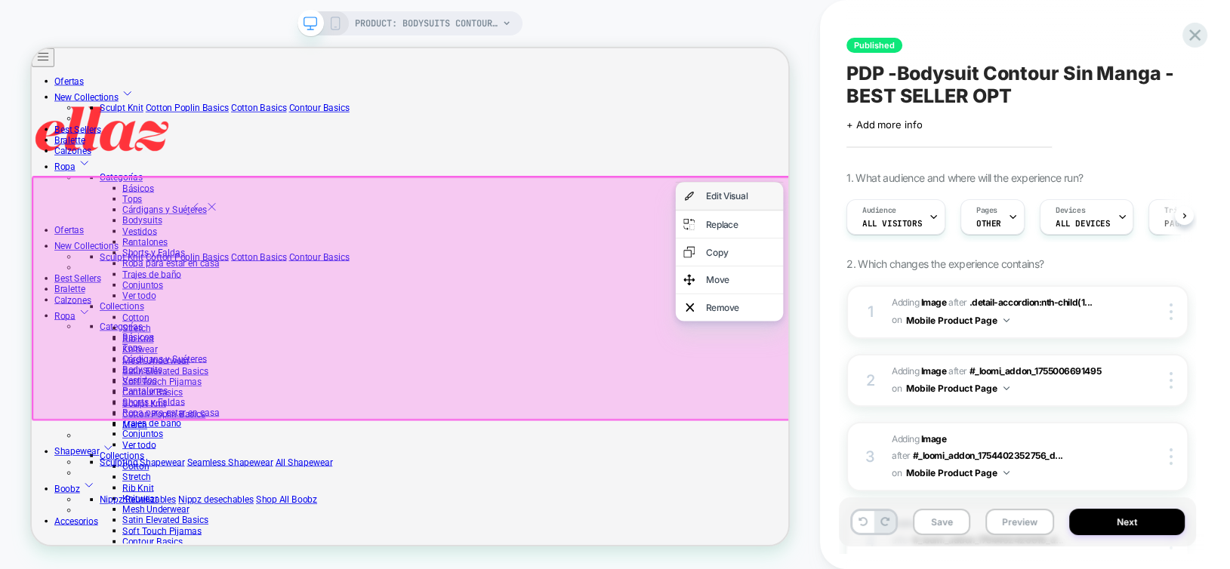
click at [955, 244] on div "Edit Visual" at bounding box center [977, 245] width 92 height 15
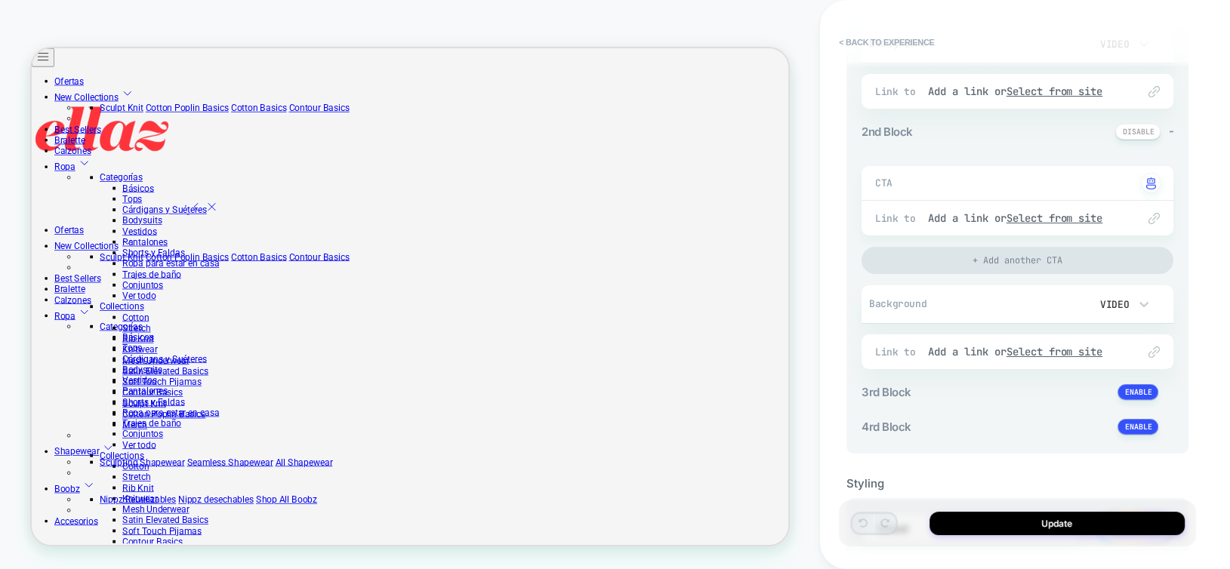
scroll to position [463, 0]
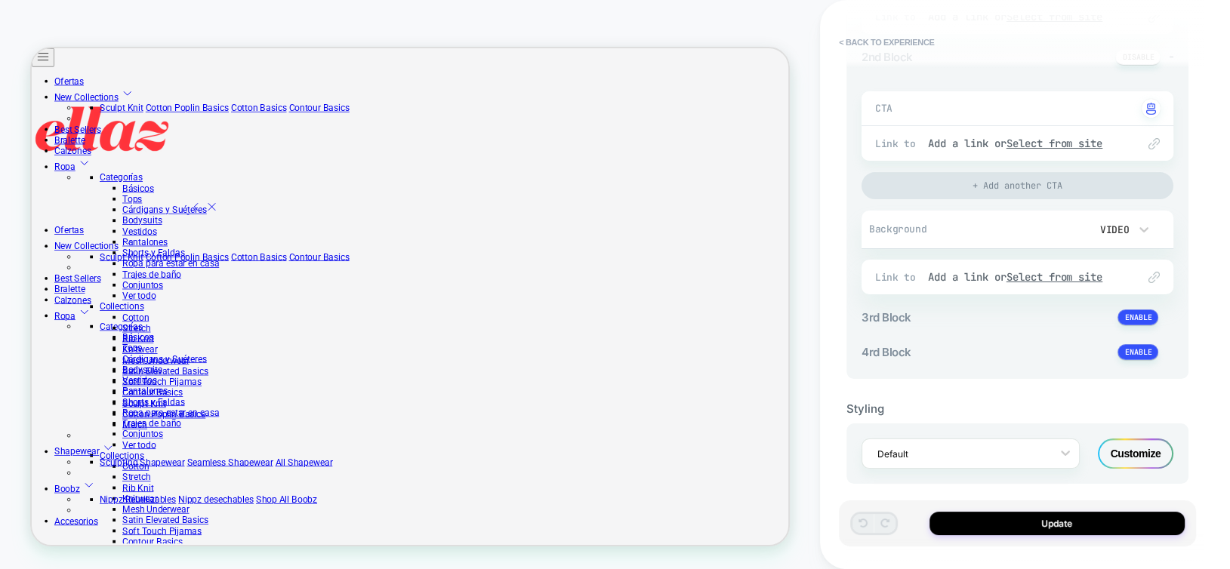
type textarea "*"
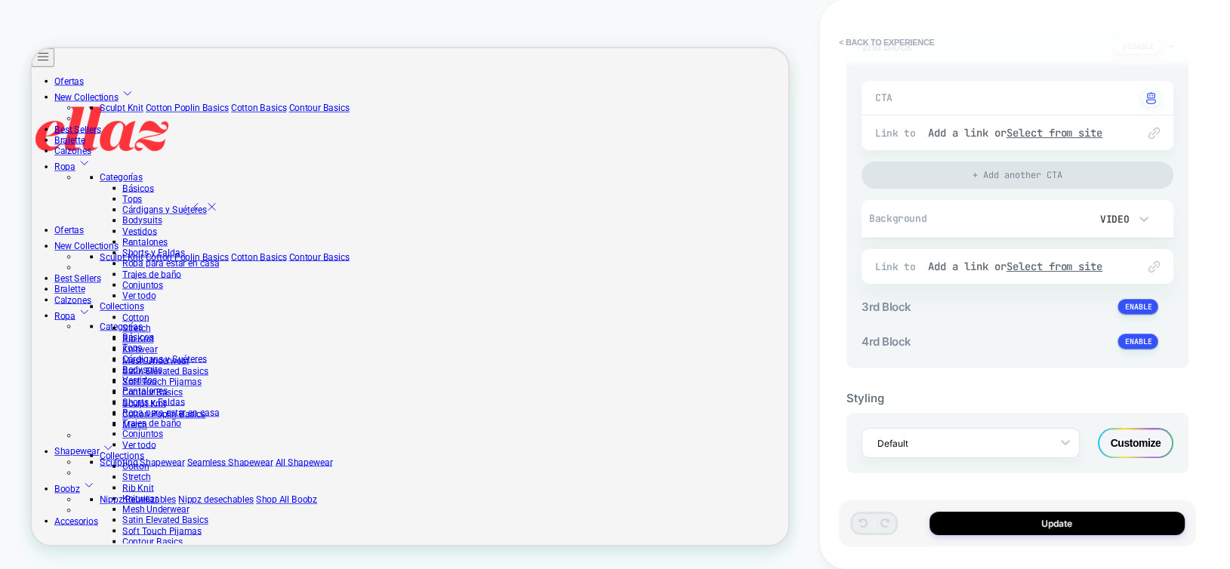
click at [1134, 444] on div "Customize" at bounding box center [1136, 443] width 76 height 30
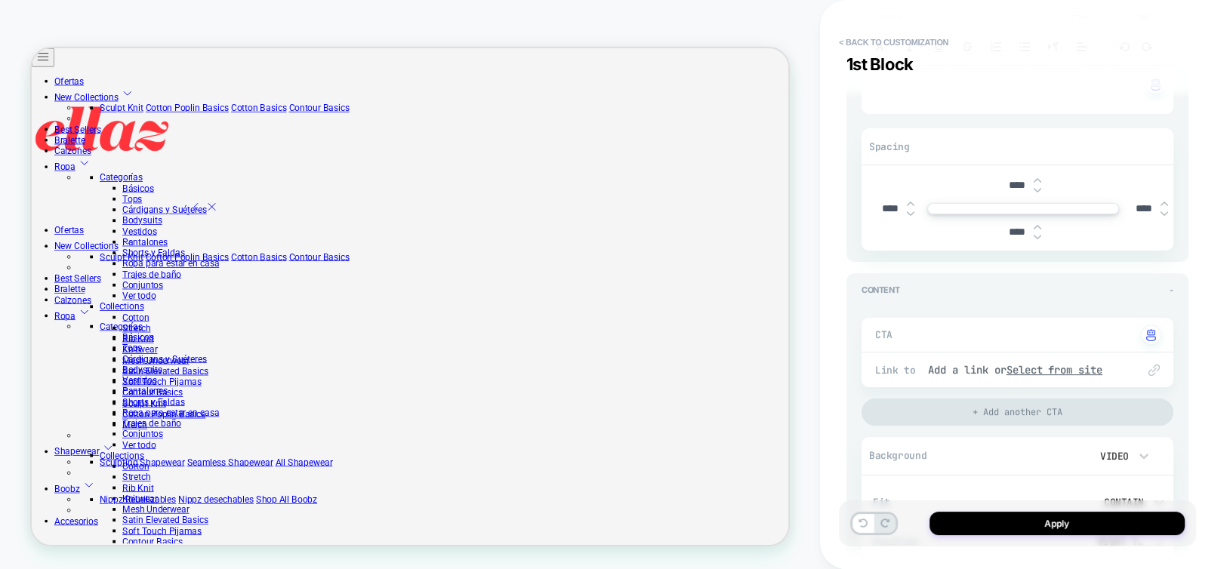
scroll to position [302, 0]
click at [1012, 181] on input "****" at bounding box center [1017, 183] width 34 height 13
type input "***"
type input "****"
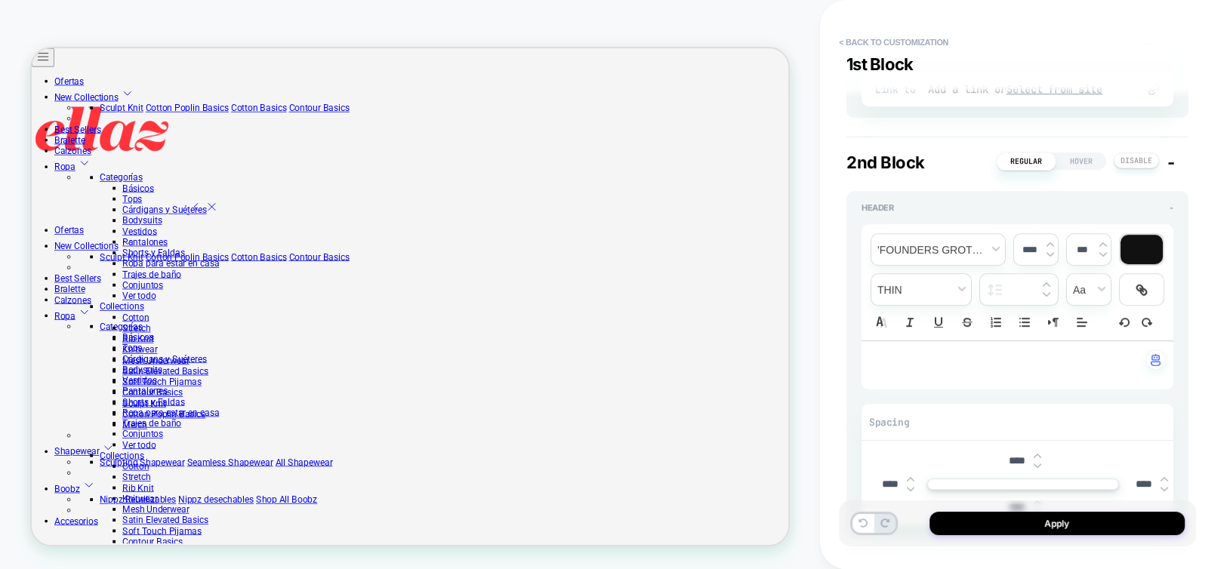
scroll to position [1208, 0]
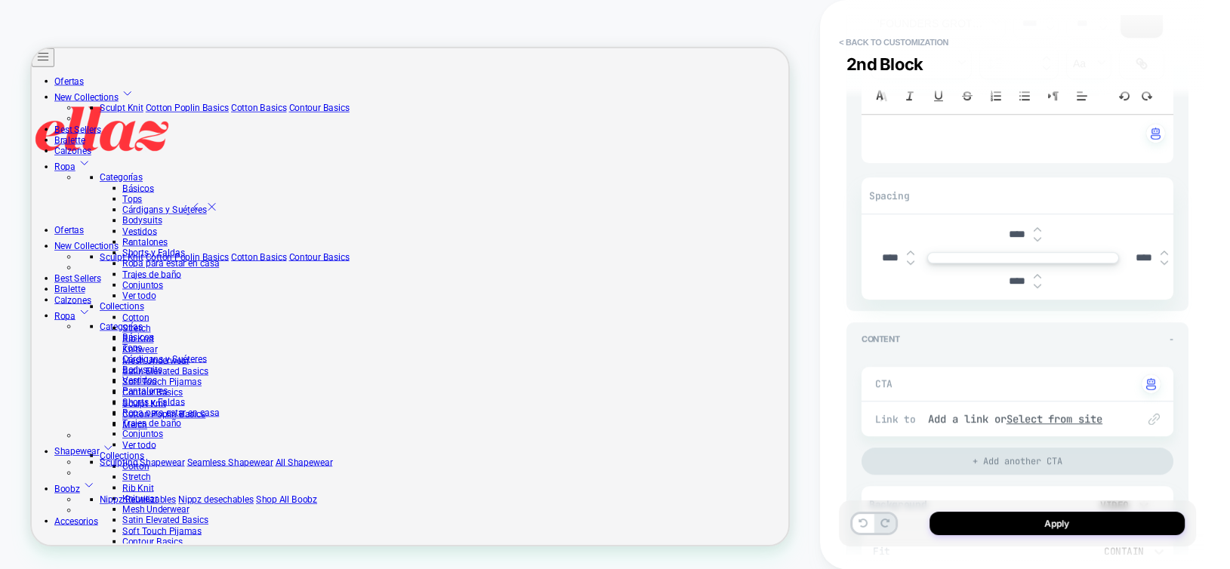
click at [1019, 230] on input "****" at bounding box center [1017, 234] width 34 height 13
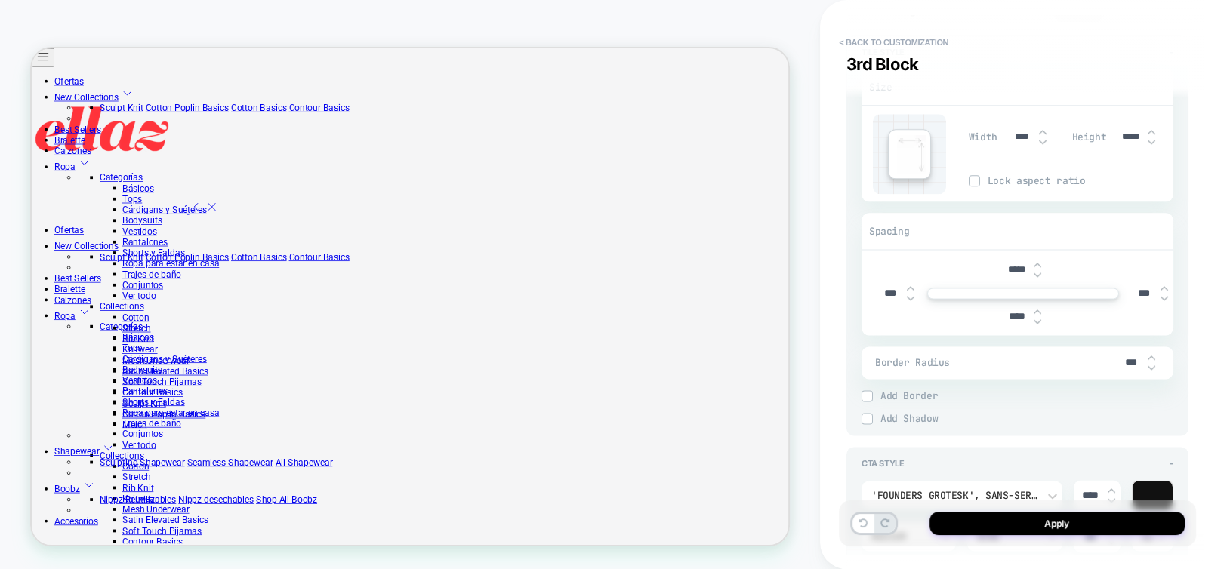
scroll to position [2266, 0]
click at [1015, 269] on input "*****" at bounding box center [1017, 268] width 34 height 11
click at [1014, 267] on input "*****" at bounding box center [1017, 268] width 34 height 11
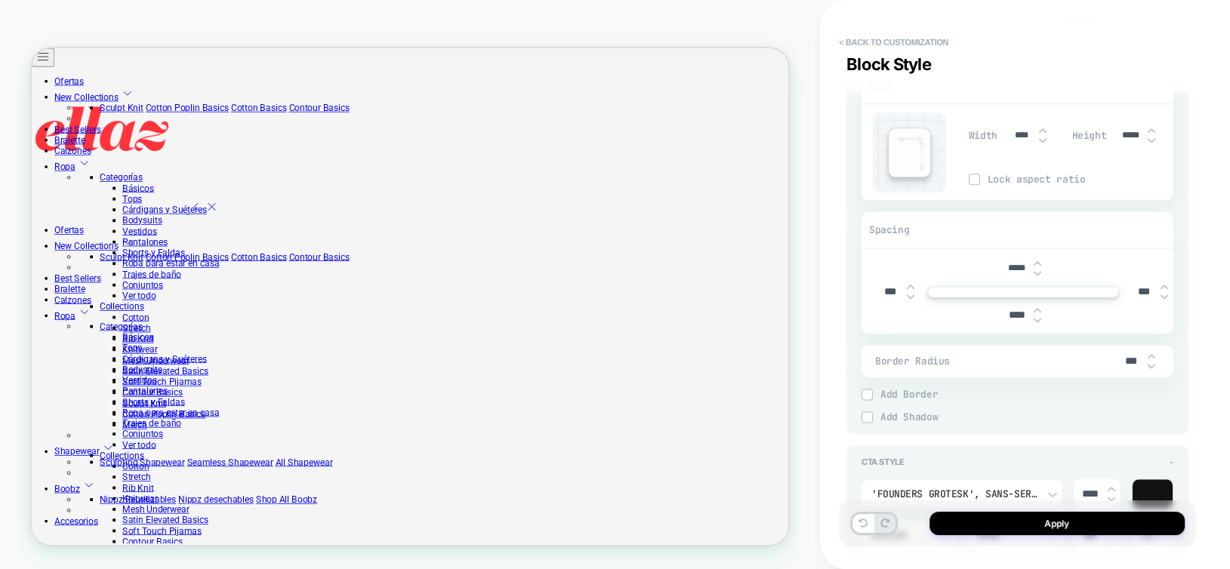
click at [1014, 267] on input "*****" at bounding box center [1017, 268] width 34 height 11
type input "****"
click at [1004, 311] on input "****" at bounding box center [1017, 315] width 34 height 13
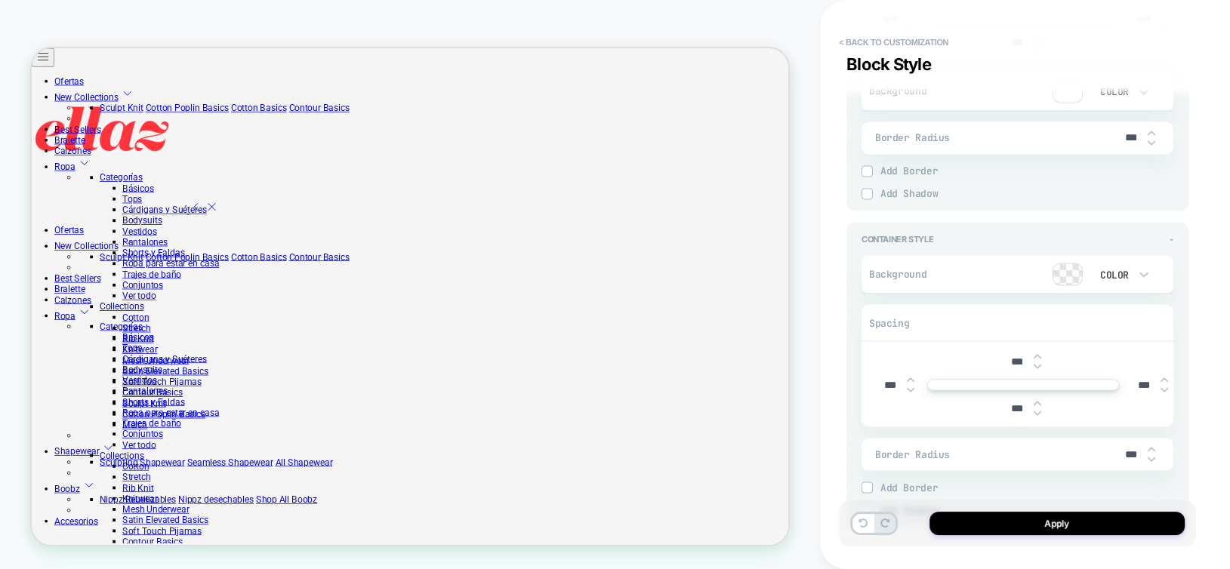
scroll to position [3096, 0]
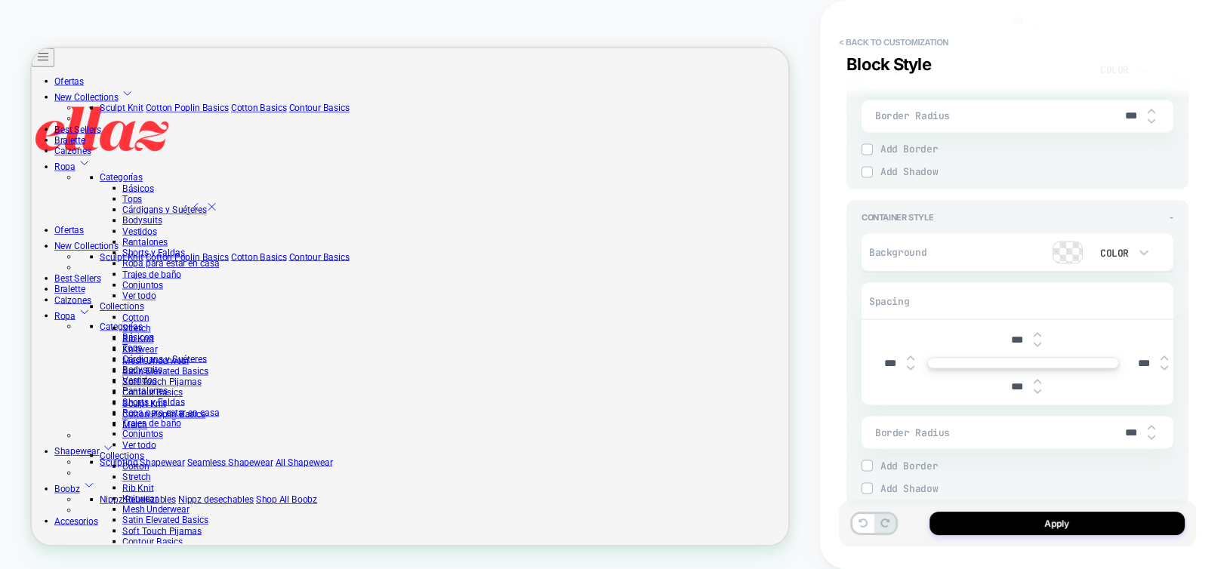
click at [1001, 333] on input "***" at bounding box center [1017, 339] width 34 height 13
drag, startPoint x: 1010, startPoint y: 339, endPoint x: 1001, endPoint y: 336, distance: 9.6
click at [1001, 336] on input "****" at bounding box center [1017, 339] width 34 height 13
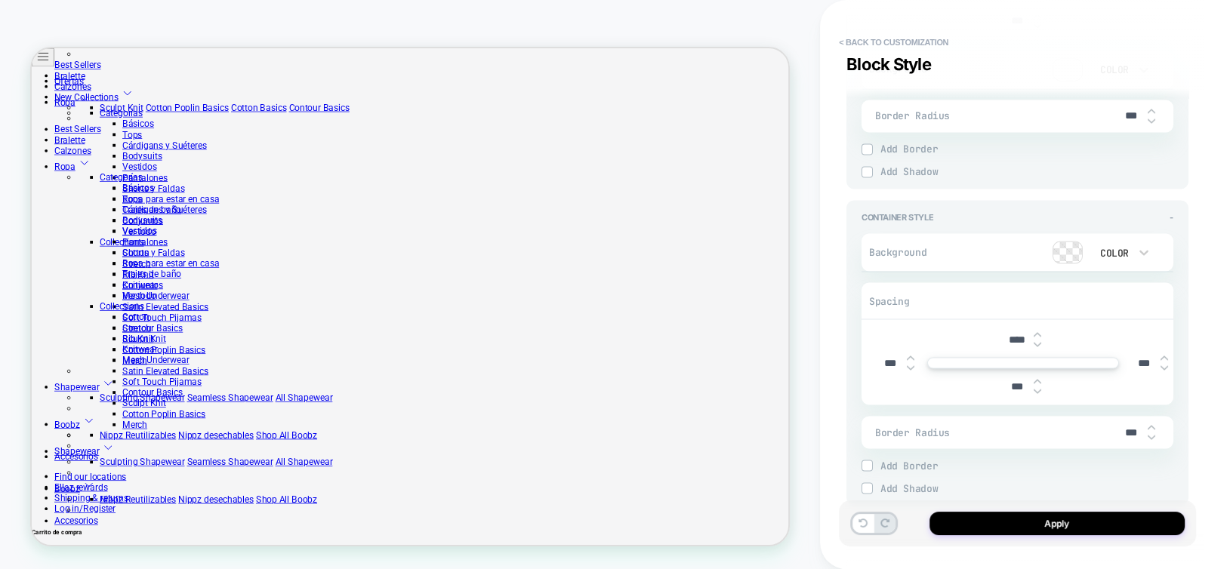
scroll to position [1415, 0]
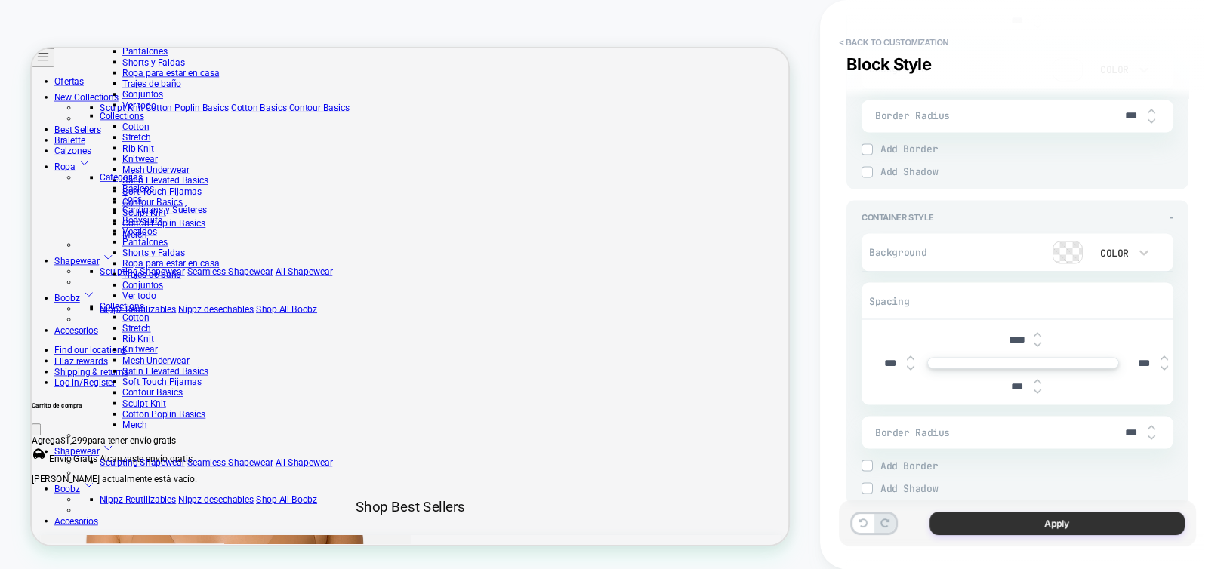
type input "****"
click at [1038, 529] on button "Apply" at bounding box center [1057, 523] width 255 height 23
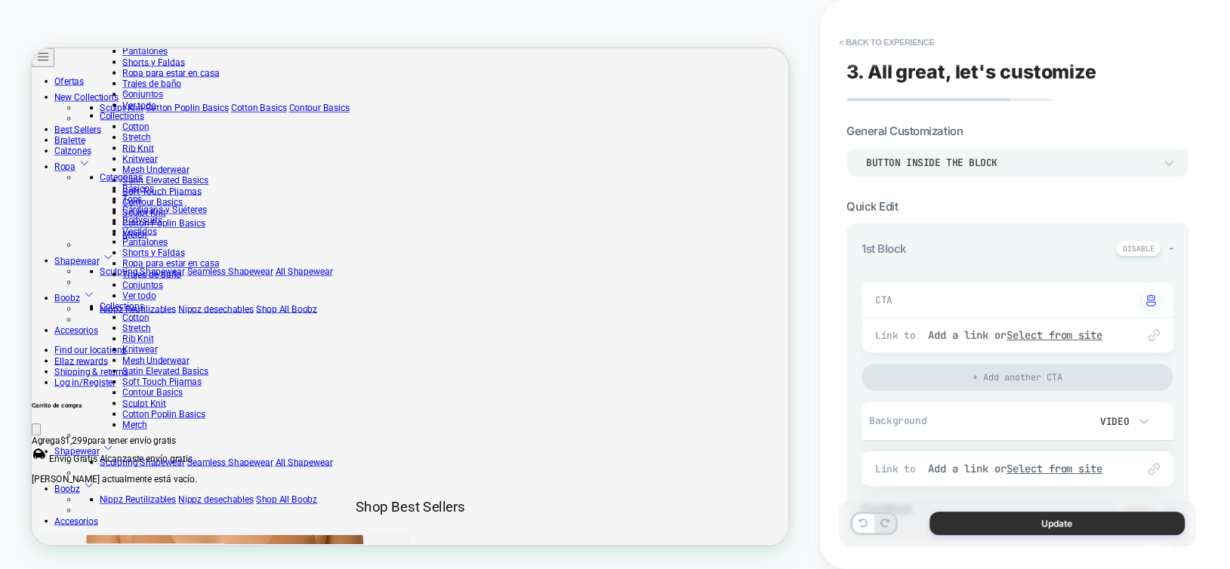
click at [1035, 529] on button "Update" at bounding box center [1057, 523] width 255 height 23
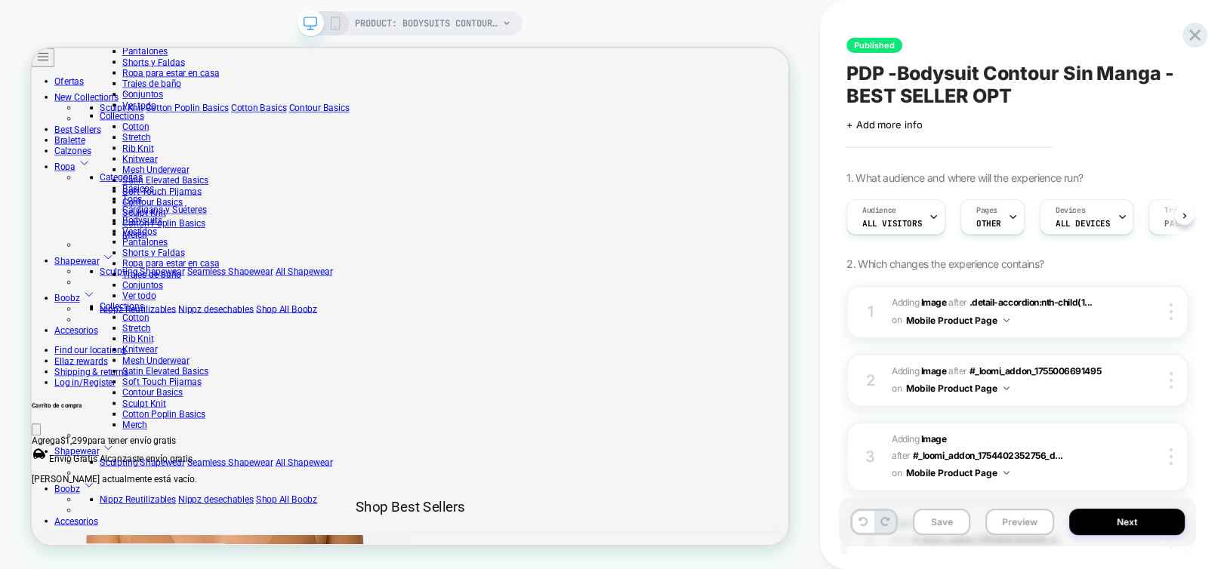
scroll to position [0, 0]
click at [1099, 525] on button "Next" at bounding box center [1127, 522] width 116 height 26
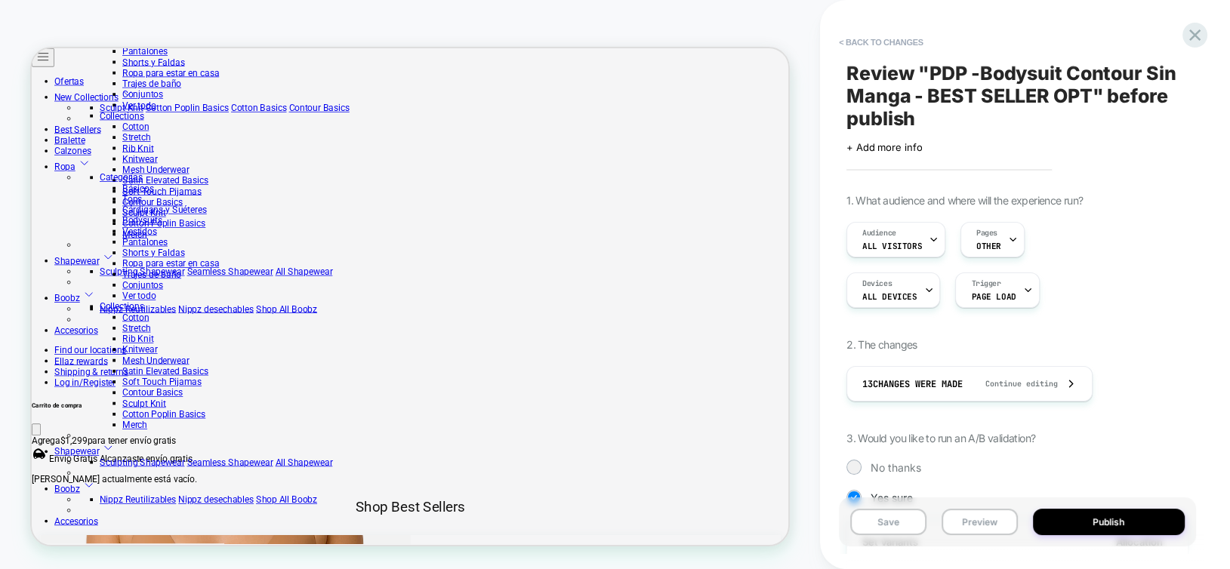
click at [1099, 525] on button "Publish" at bounding box center [1109, 522] width 153 height 26
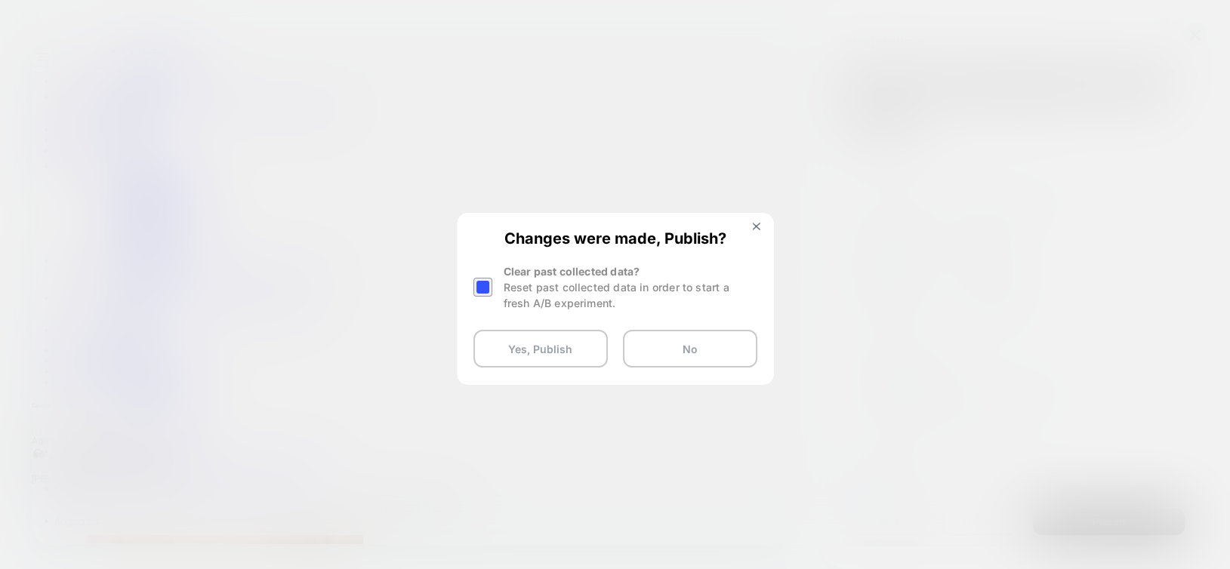
click at [479, 286] on div at bounding box center [483, 287] width 19 height 19
click at [540, 338] on button "Yes, Publish" at bounding box center [541, 349] width 134 height 38
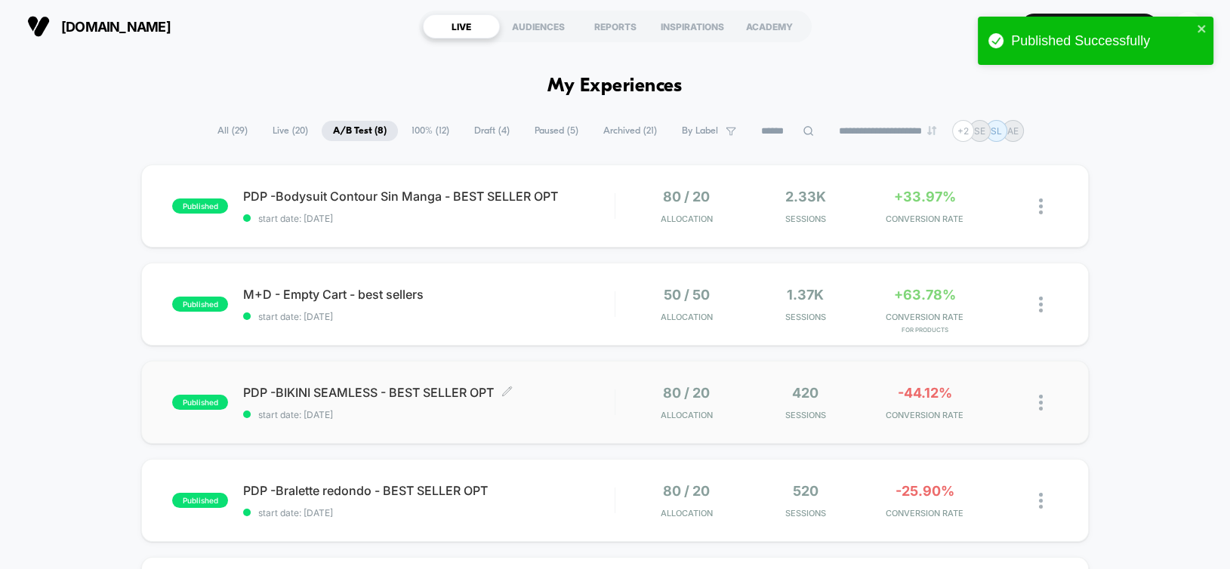
click at [554, 390] on span "PDP -BIKINI SEAMLESS - BEST SELLER OPT Click to edit experience details" at bounding box center [428, 392] width 371 height 15
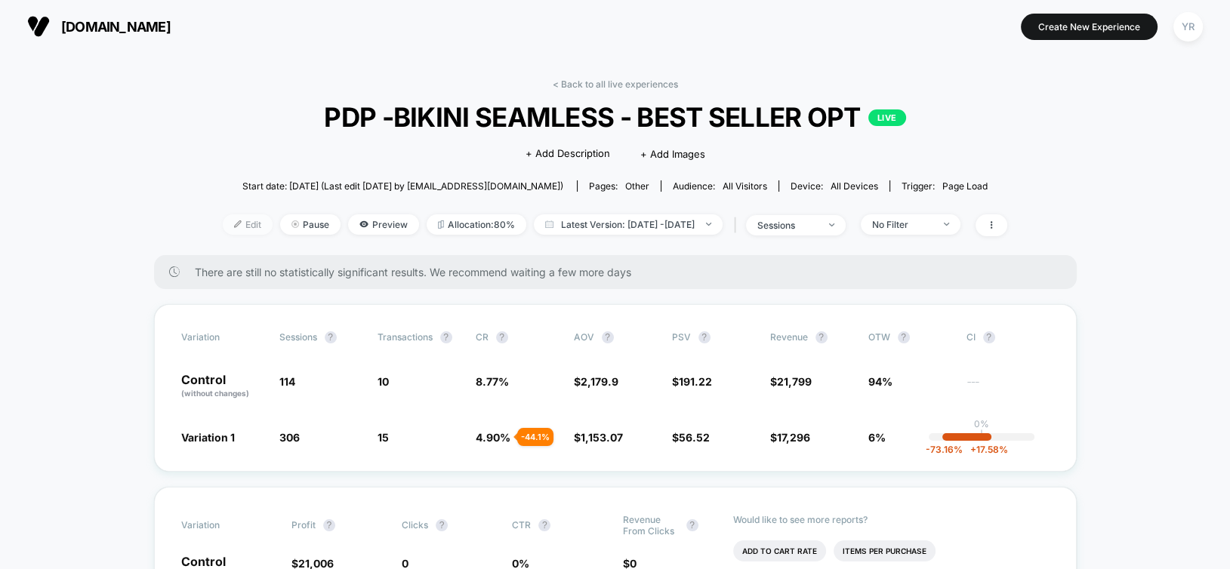
click at [223, 224] on span "Edit" at bounding box center [248, 224] width 50 height 20
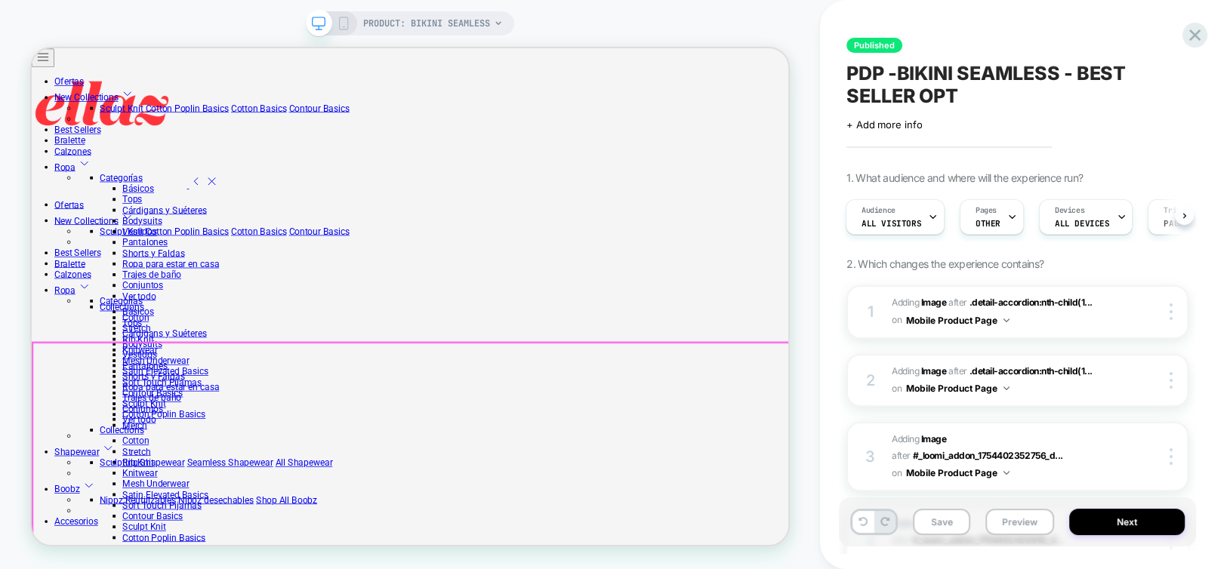
scroll to position [1133, 0]
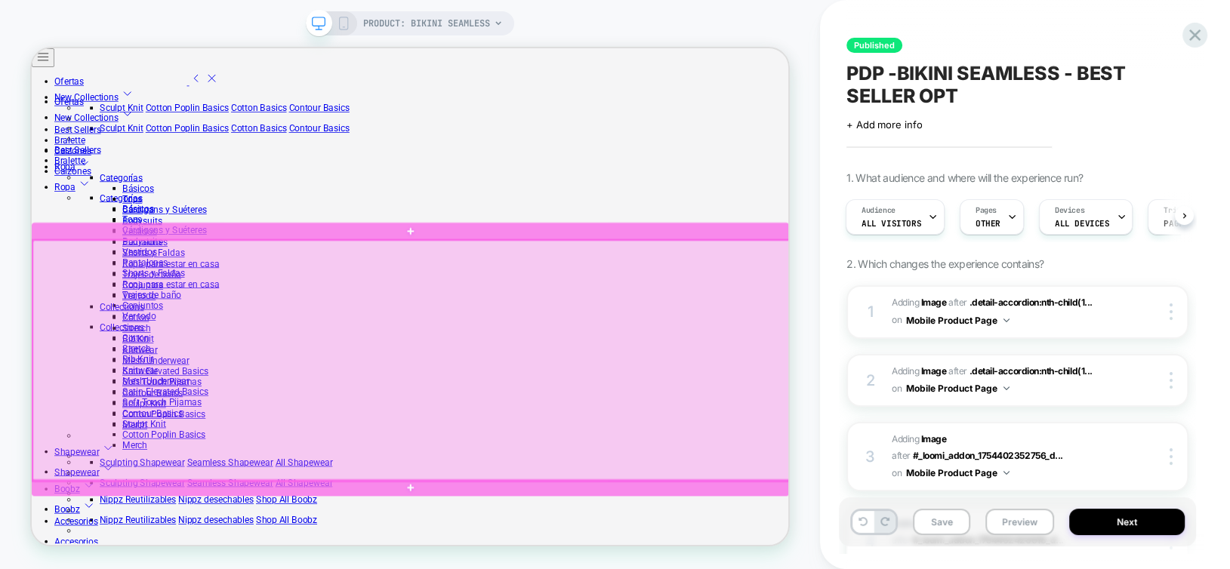
click at [937, 424] on div at bounding box center [538, 464] width 1010 height 321
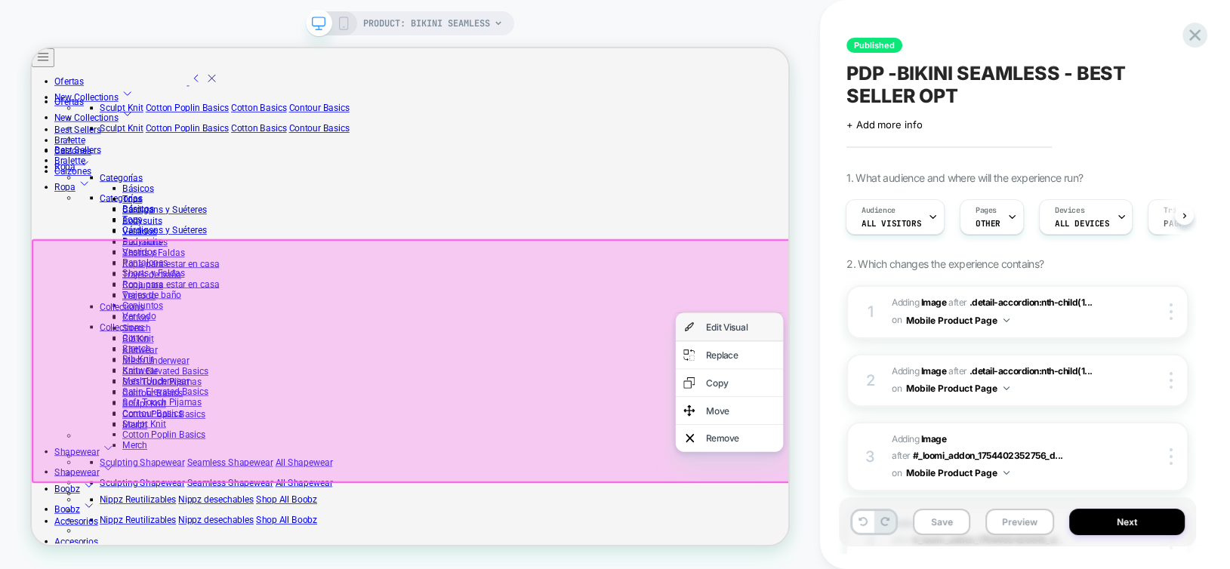
click at [944, 411] on div "Edit Visual" at bounding box center [961, 420] width 143 height 36
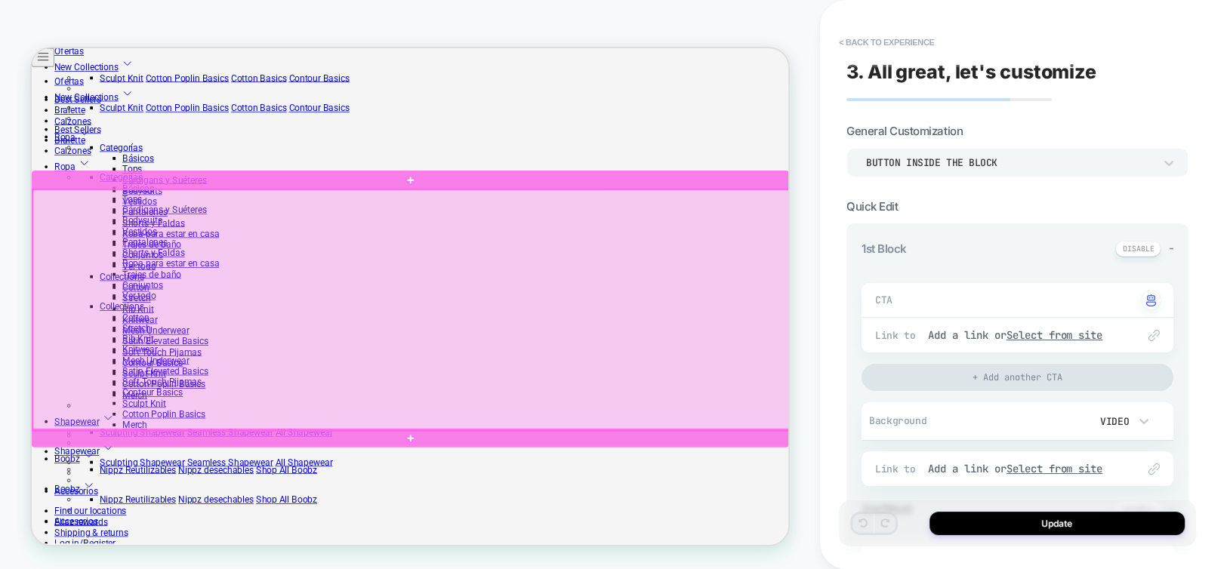
scroll to position [1217, 0]
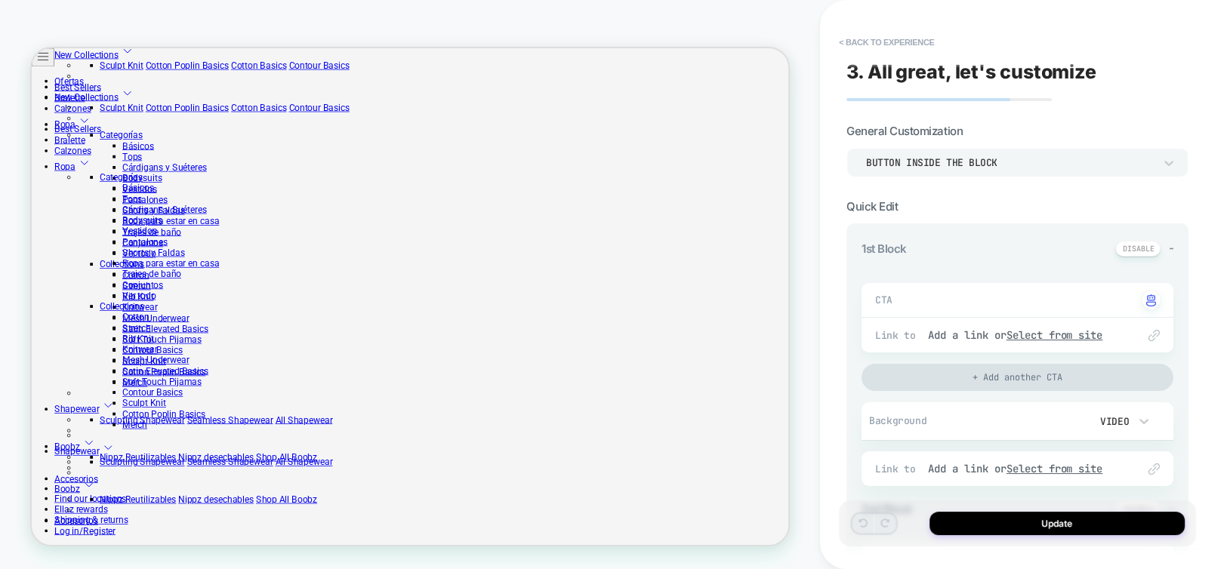
type textarea "*"
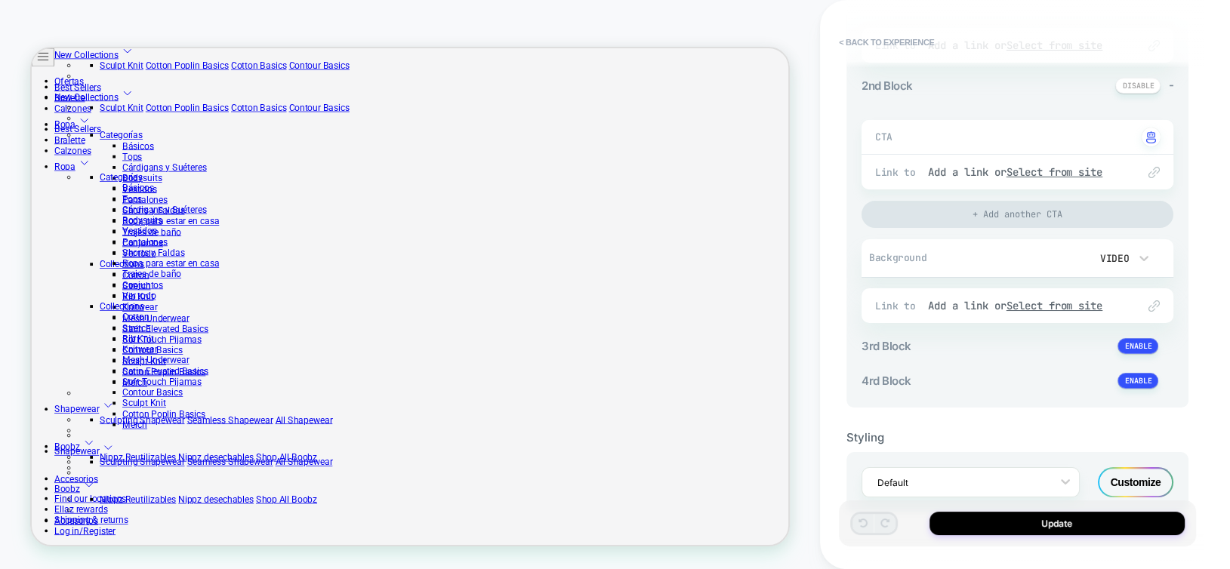
scroll to position [463, 0]
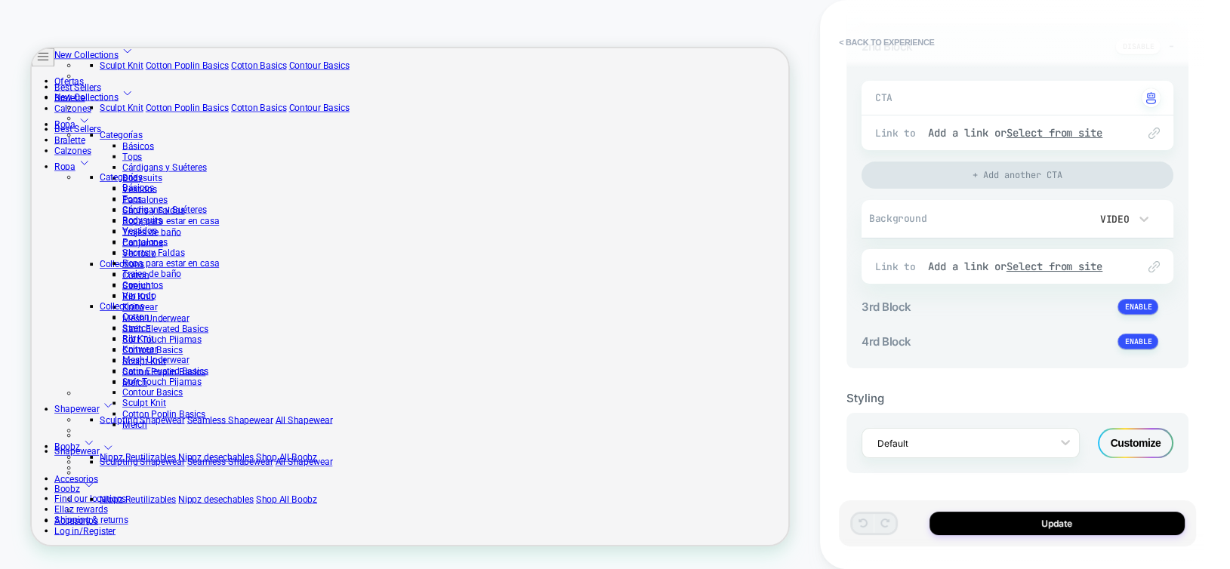
click at [1141, 443] on div "Customize" at bounding box center [1136, 443] width 76 height 30
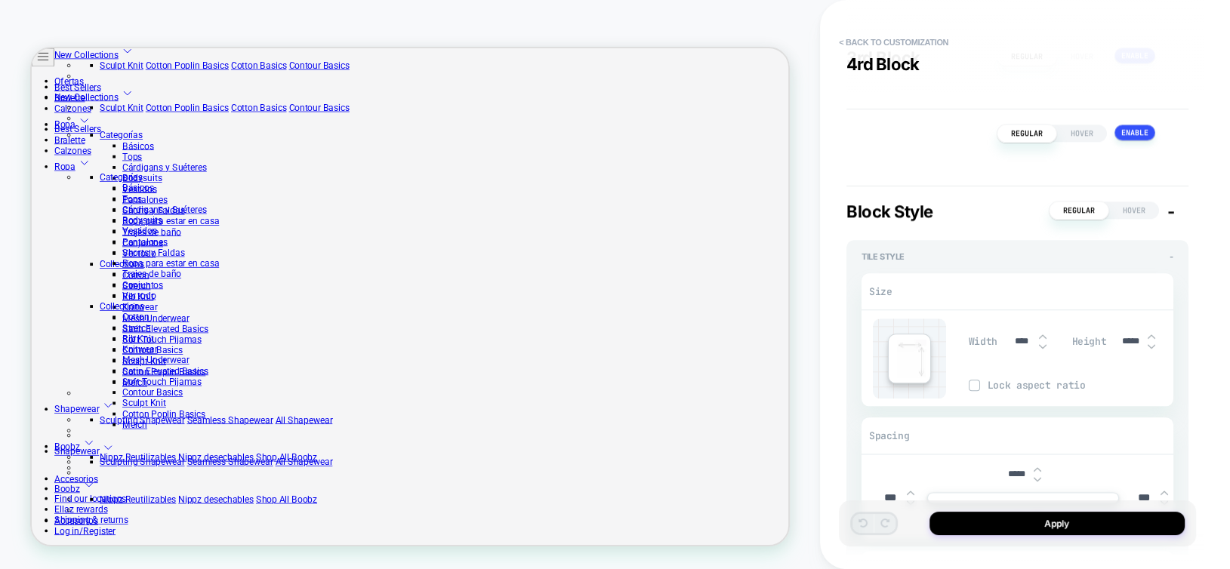
scroll to position [2190, 0]
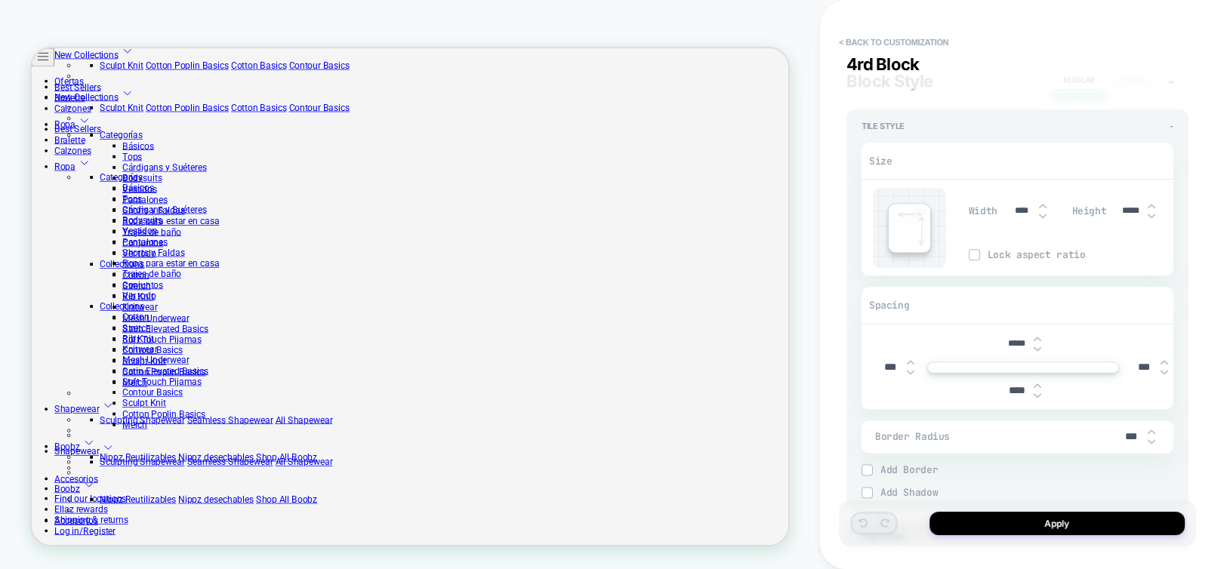
click at [1010, 346] on input "*****" at bounding box center [1017, 343] width 34 height 11
click at [1002, 329] on div "*****" at bounding box center [1023, 344] width 47 height 31
click at [1009, 338] on input "*****" at bounding box center [1017, 343] width 34 height 11
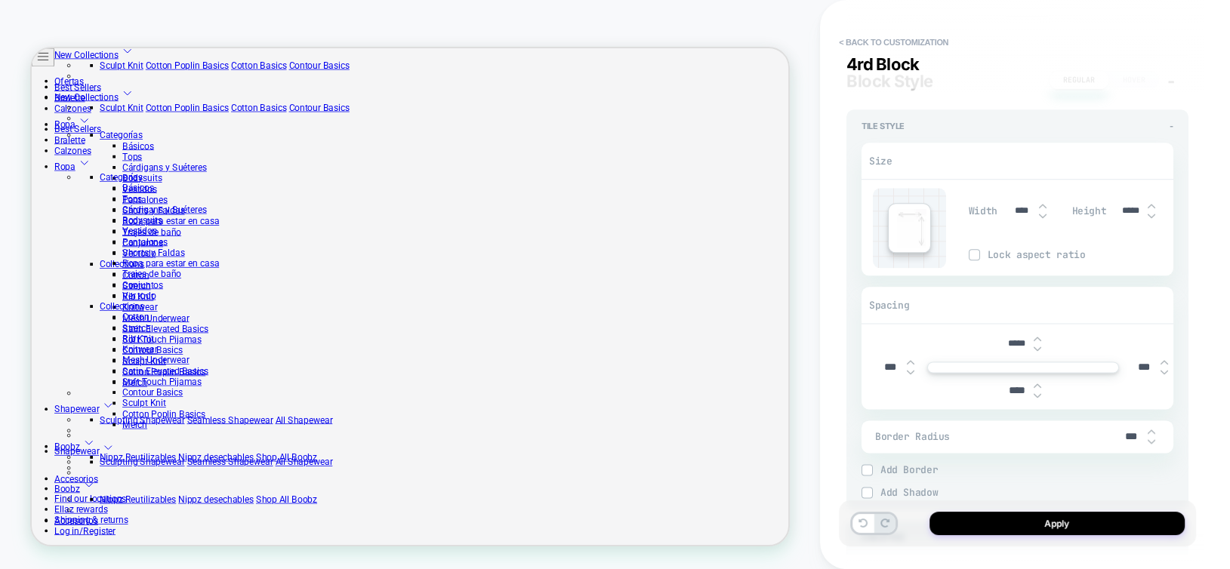
click at [1009, 338] on input "*****" at bounding box center [1017, 343] width 34 height 11
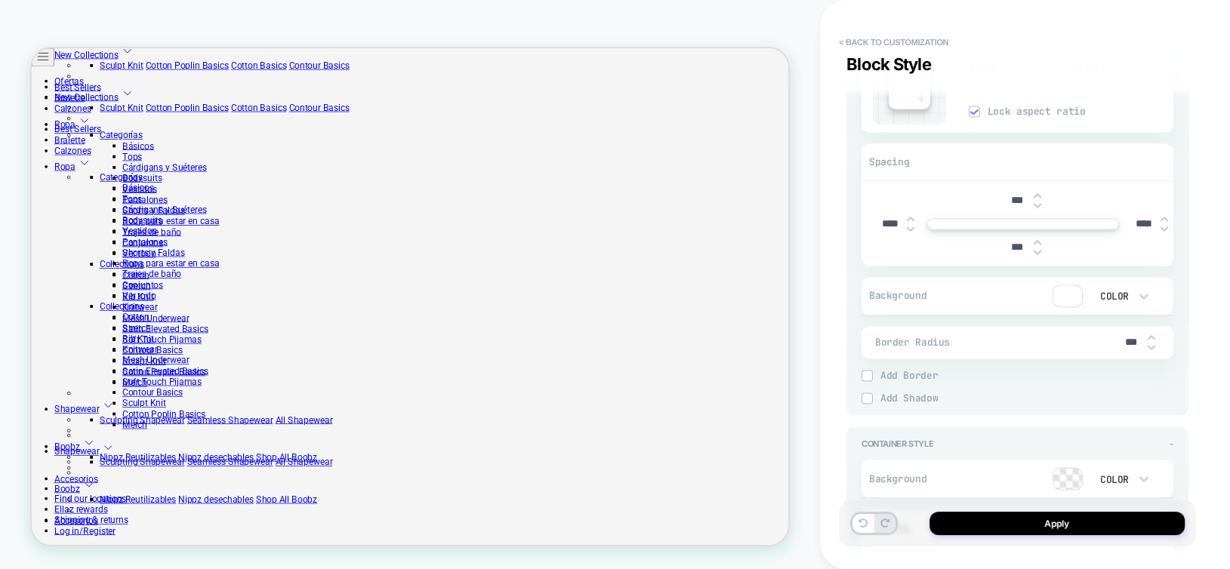
scroll to position [3142, 0]
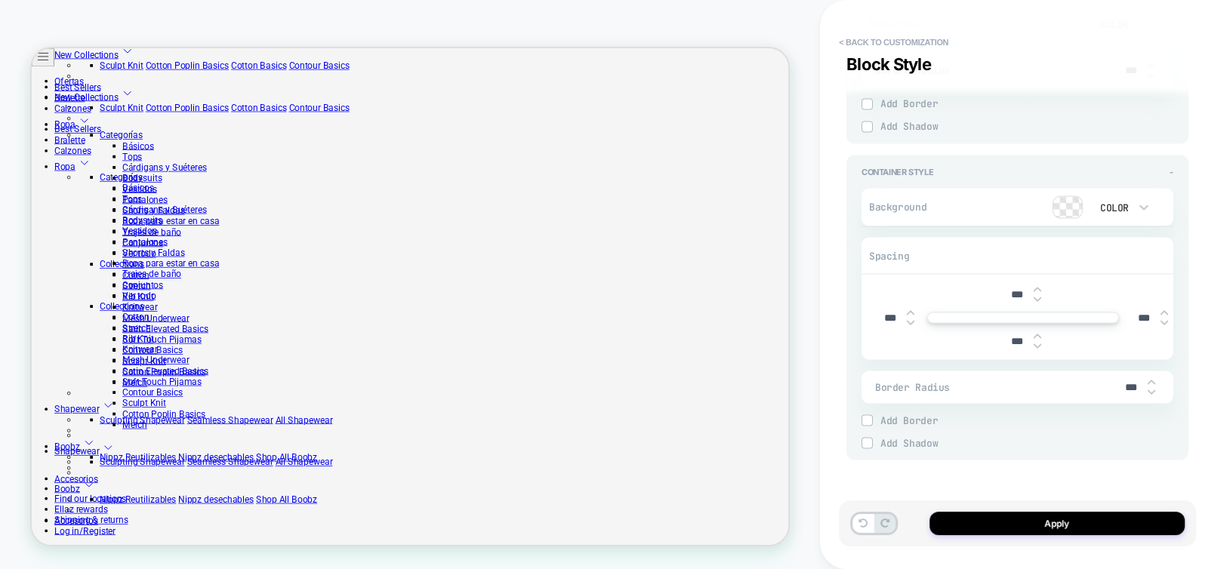
type input "****"
click at [1005, 293] on input "***" at bounding box center [1017, 294] width 34 height 13
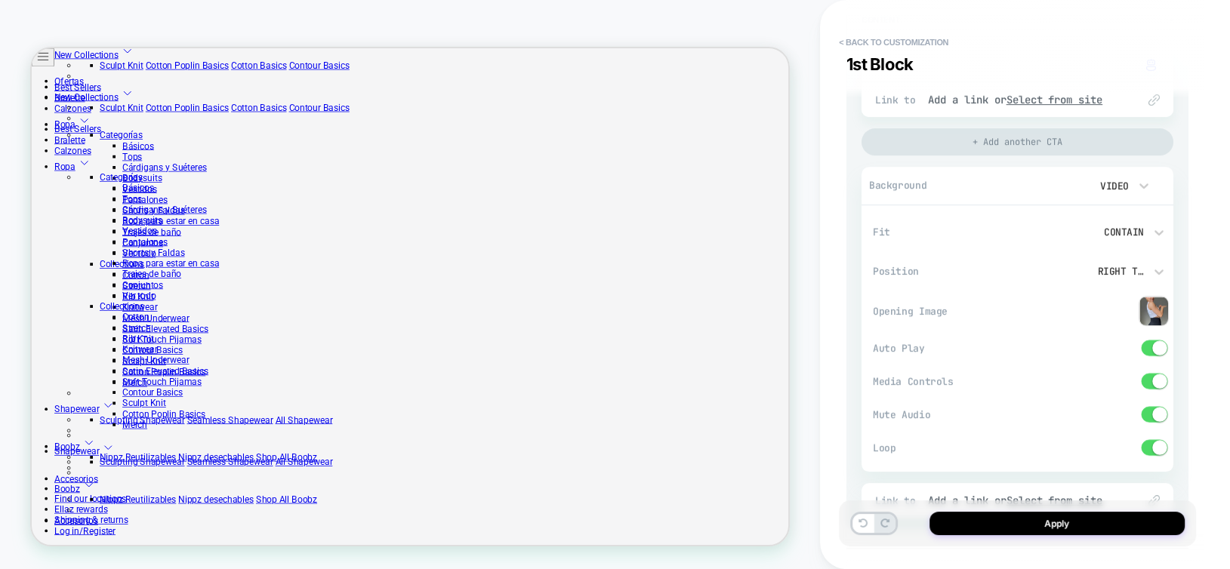
scroll to position [574, 0]
type input "****"
click at [1148, 375] on span at bounding box center [1155, 378] width 26 height 16
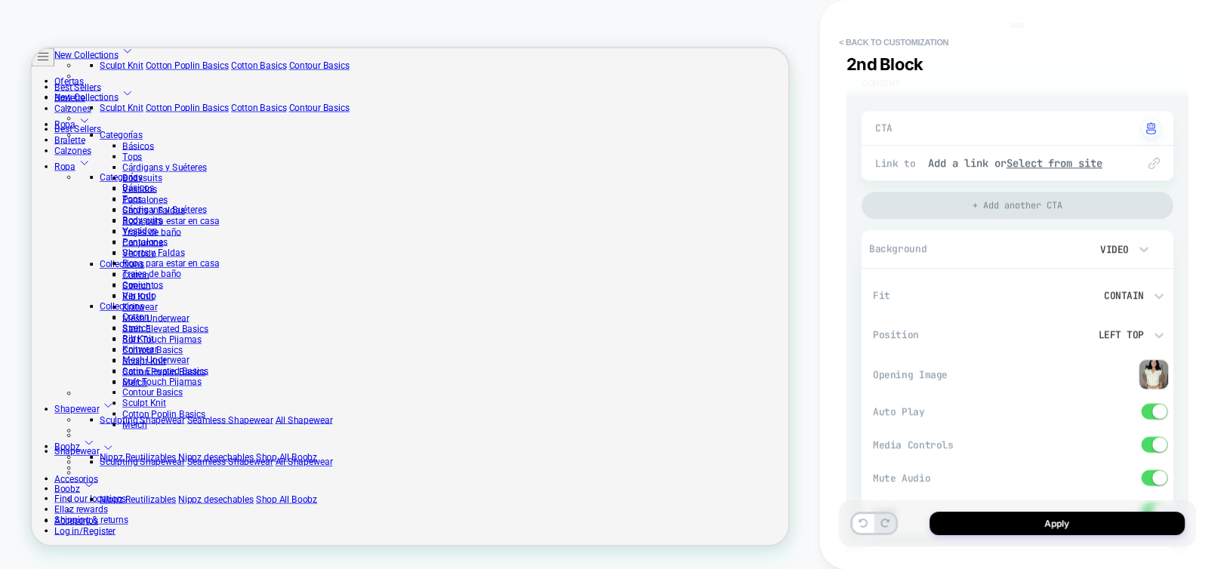
scroll to position [1556, 0]
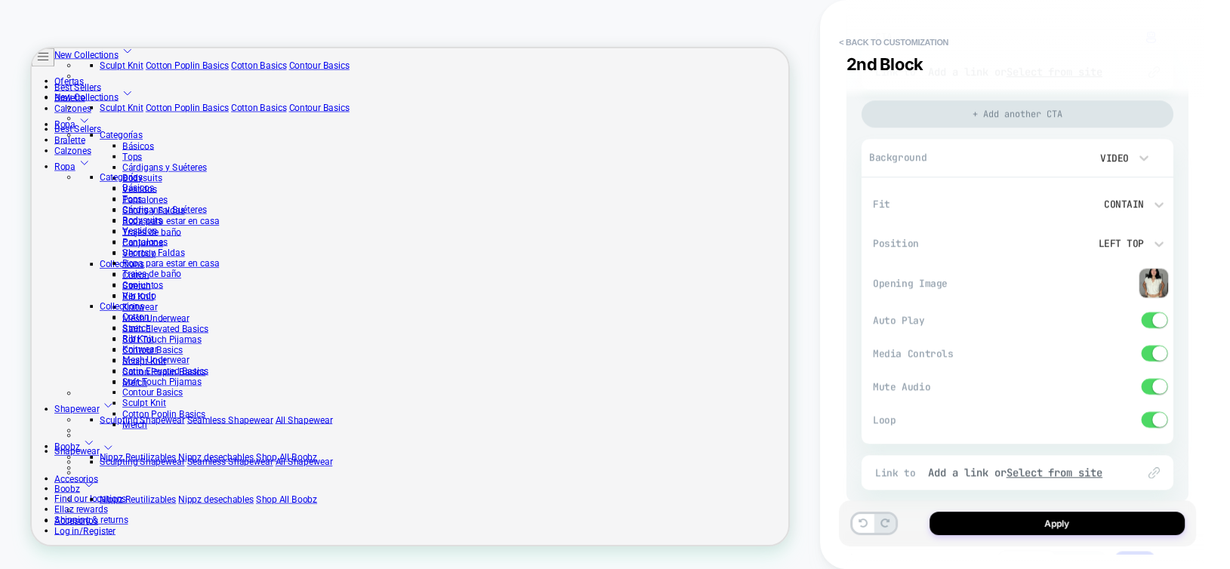
click at [1154, 356] on span at bounding box center [1155, 354] width 26 height 16
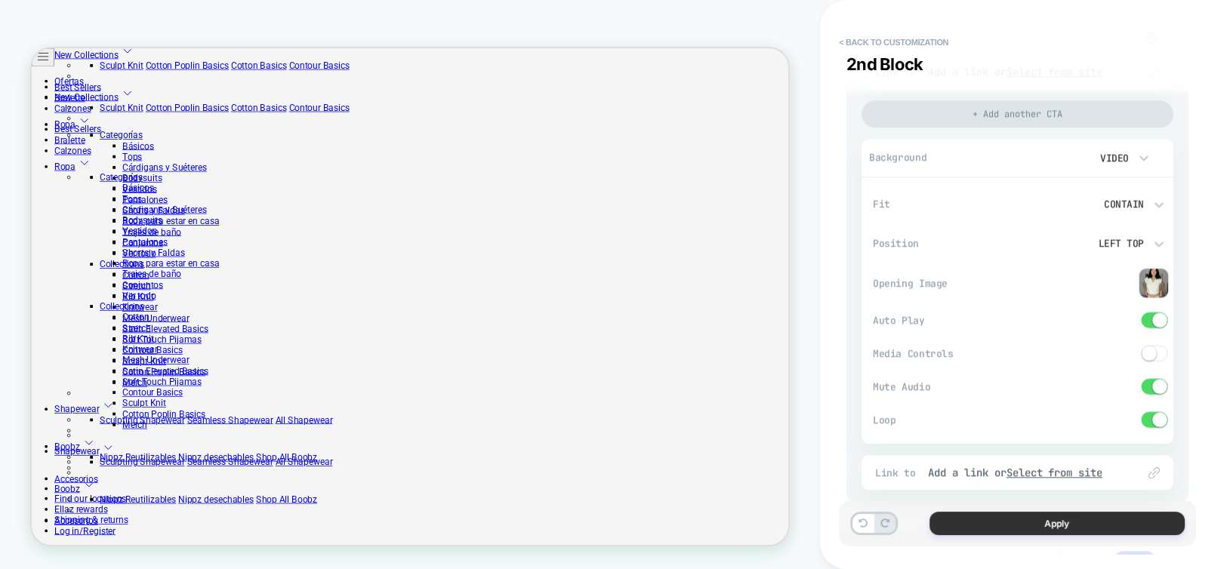
click at [1078, 529] on button "Apply" at bounding box center [1057, 523] width 255 height 23
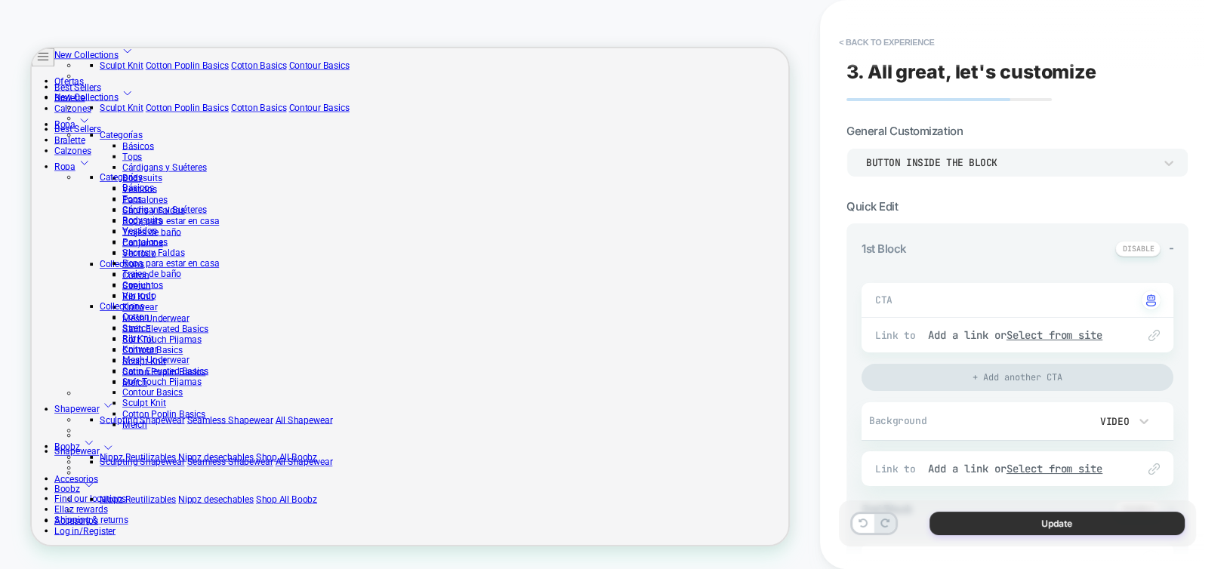
click at [1031, 525] on button "Update" at bounding box center [1057, 523] width 255 height 23
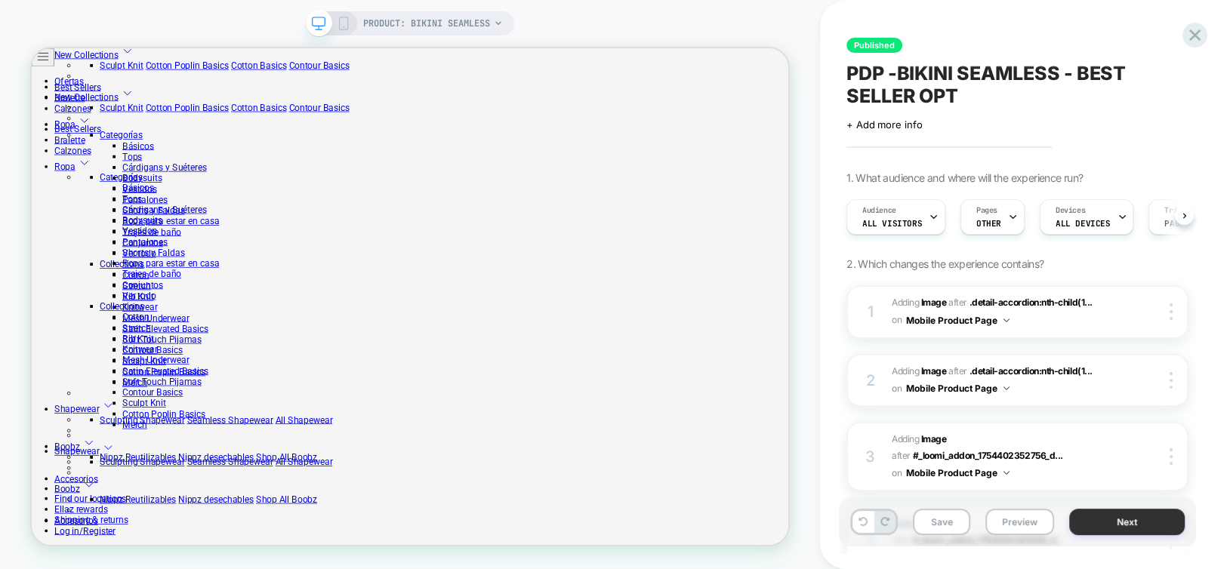
scroll to position [0, 0]
click at [940, 521] on button "Save" at bounding box center [941, 522] width 57 height 26
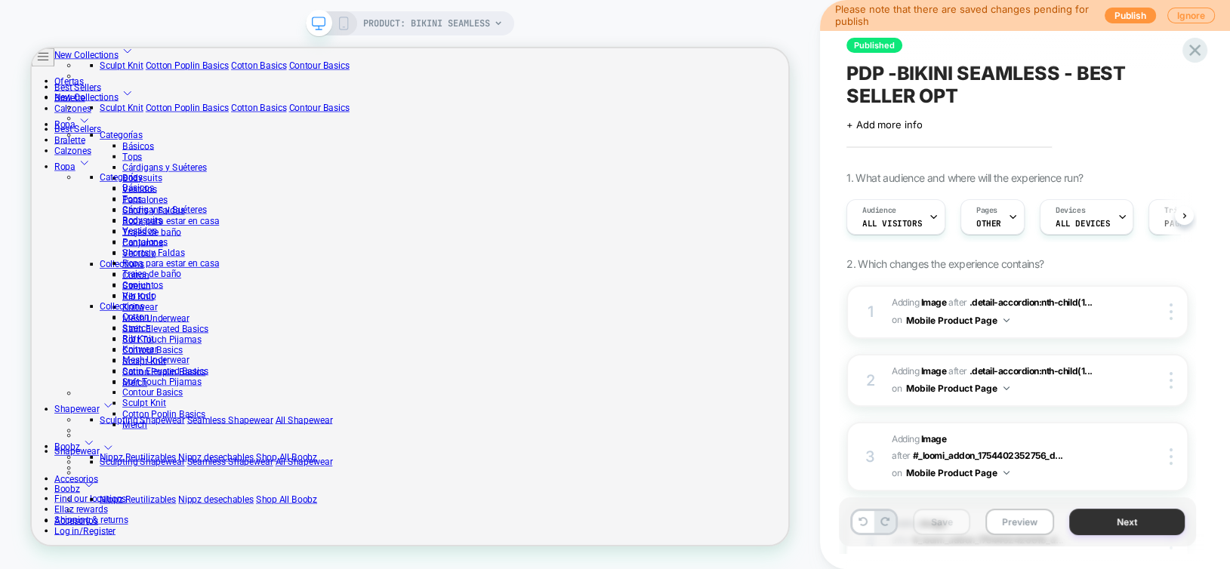
click at [1141, 517] on button "Next" at bounding box center [1127, 522] width 116 height 26
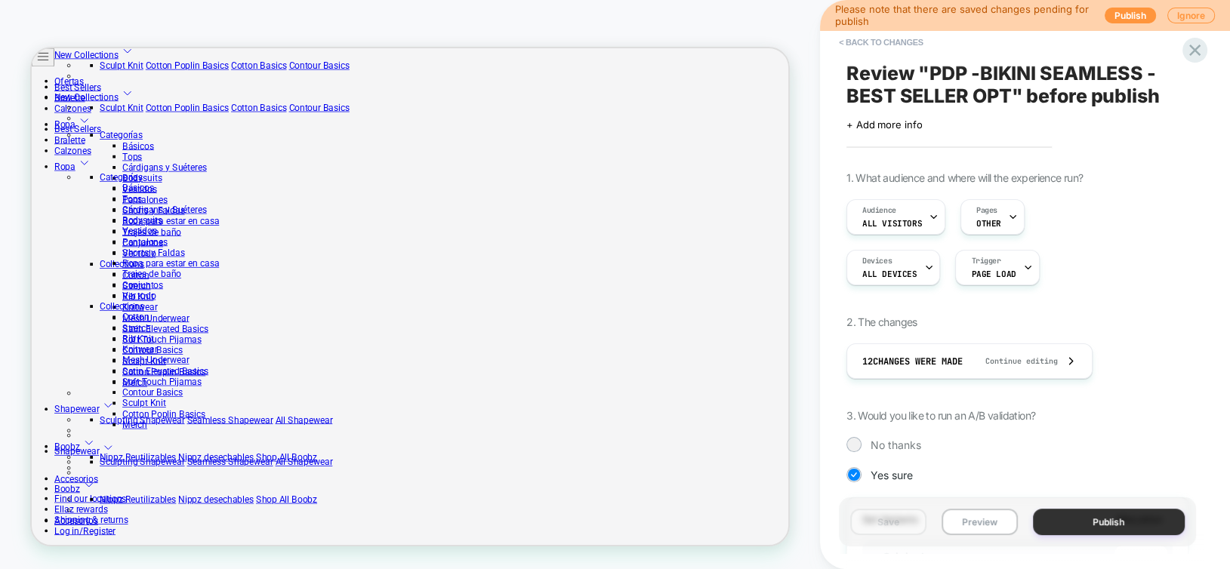
scroll to position [0, 1]
click at [1113, 517] on button "Publish" at bounding box center [1109, 522] width 153 height 26
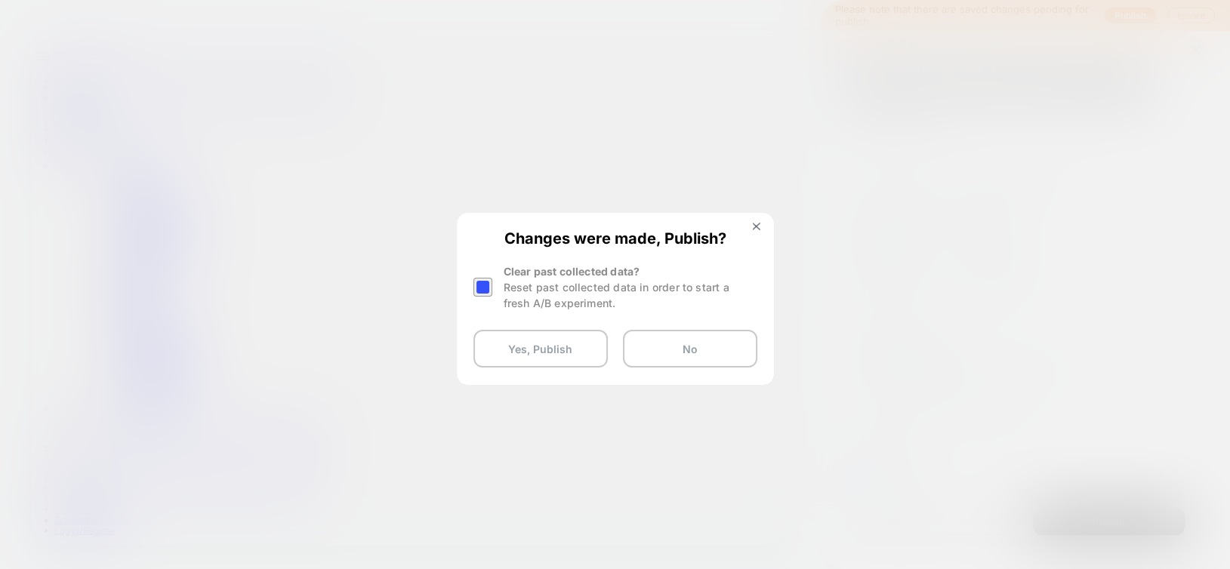
click at [484, 286] on div at bounding box center [483, 287] width 19 height 19
click at [568, 355] on button "Yes, Publish" at bounding box center [541, 349] width 134 height 38
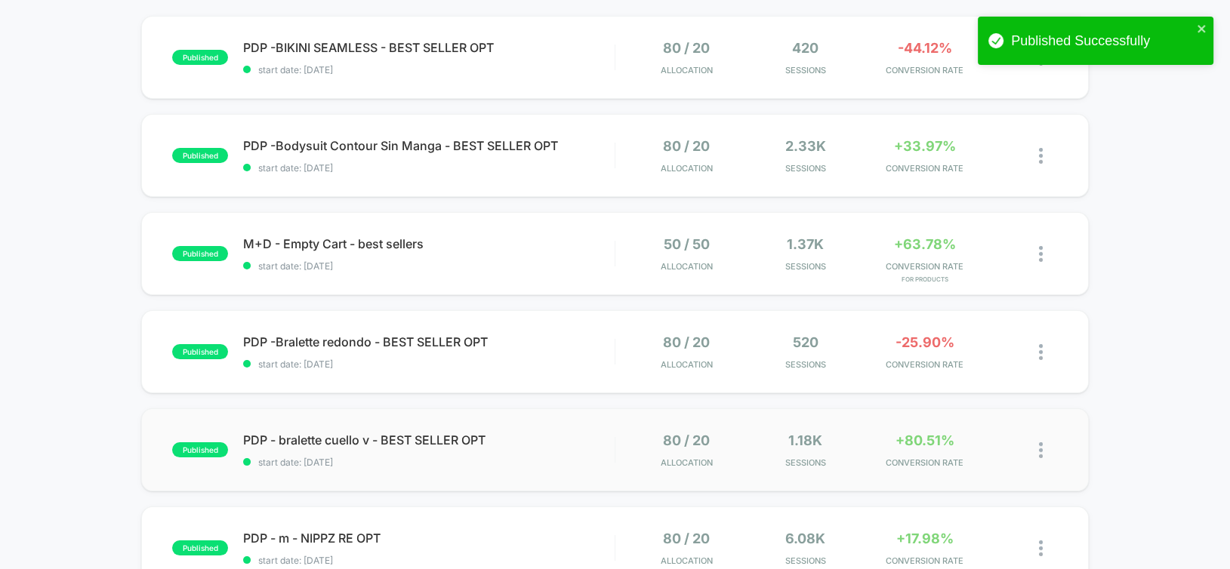
scroll to position [151, 0]
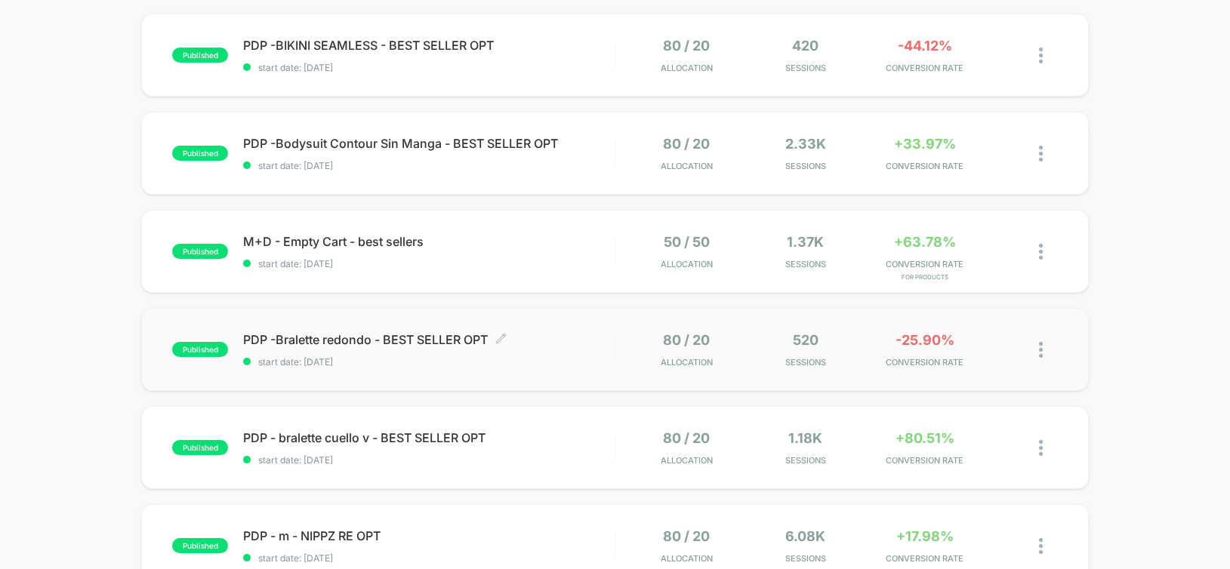
click at [545, 343] on span "PDP -Bralette redondo - BEST SELLER OPT Click to edit experience details" at bounding box center [428, 339] width 371 height 15
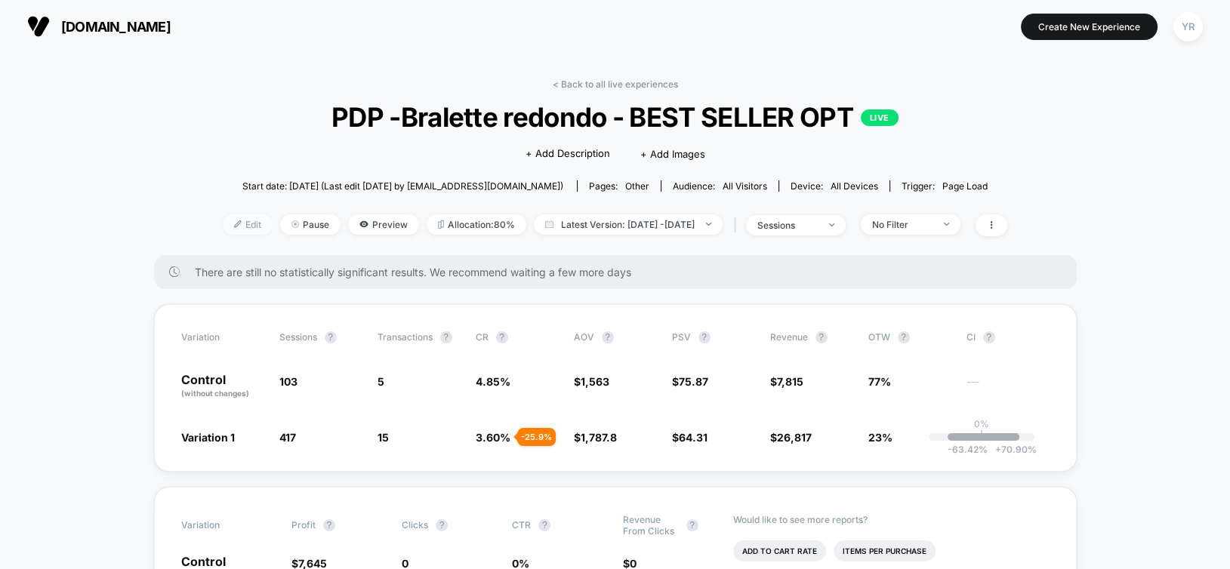
click at [227, 230] on span "Edit" at bounding box center [248, 224] width 50 height 20
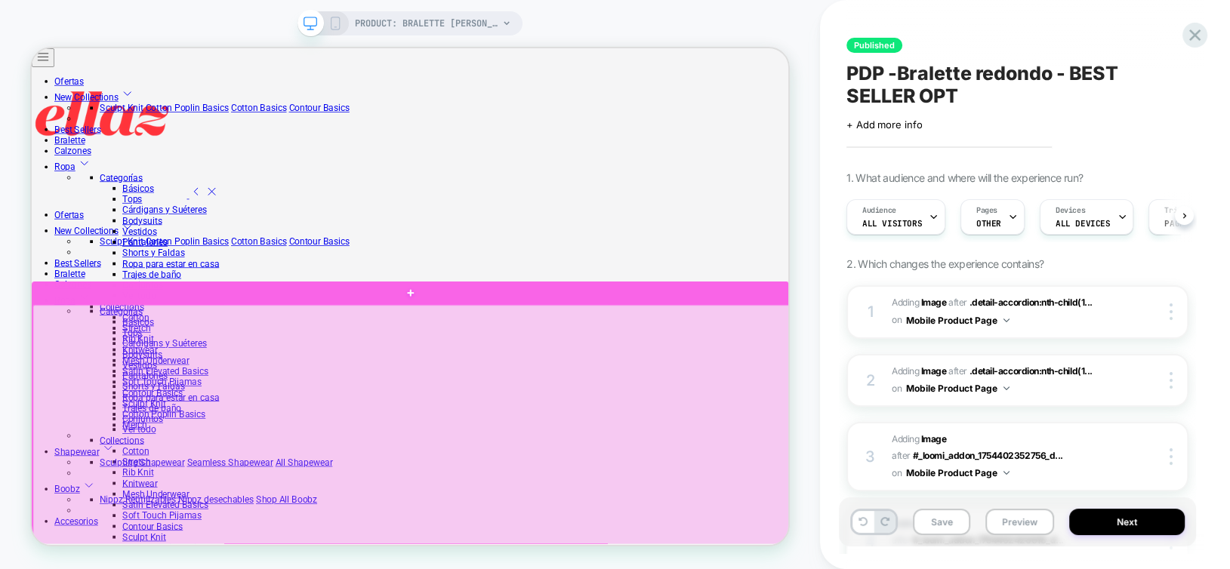
click at [892, 409] on div at bounding box center [538, 550] width 1010 height 321
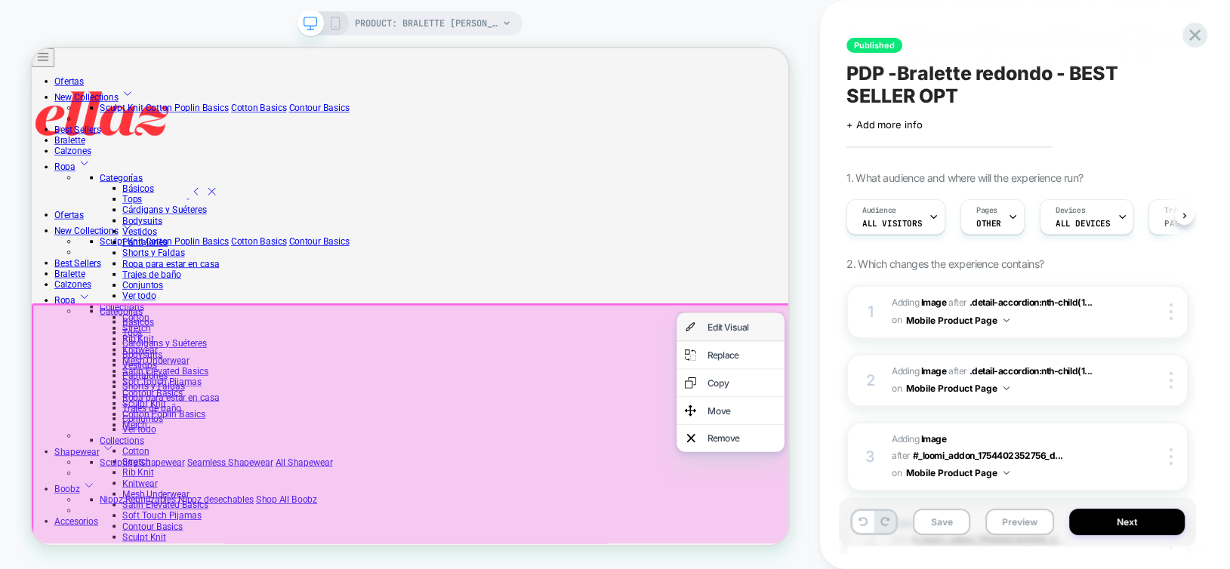
click at [927, 421] on div "Edit Visual" at bounding box center [963, 420] width 143 height 36
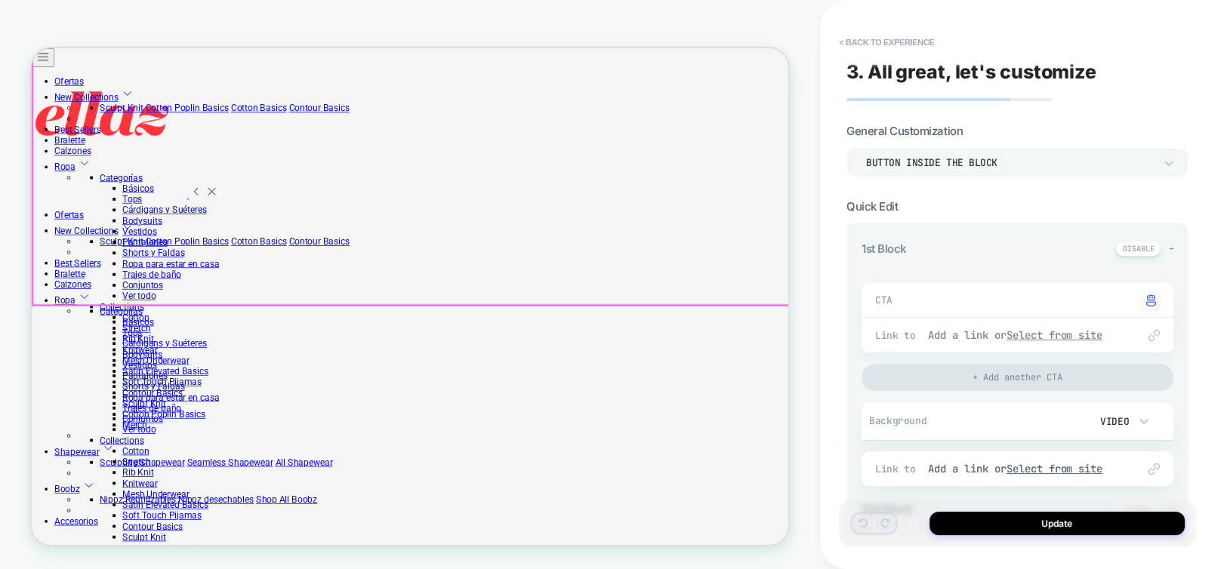
type textarea "*"
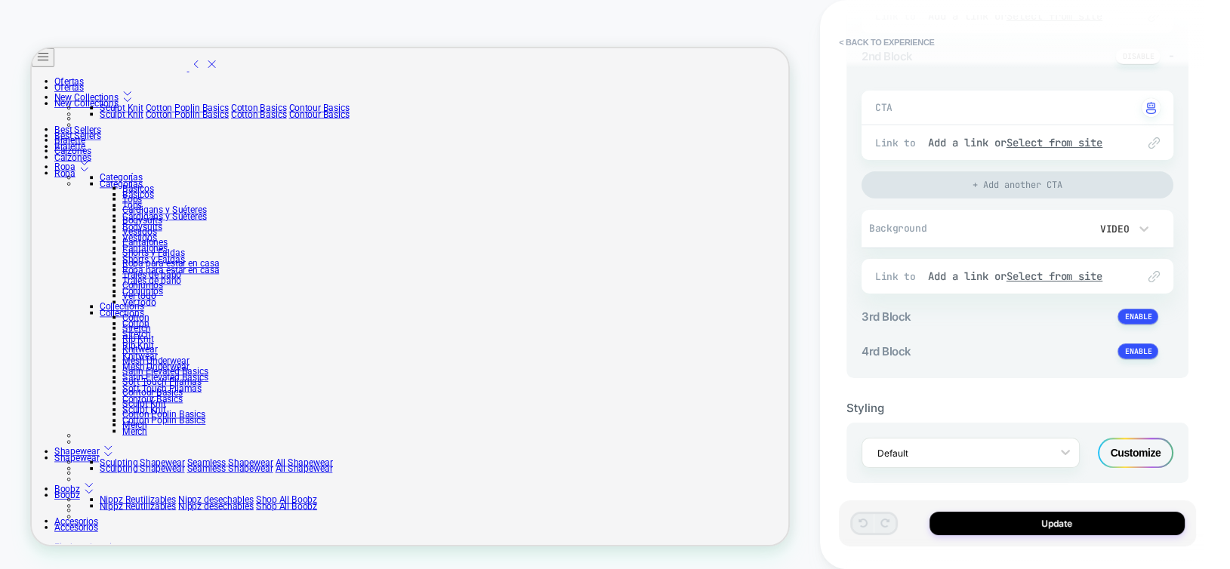
scroll to position [463, 0]
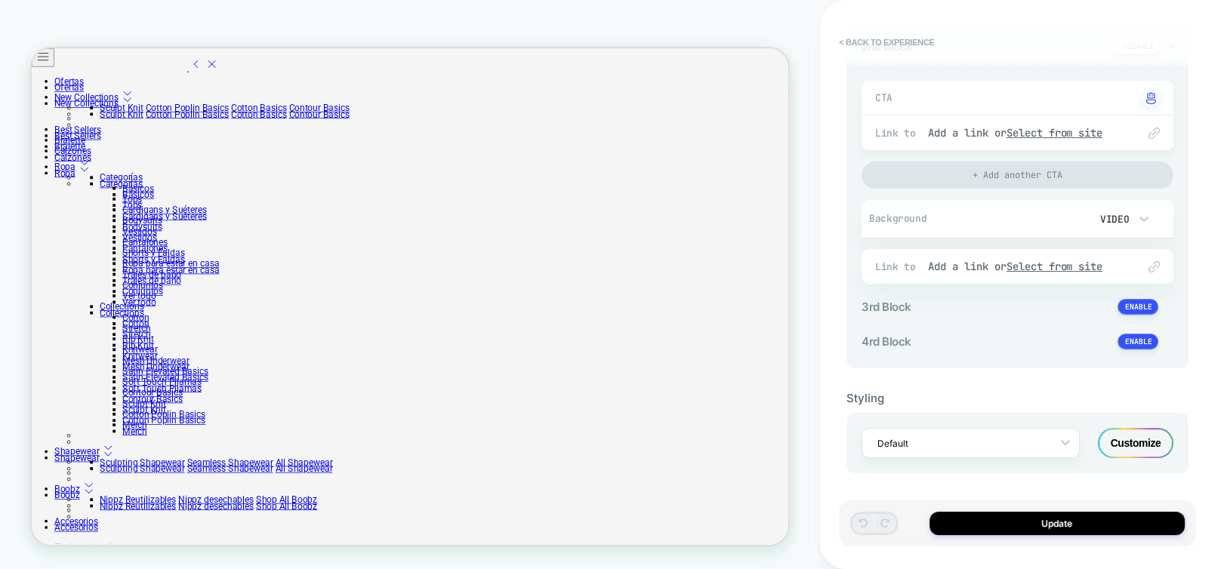
click at [1158, 443] on div "Customize" at bounding box center [1136, 443] width 76 height 30
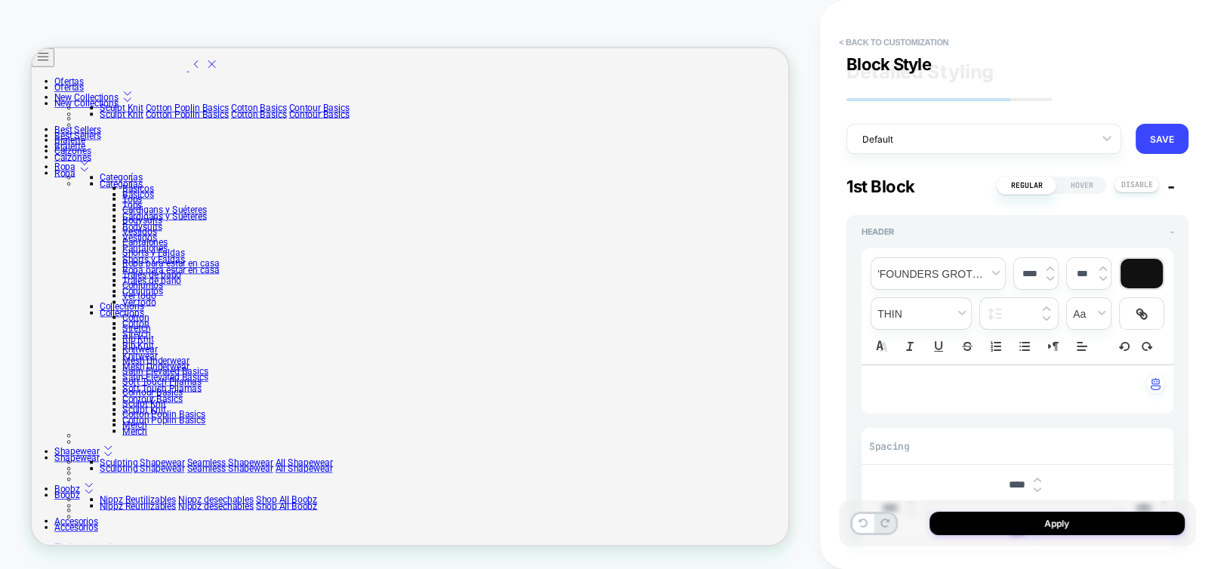
scroll to position [3142, 0]
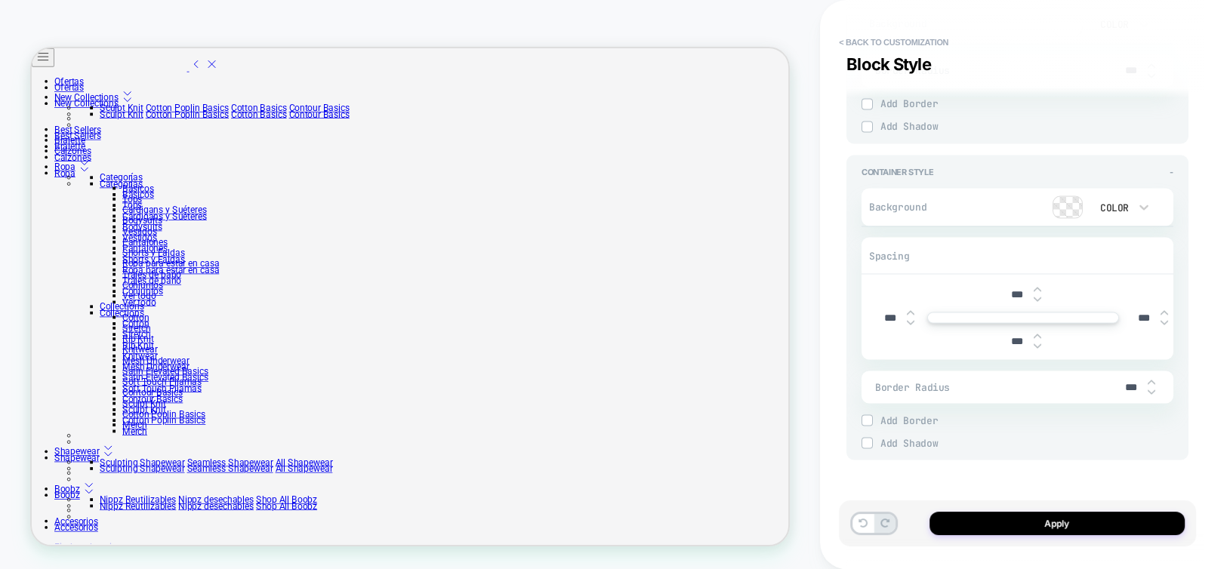
click at [993, 288] on div "***" at bounding box center [1023, 294] width 301 height 31
click at [1004, 292] on input "***" at bounding box center [1017, 294] width 34 height 13
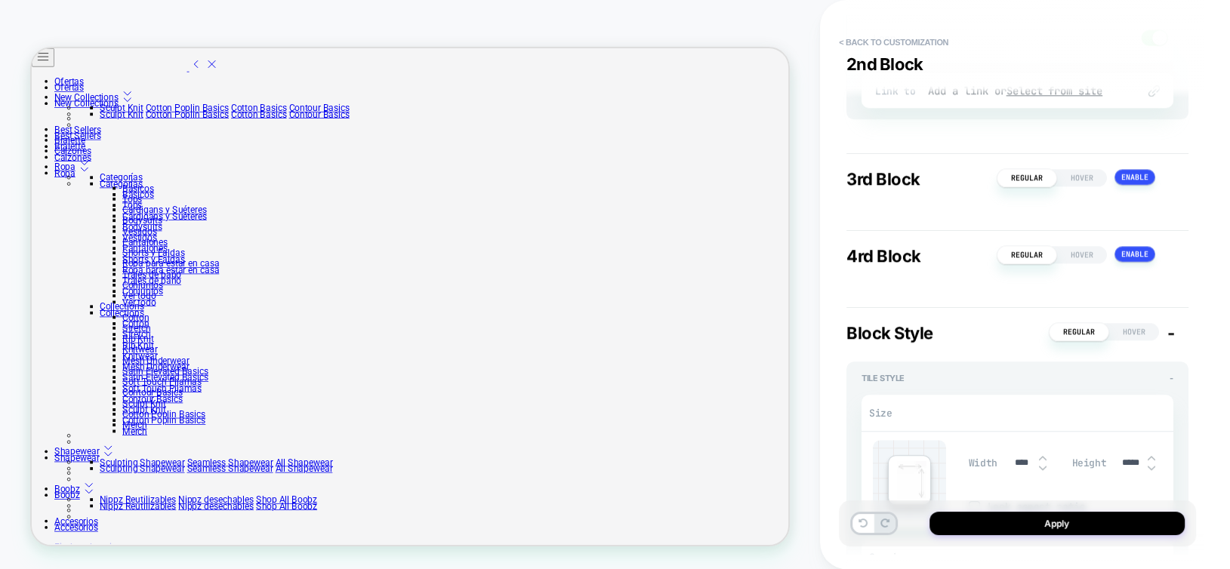
scroll to position [1782, 0]
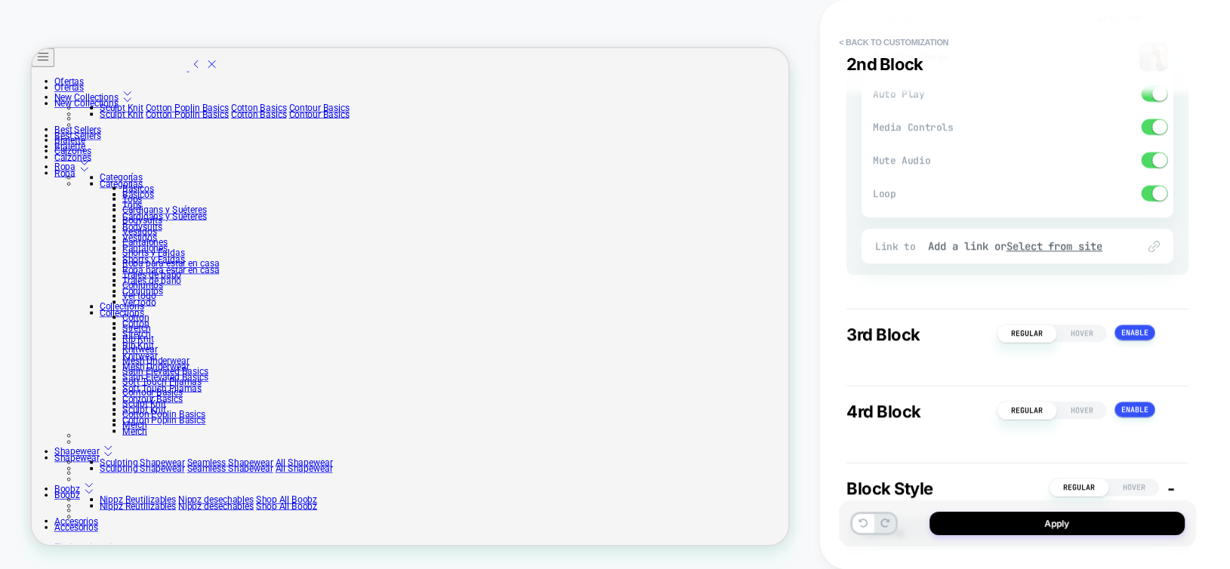
type input "****"
click at [1156, 122] on span at bounding box center [1159, 126] width 15 height 15
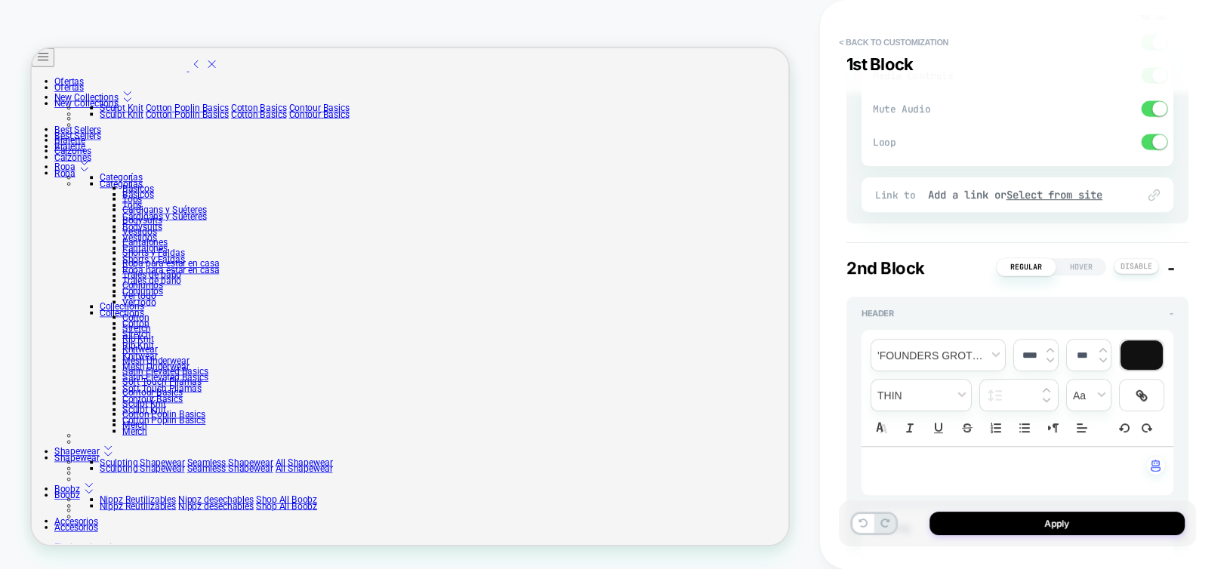
scroll to position [801, 0]
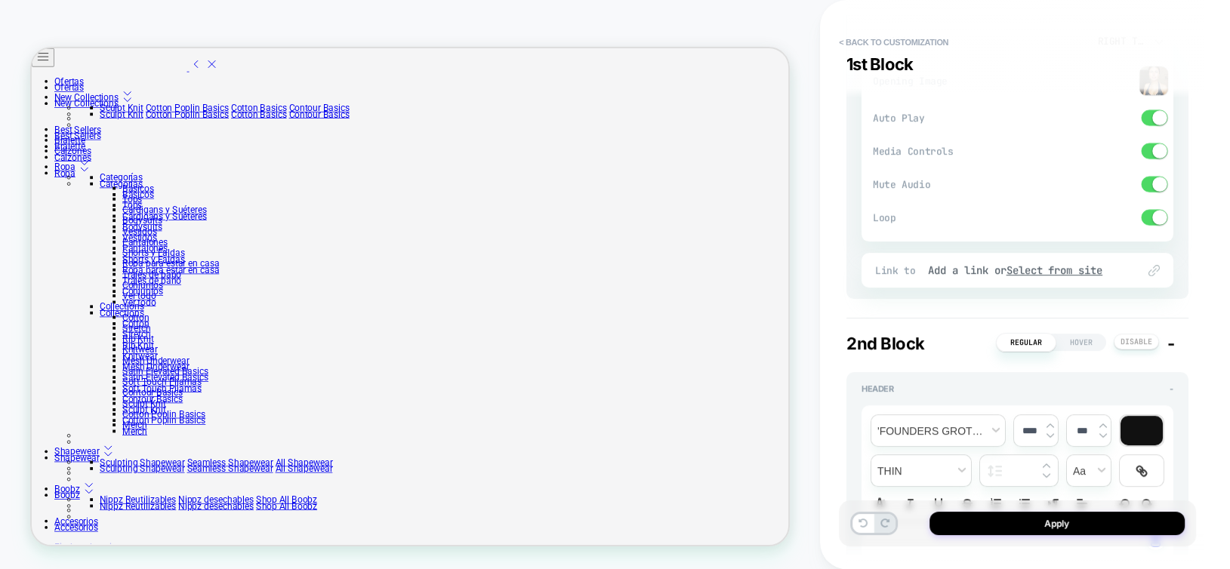
click at [1159, 156] on span at bounding box center [1159, 150] width 15 height 15
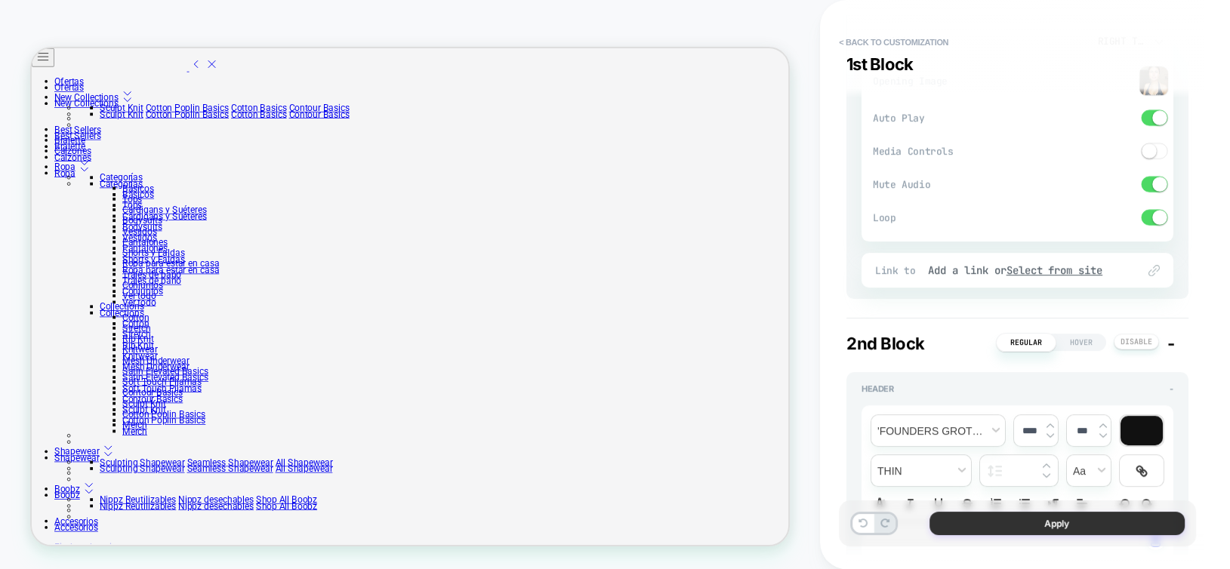
click at [1104, 519] on button "Apply" at bounding box center [1057, 523] width 255 height 23
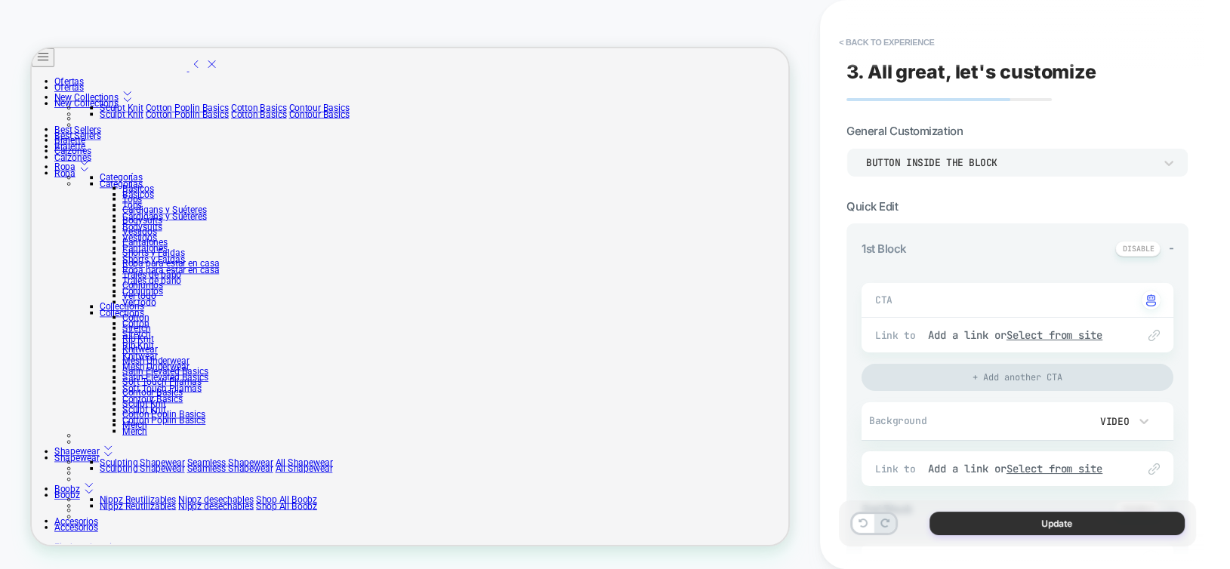
click at [961, 517] on button "Update" at bounding box center [1057, 523] width 255 height 23
type textarea "*"
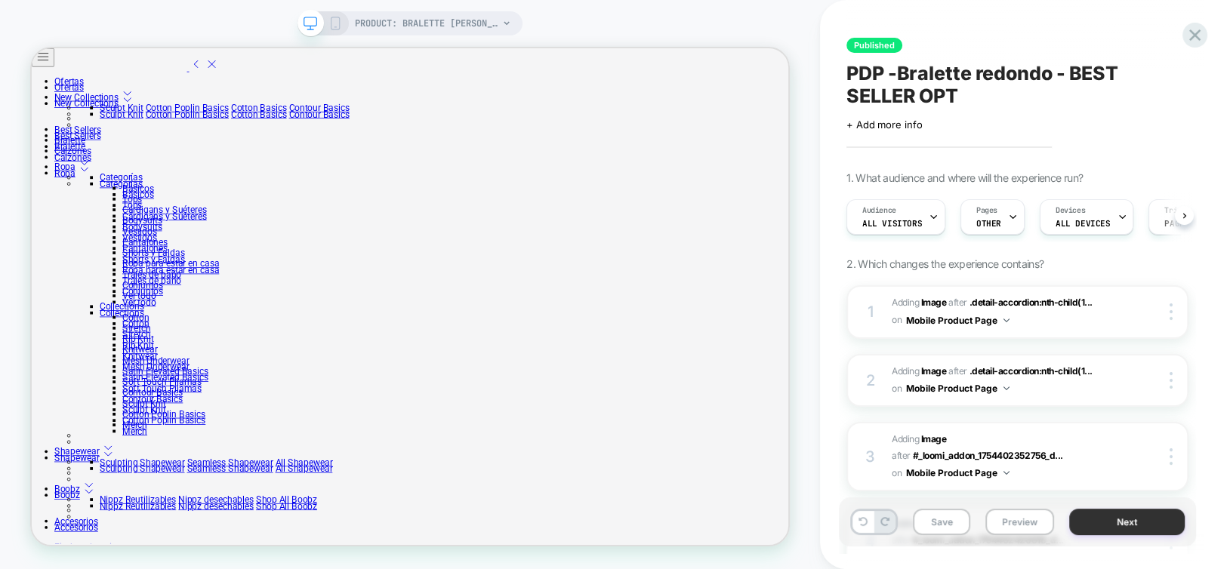
scroll to position [0, 0]
click at [932, 520] on button "Save" at bounding box center [941, 522] width 57 height 26
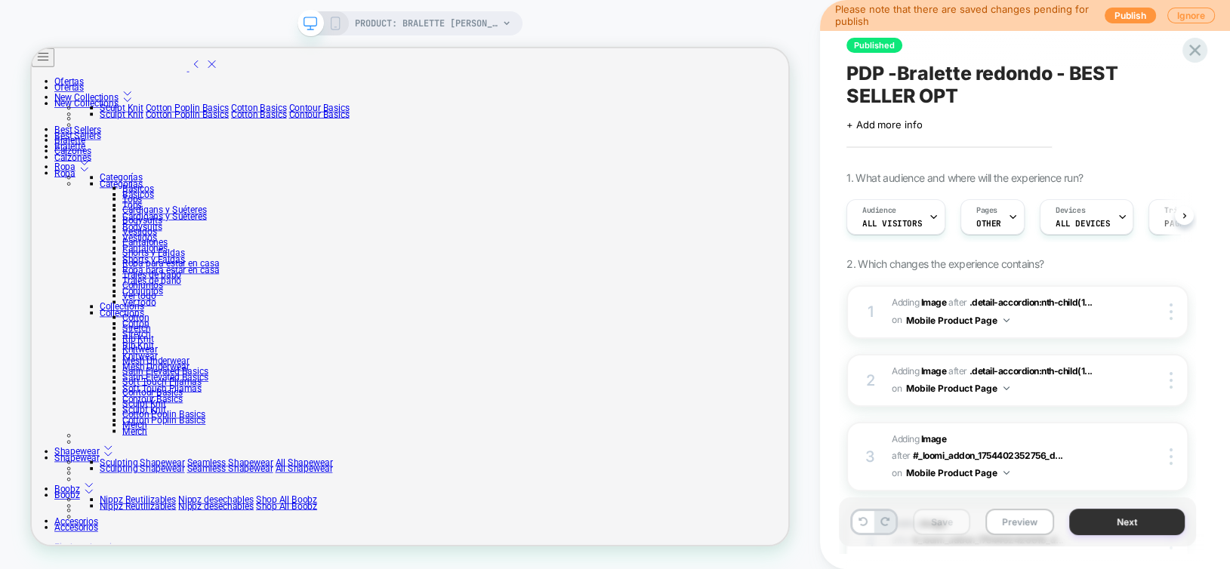
click at [1101, 521] on button "Next" at bounding box center [1127, 522] width 116 height 26
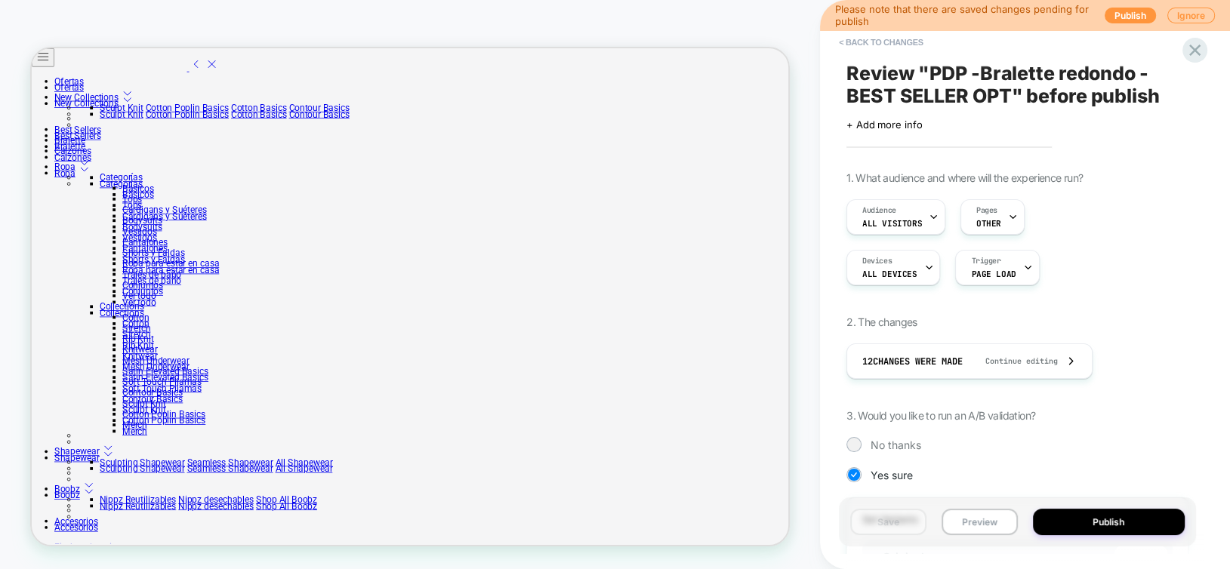
click at [1101, 521] on button "Publish" at bounding box center [1109, 522] width 153 height 26
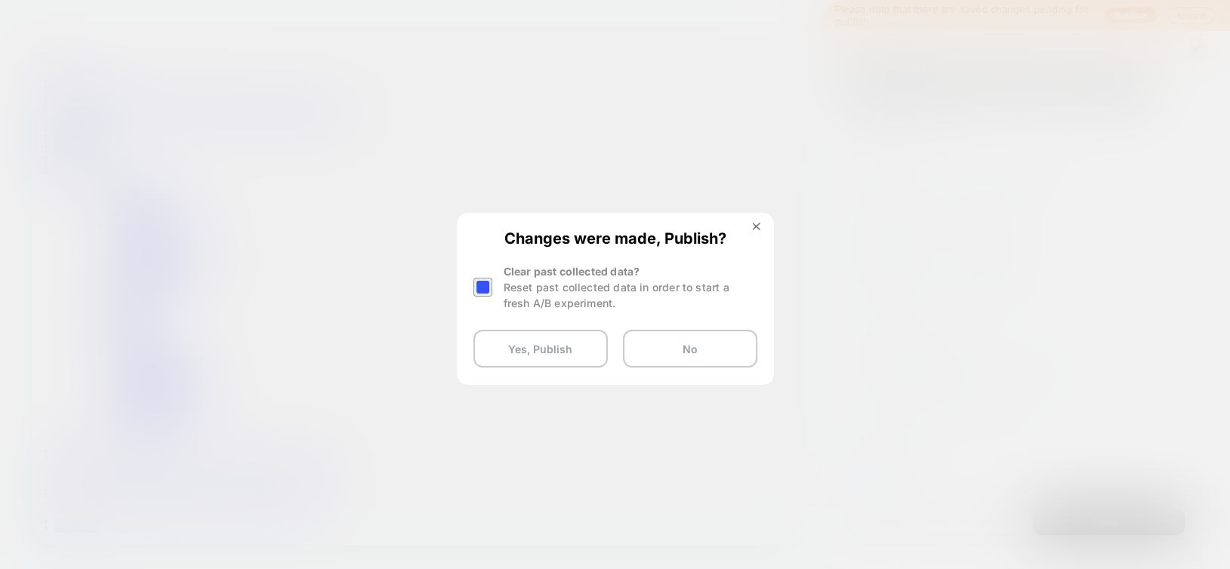
click at [478, 285] on div at bounding box center [483, 287] width 19 height 19
click at [526, 355] on button "Yes, Publish" at bounding box center [541, 349] width 134 height 38
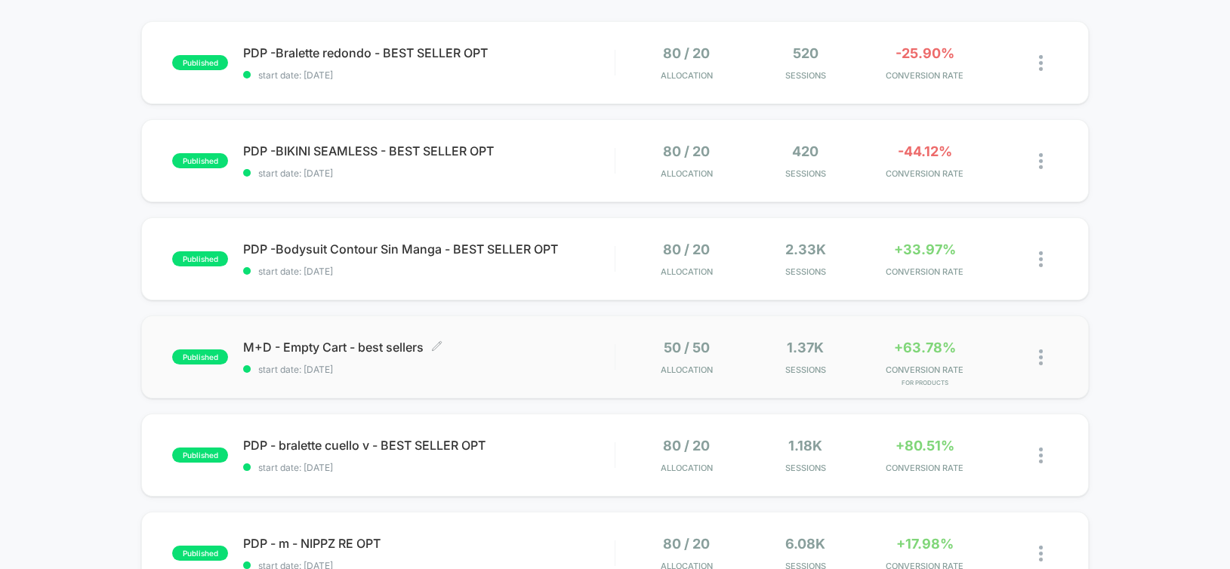
scroll to position [227, 0]
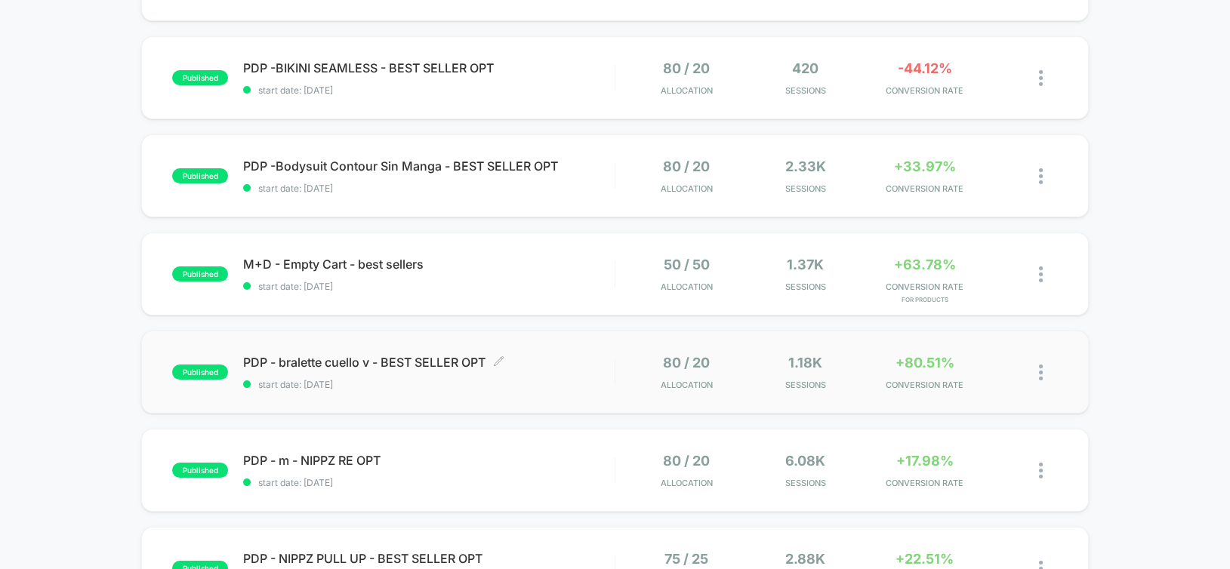
click at [552, 367] on span "PDP - bralette cuello v - BEST SELLER OPT Click to edit experience details" at bounding box center [428, 362] width 371 height 15
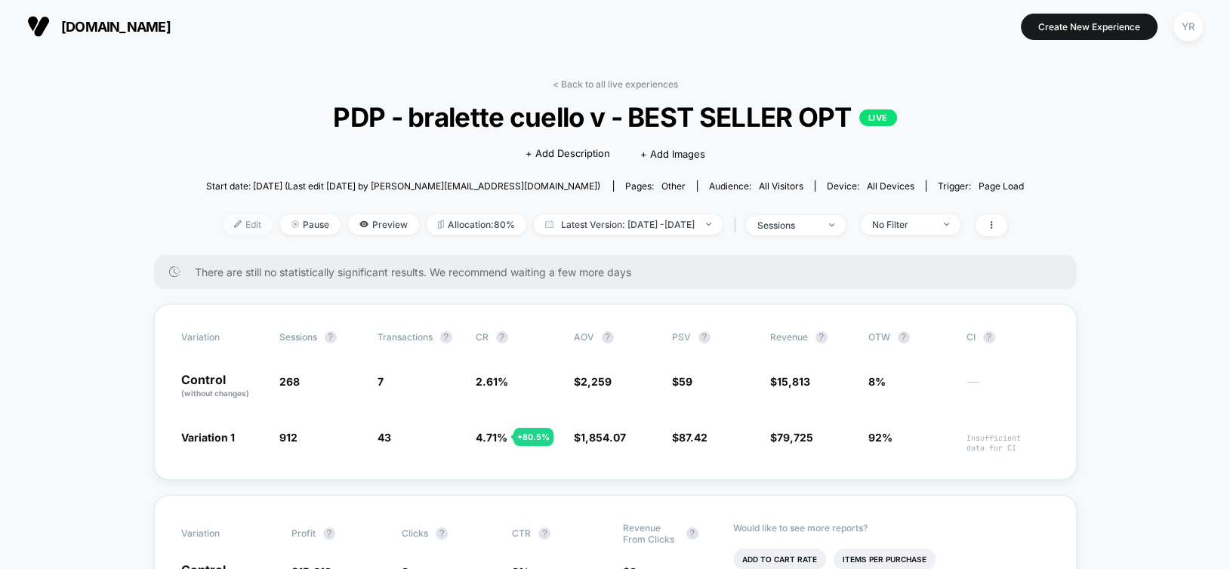
click at [234, 222] on img at bounding box center [238, 225] width 8 height 8
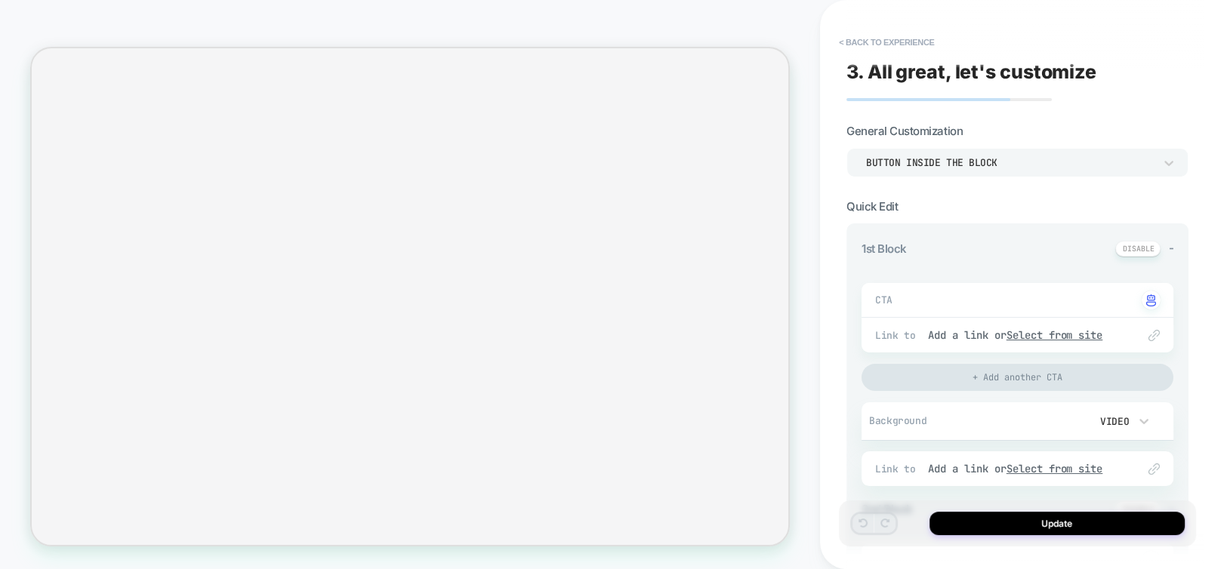
type textarea "*"
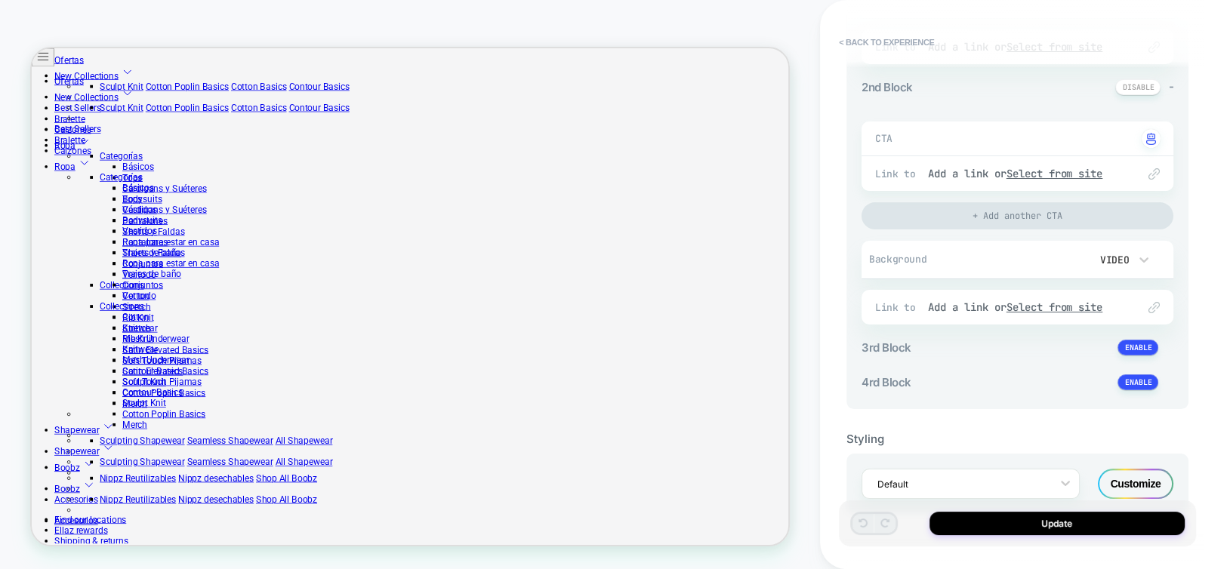
scroll to position [463, 0]
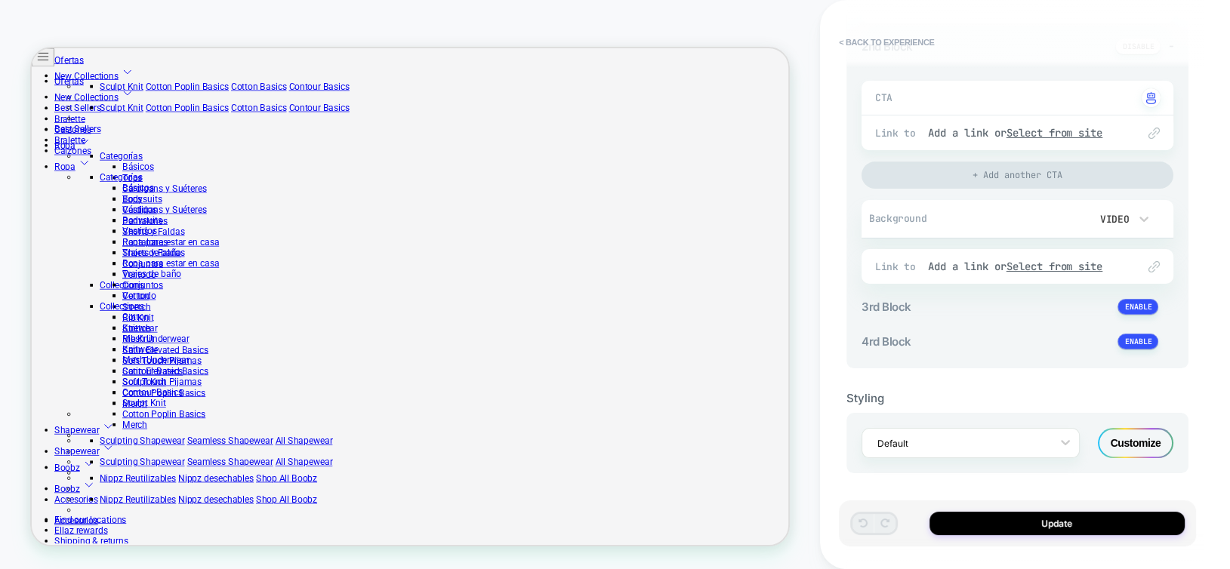
click at [1146, 434] on div "Customize" at bounding box center [1136, 443] width 76 height 30
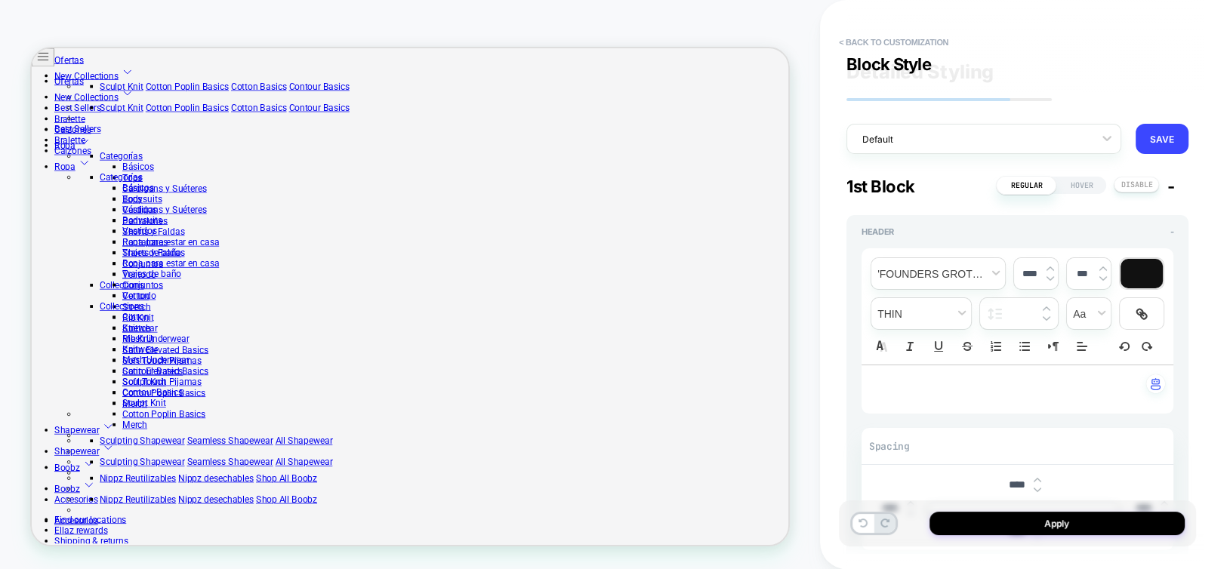
scroll to position [3142, 0]
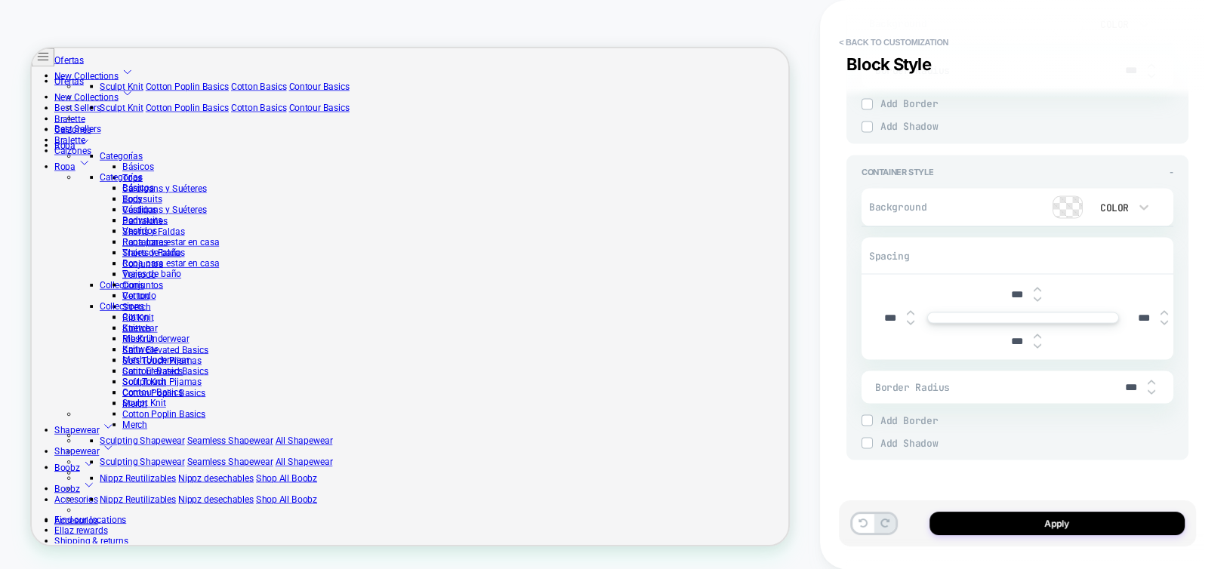
click at [1008, 288] on input "***" at bounding box center [1017, 294] width 34 height 13
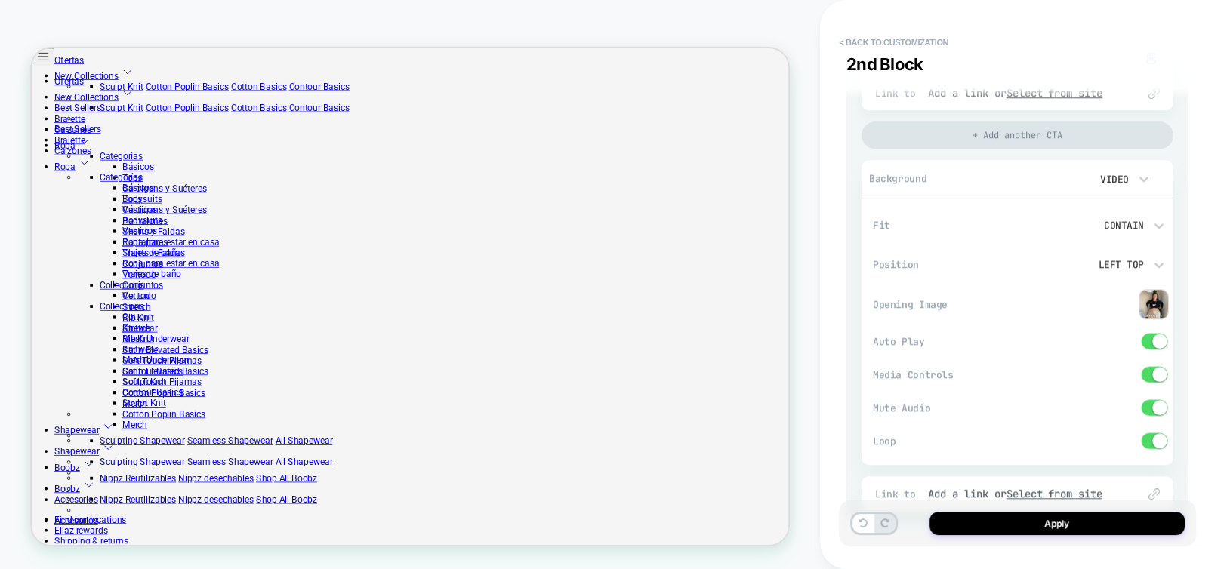
scroll to position [1631, 0]
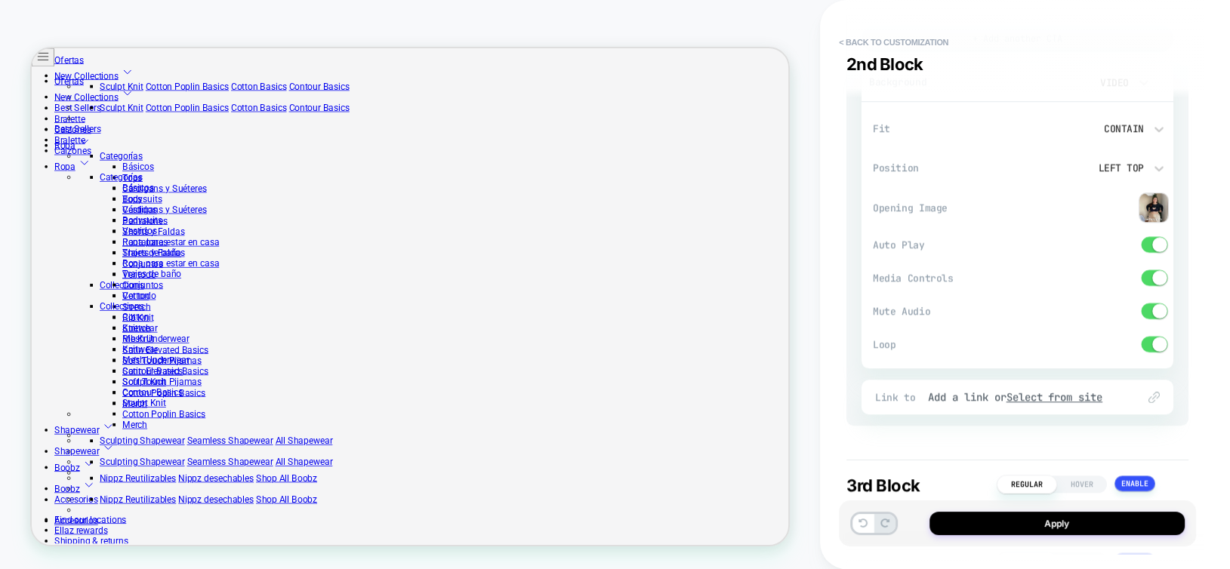
type input "****"
click at [1161, 282] on span at bounding box center [1159, 277] width 15 height 15
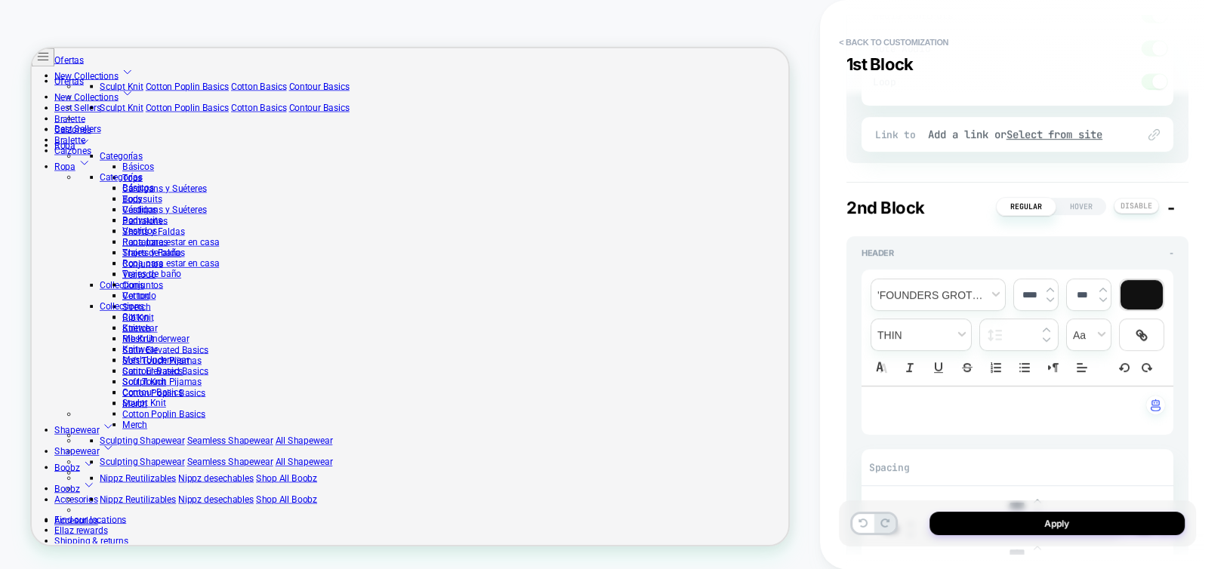
scroll to position [801, 0]
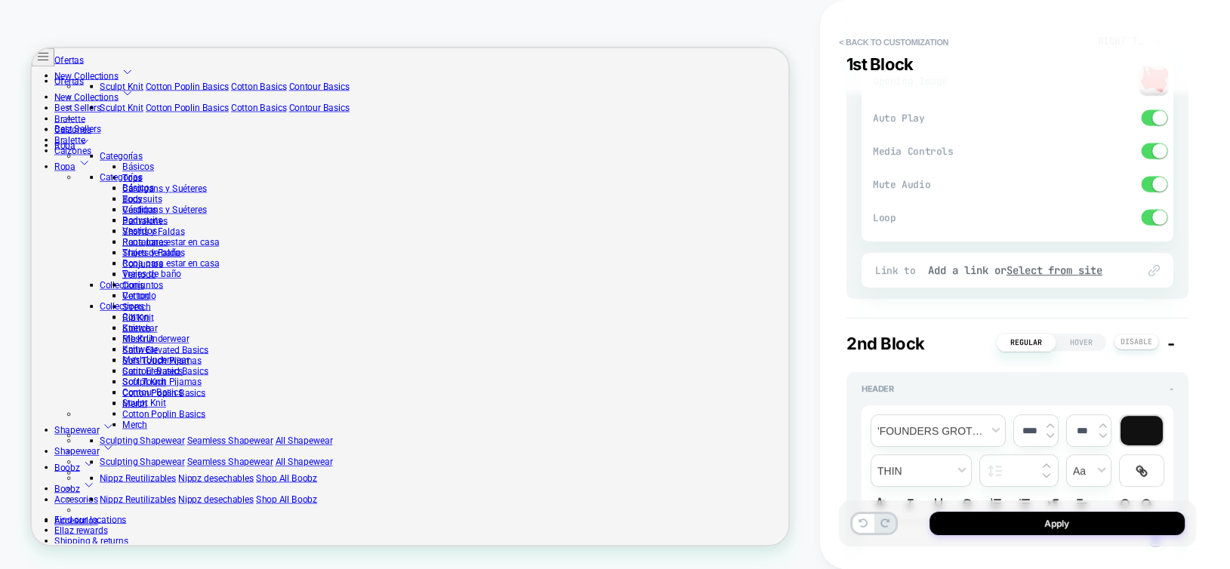
click at [1153, 147] on span at bounding box center [1159, 150] width 15 height 15
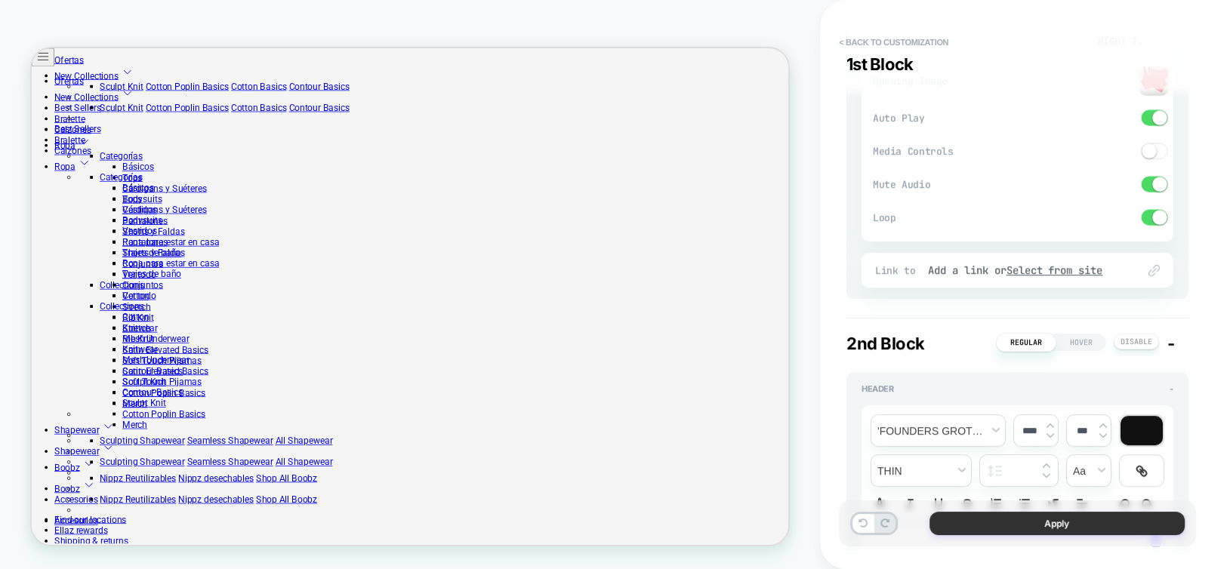
click at [1081, 520] on button "Apply" at bounding box center [1057, 523] width 255 height 23
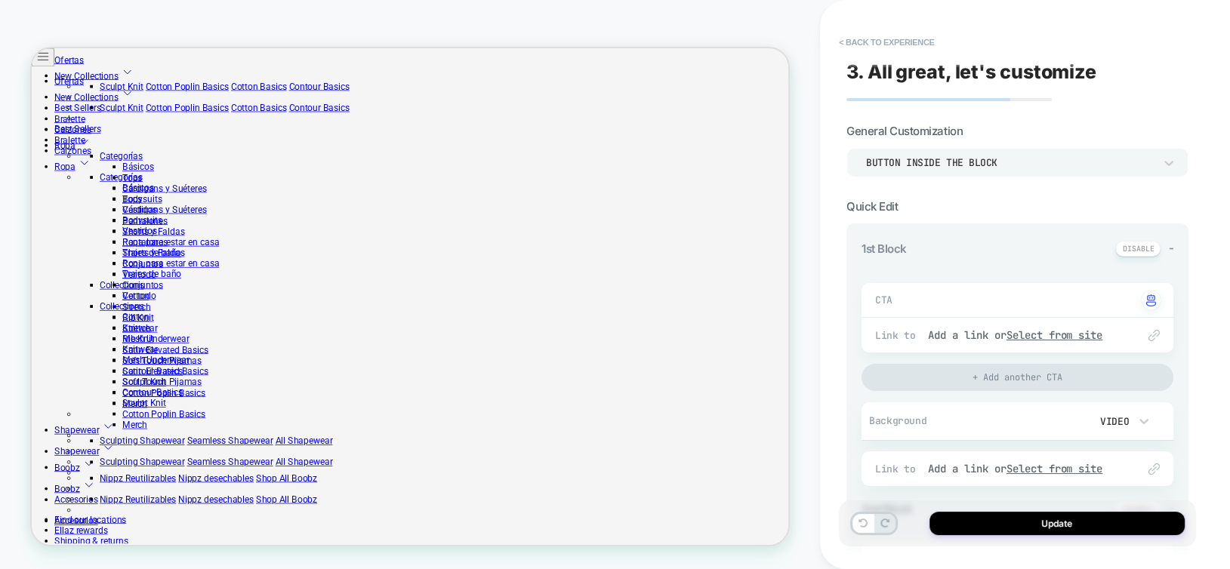
click at [1081, 520] on button "Update" at bounding box center [1057, 523] width 255 height 23
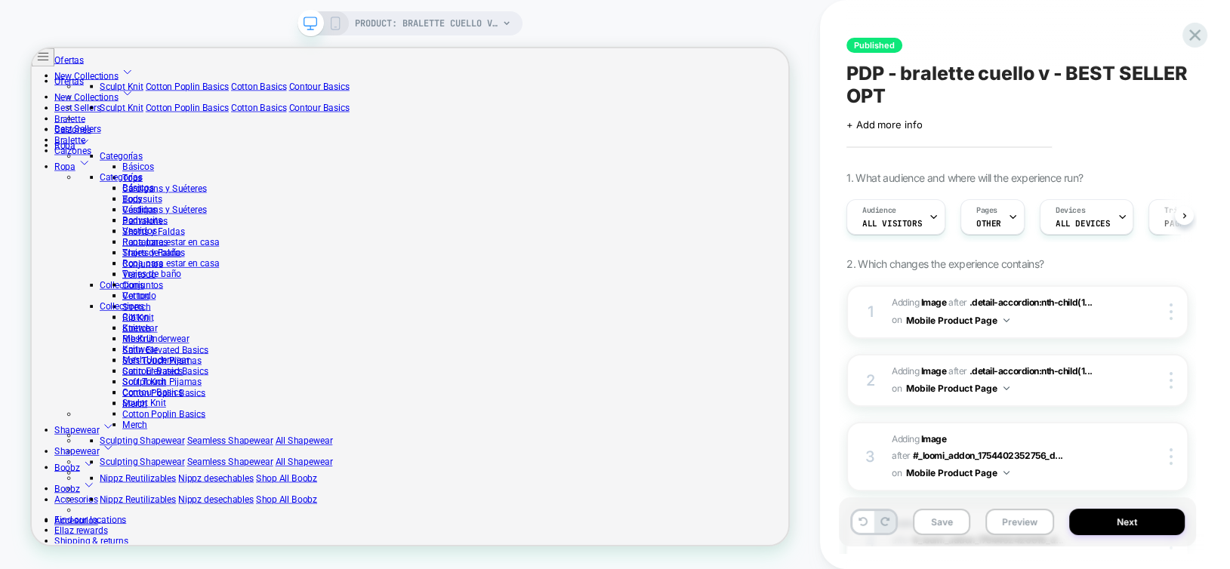
click at [1081, 520] on button "Next" at bounding box center [1127, 522] width 116 height 26
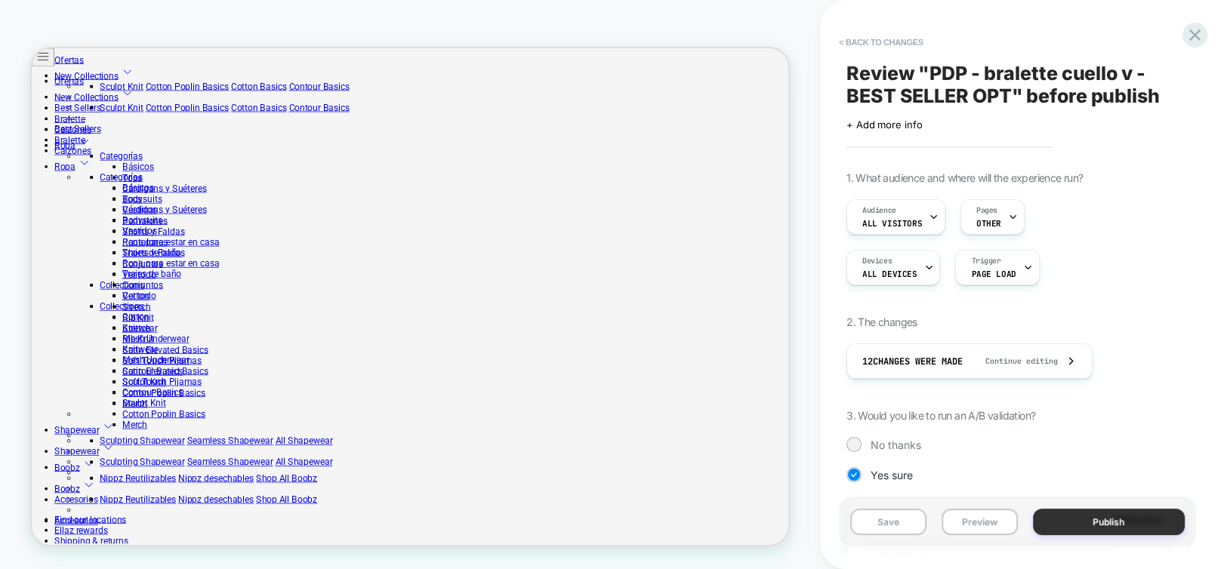
click at [1084, 520] on button "Publish" at bounding box center [1109, 522] width 153 height 26
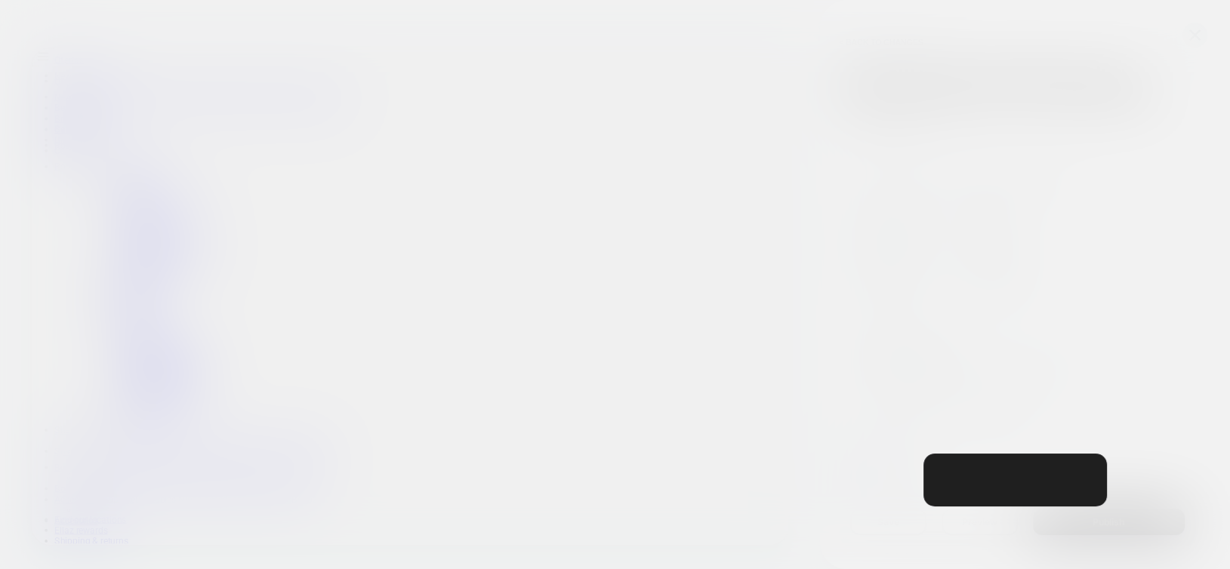
scroll to position [0, 1]
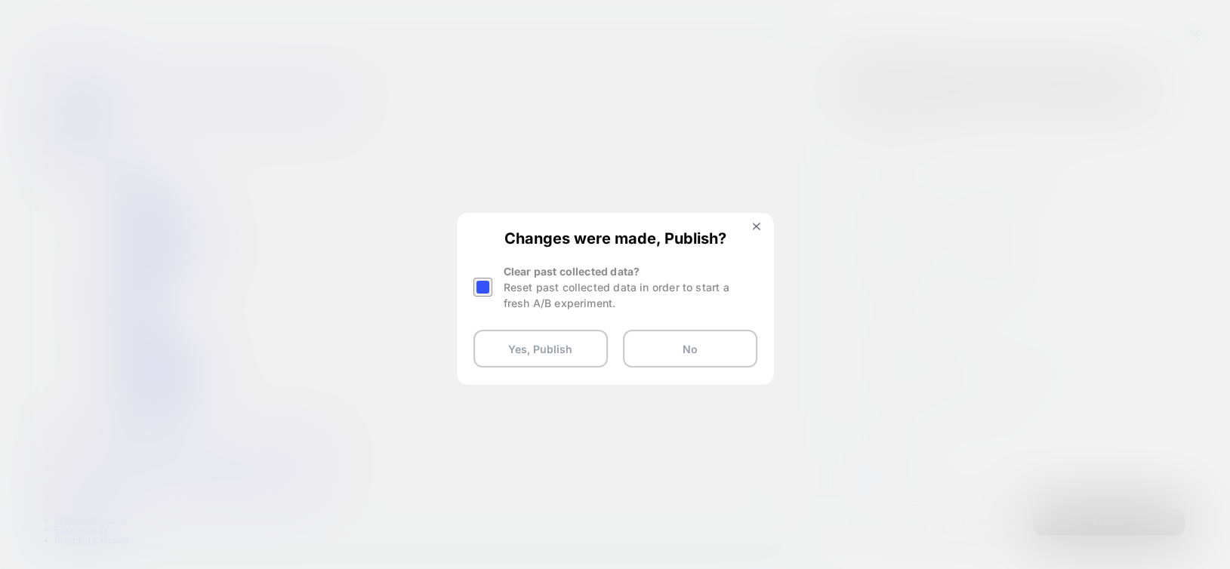
click at [481, 283] on div at bounding box center [483, 287] width 19 height 19
click at [511, 359] on button "Yes, Publish" at bounding box center [541, 349] width 134 height 38
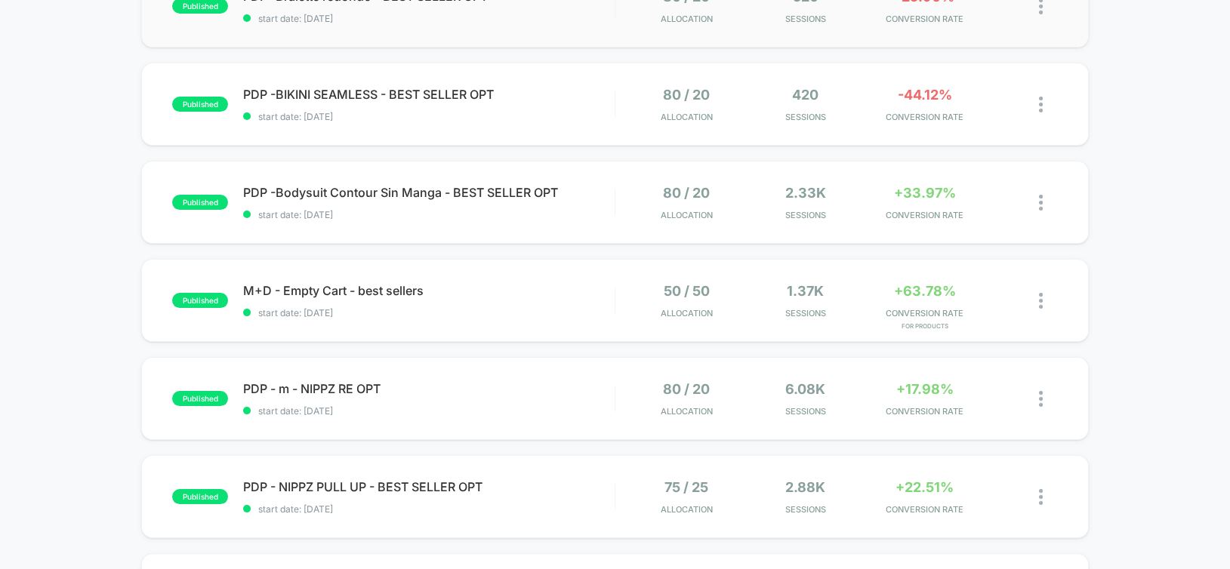
scroll to position [302, 0]
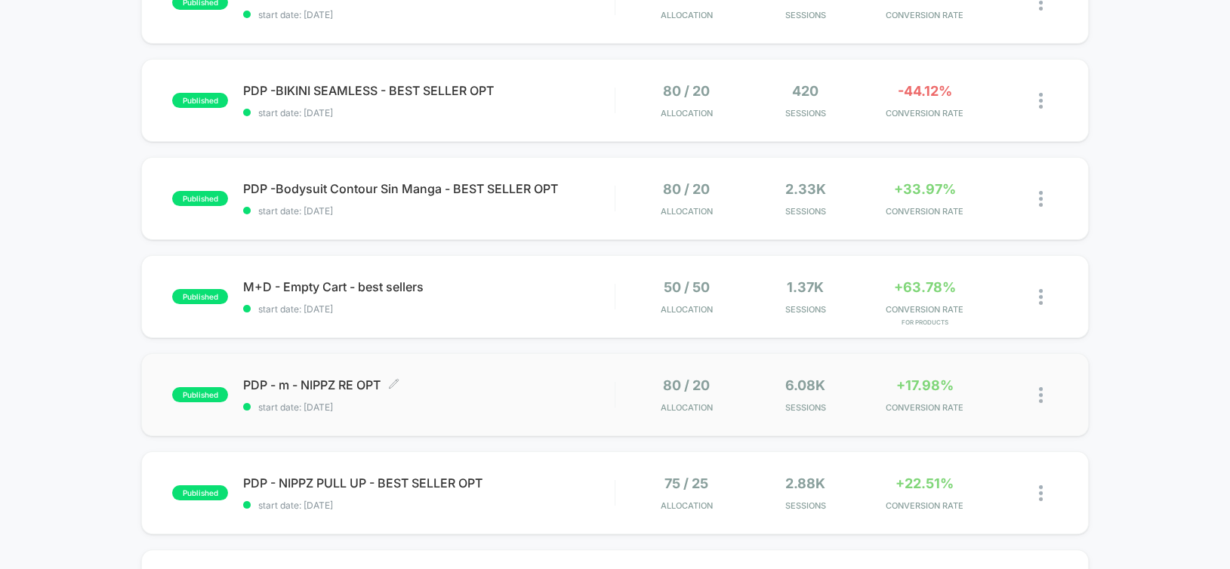
click at [534, 384] on span "PDP - m - NIPPZ RE OPT Click to edit experience details" at bounding box center [428, 385] width 371 height 15
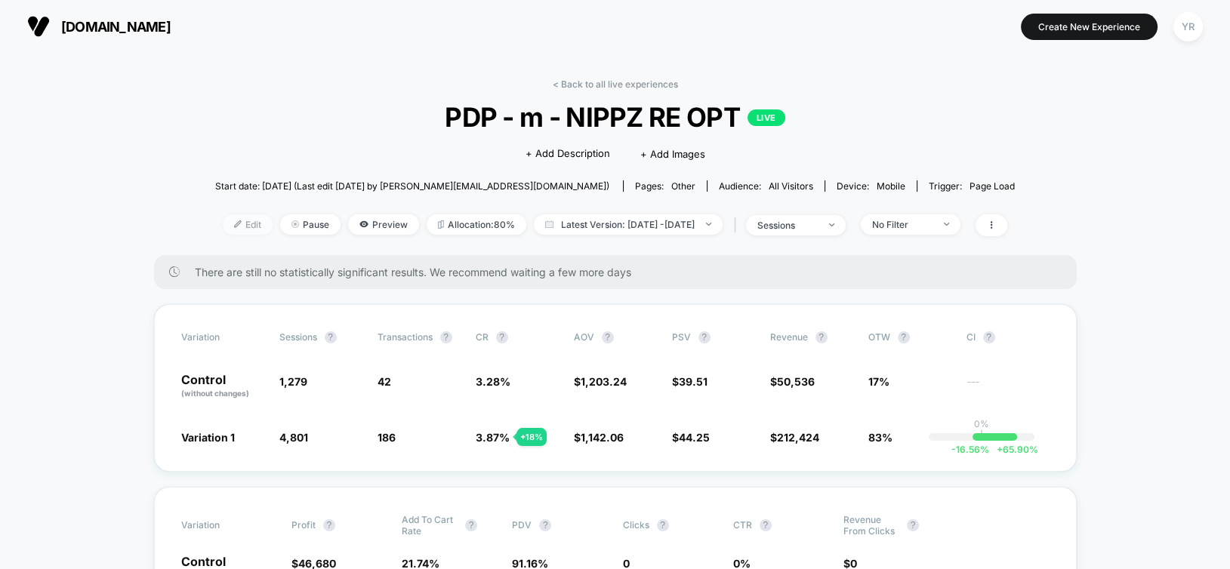
click at [223, 222] on span "Edit" at bounding box center [248, 224] width 50 height 20
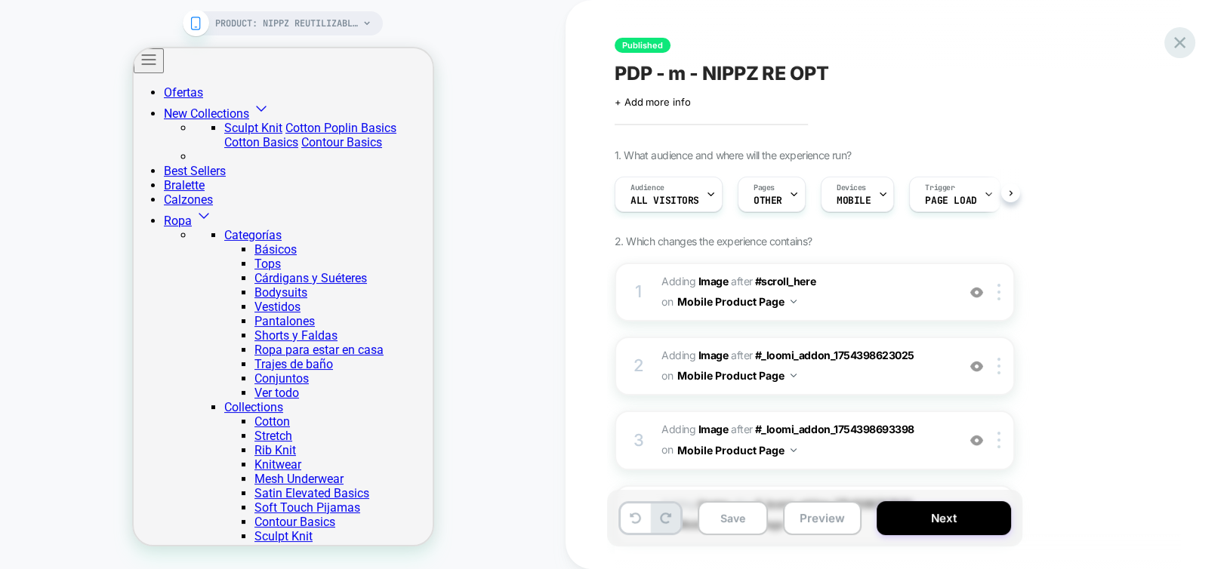
scroll to position [0, 33]
click at [1186, 45] on icon at bounding box center [1180, 42] width 20 height 20
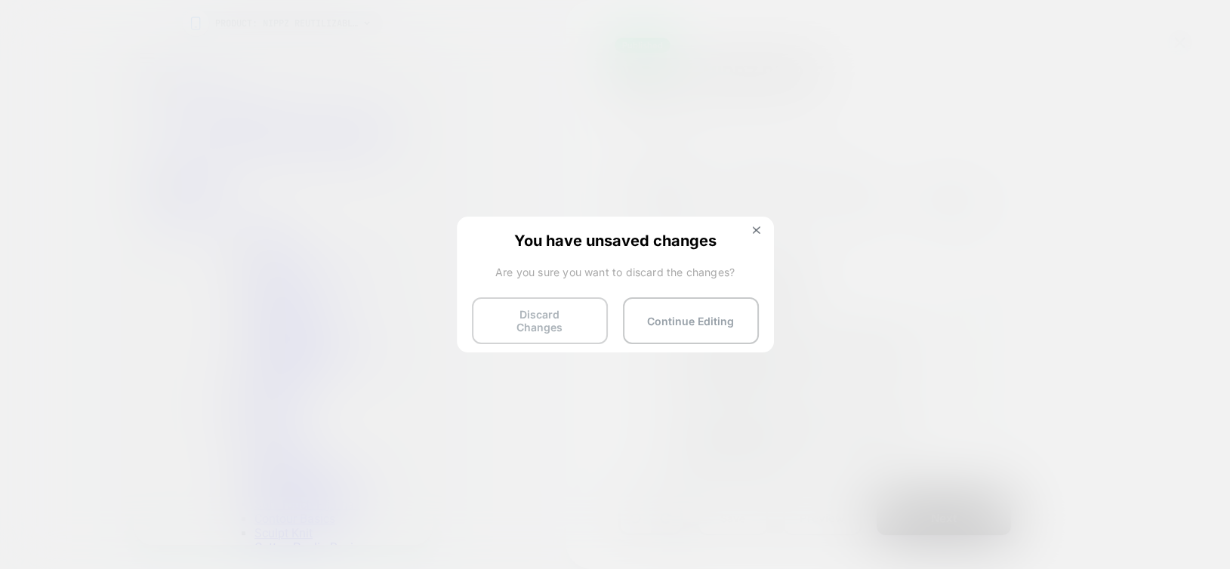
click at [522, 327] on button "Discard Changes" at bounding box center [540, 321] width 136 height 47
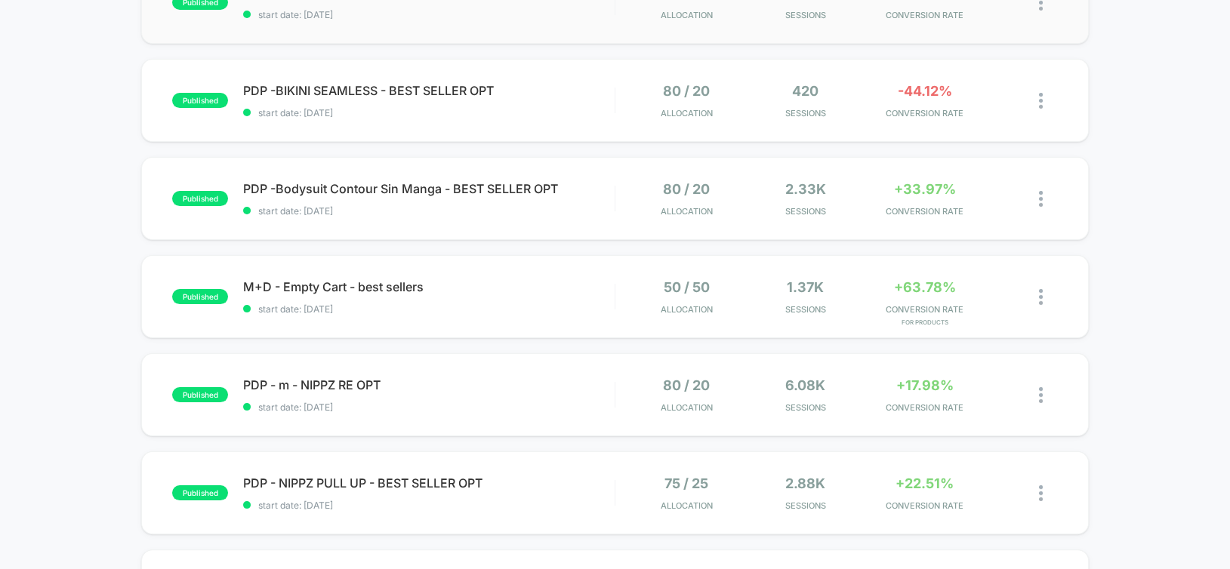
scroll to position [453, 0]
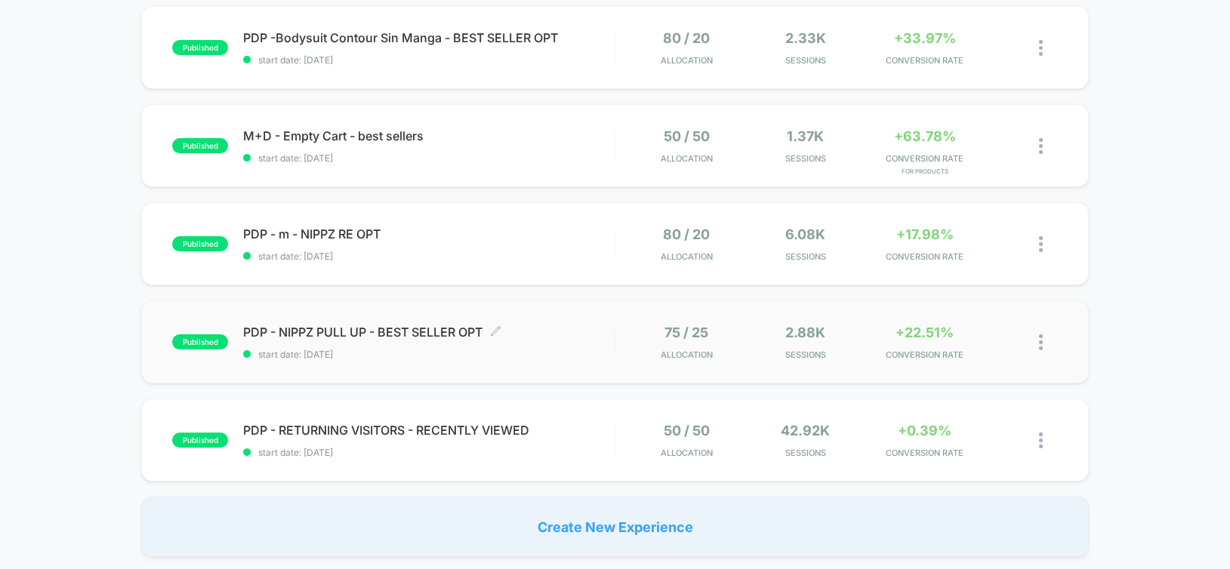
click at [527, 332] on span "PDP - NIPPZ PULL UP - BEST SELLER OPT Click to edit experience details" at bounding box center [428, 332] width 371 height 15
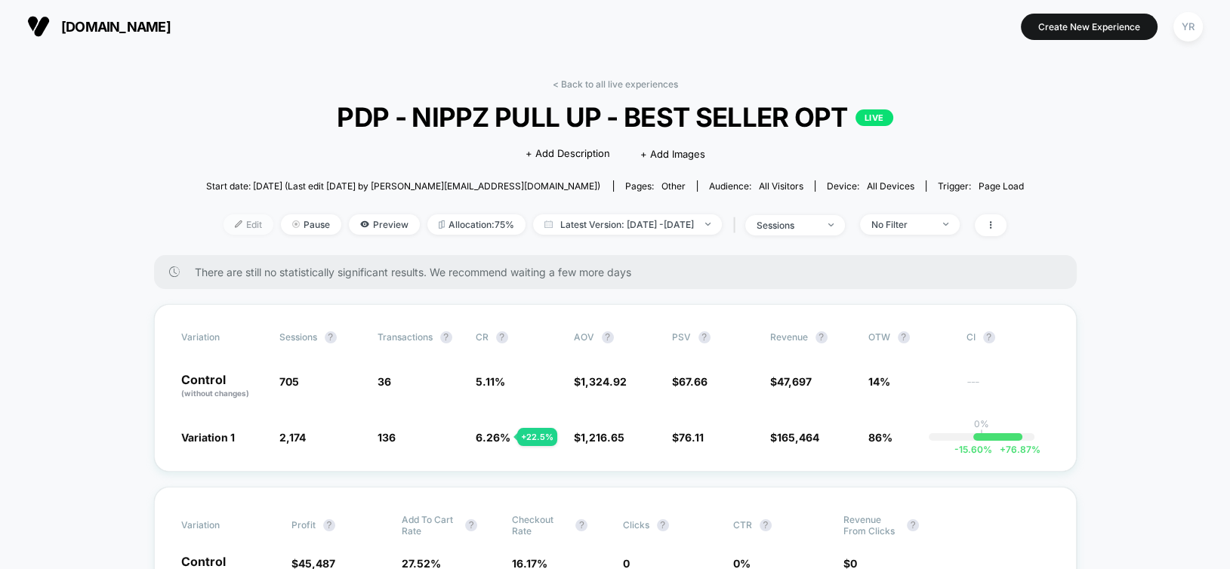
click at [224, 224] on span "Edit" at bounding box center [249, 224] width 50 height 20
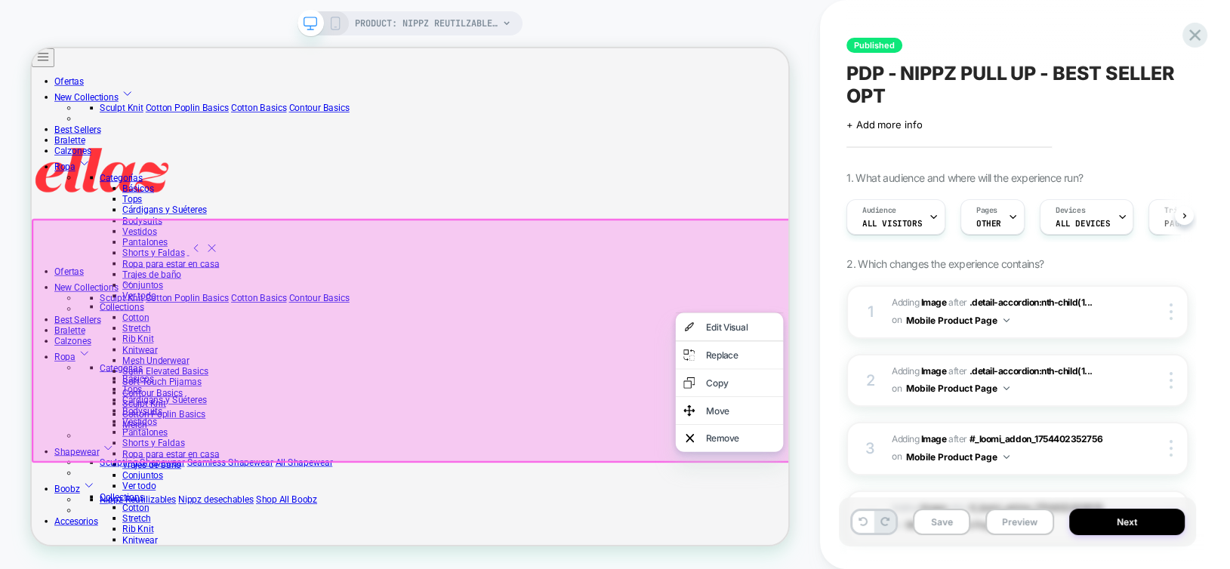
click at [959, 420] on div "Edit Visual" at bounding box center [977, 419] width 92 height 15
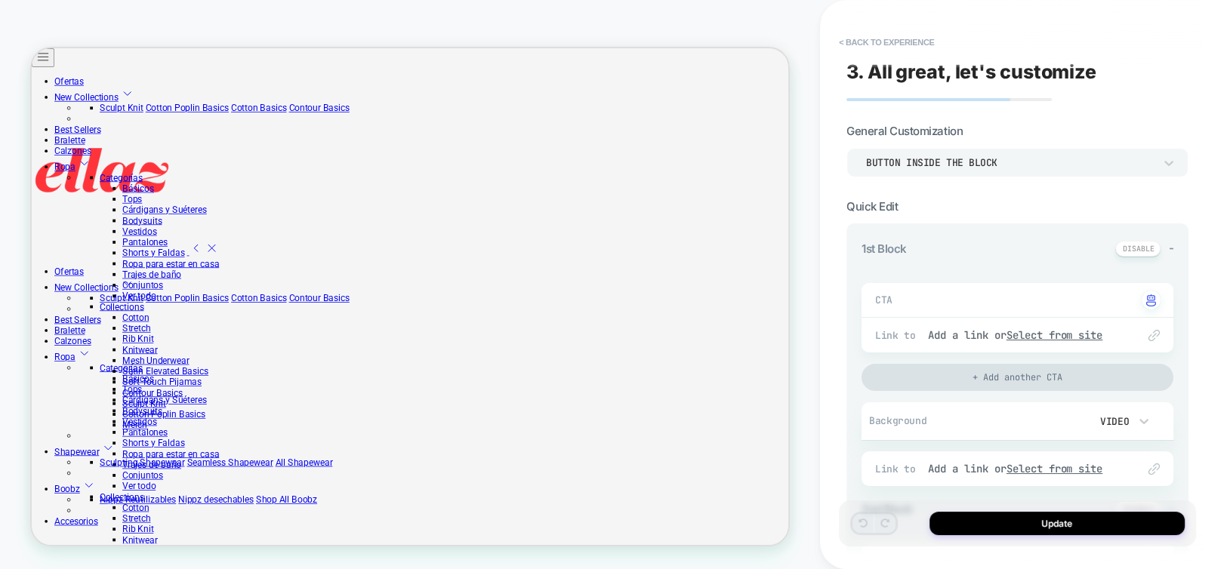
type textarea "*"
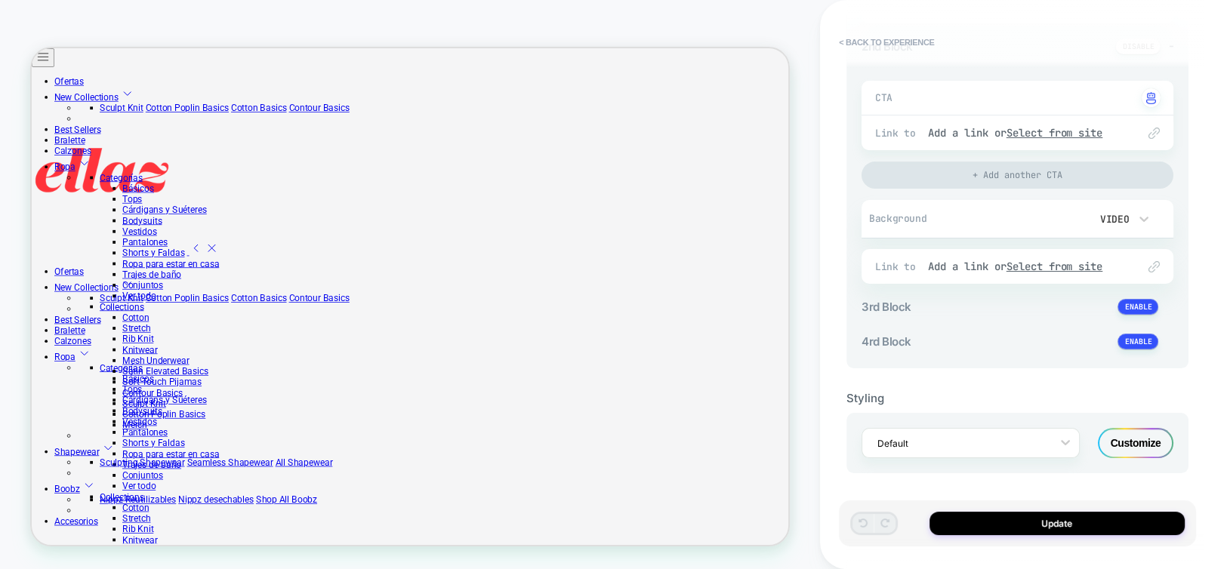
scroll to position [962, 0]
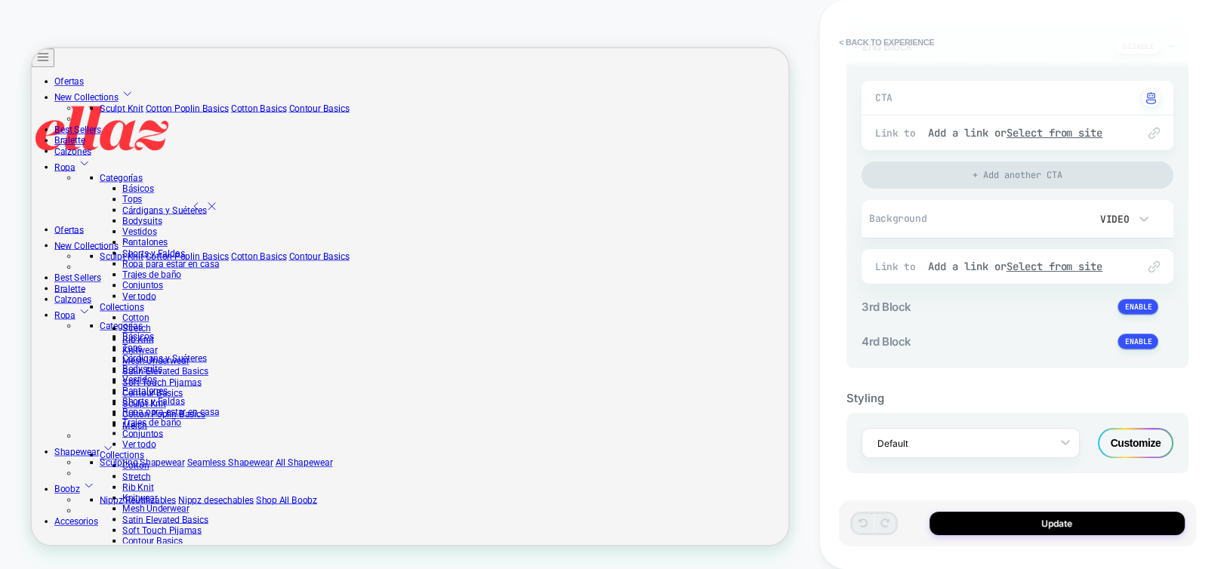
click at [1127, 445] on div "Customize" at bounding box center [1136, 443] width 76 height 30
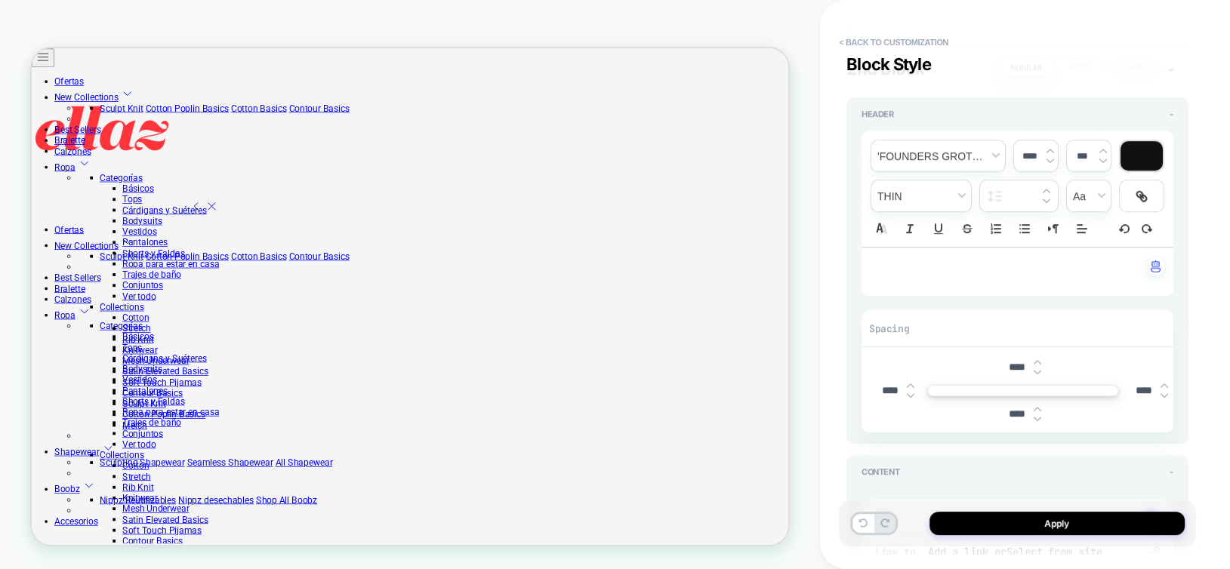
scroll to position [3142, 0]
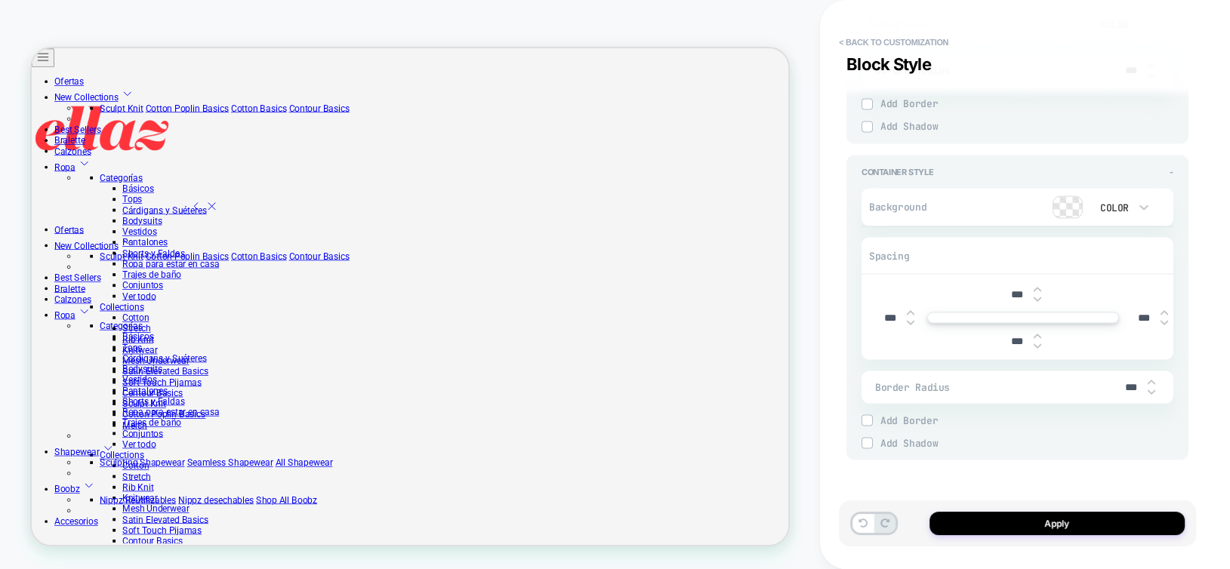
click at [998, 290] on div "***" at bounding box center [1023, 294] width 301 height 31
click at [1002, 290] on input "***" at bounding box center [1017, 294] width 34 height 13
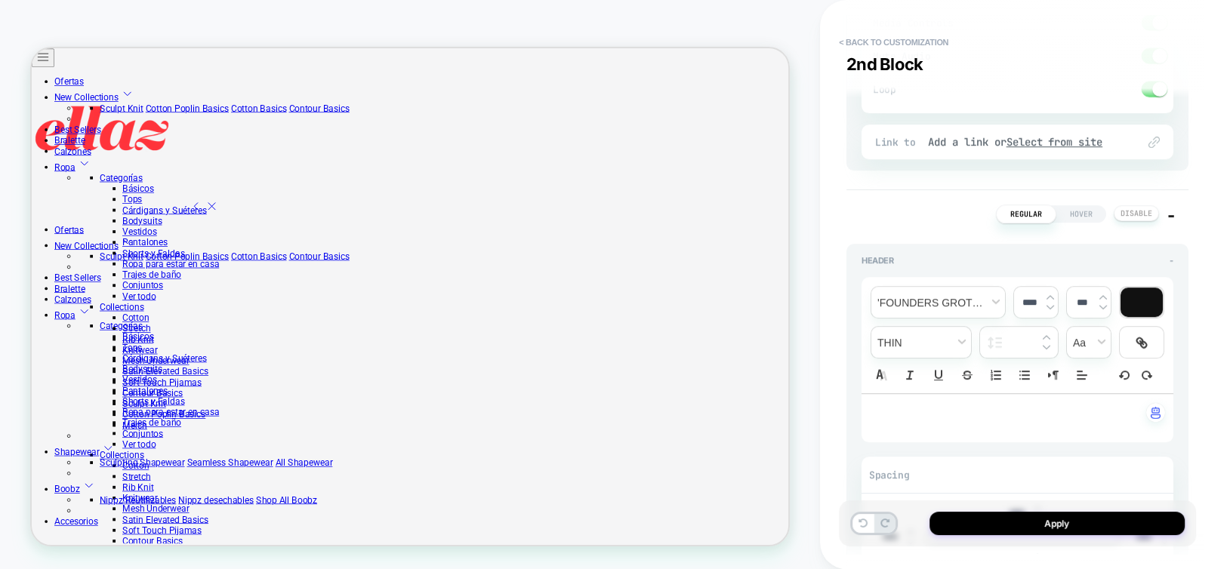
scroll to position [725, 0]
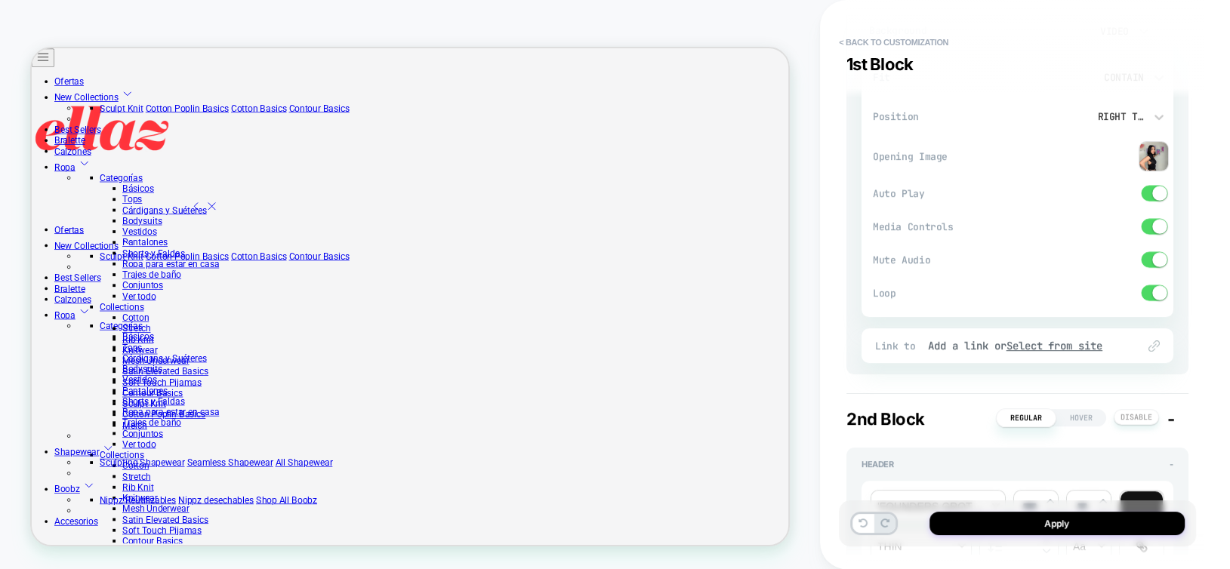
type input "****"
click at [1156, 227] on span at bounding box center [1159, 226] width 15 height 15
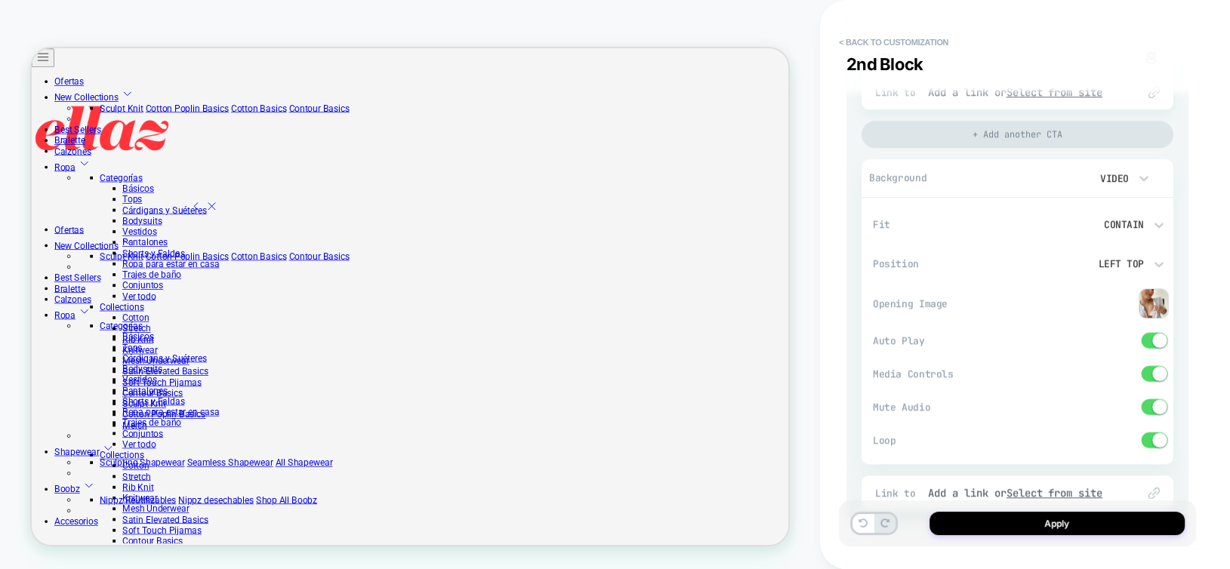
scroll to position [1631, 0]
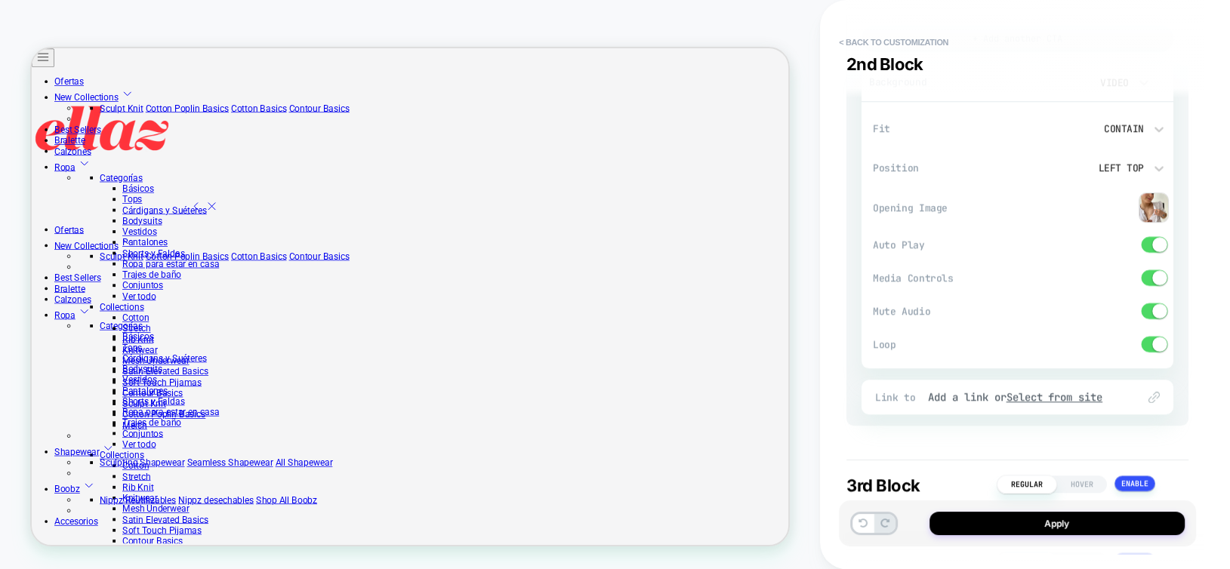
click at [1154, 282] on span at bounding box center [1155, 278] width 26 height 16
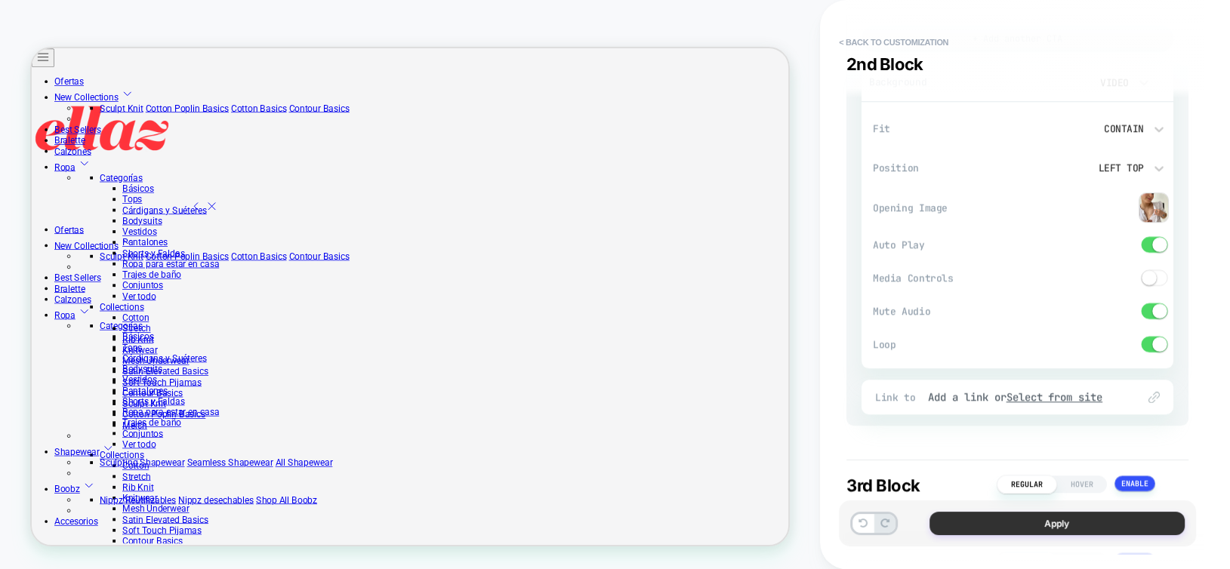
click at [1139, 516] on button "Apply" at bounding box center [1057, 523] width 255 height 23
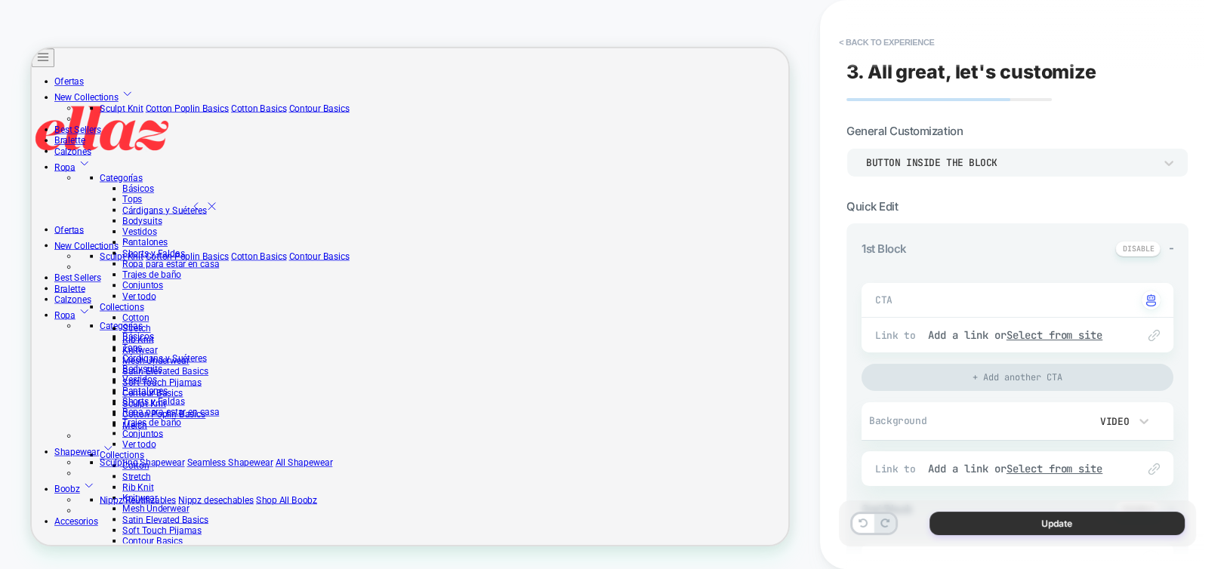
click at [1137, 516] on button "Update" at bounding box center [1057, 523] width 255 height 23
type textarea "*"
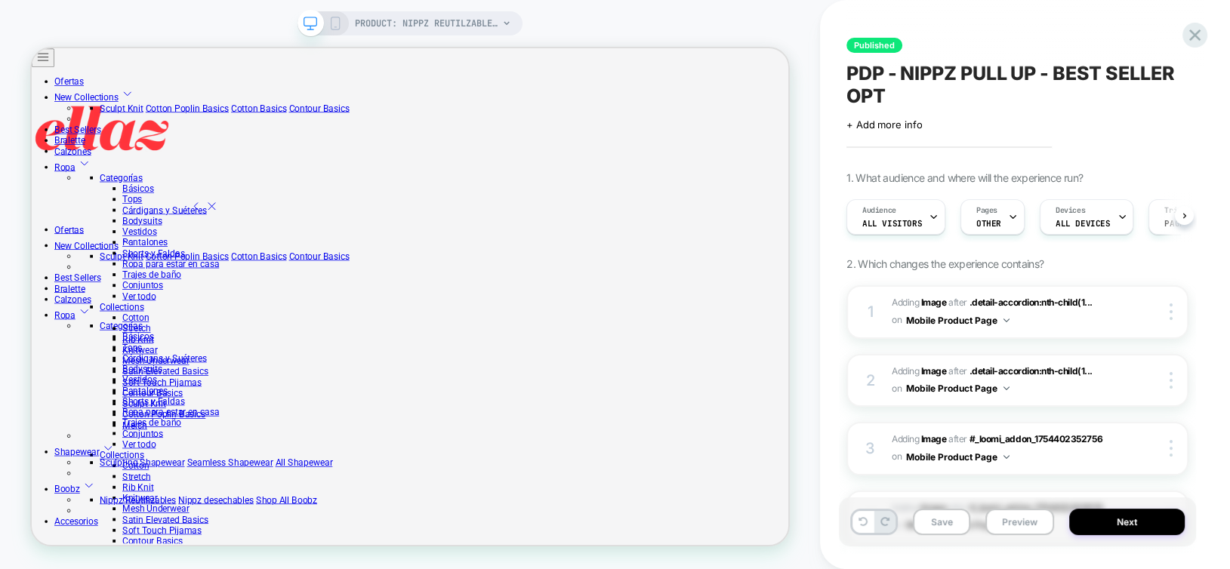
click at [1138, 528] on button "Next" at bounding box center [1127, 522] width 116 height 26
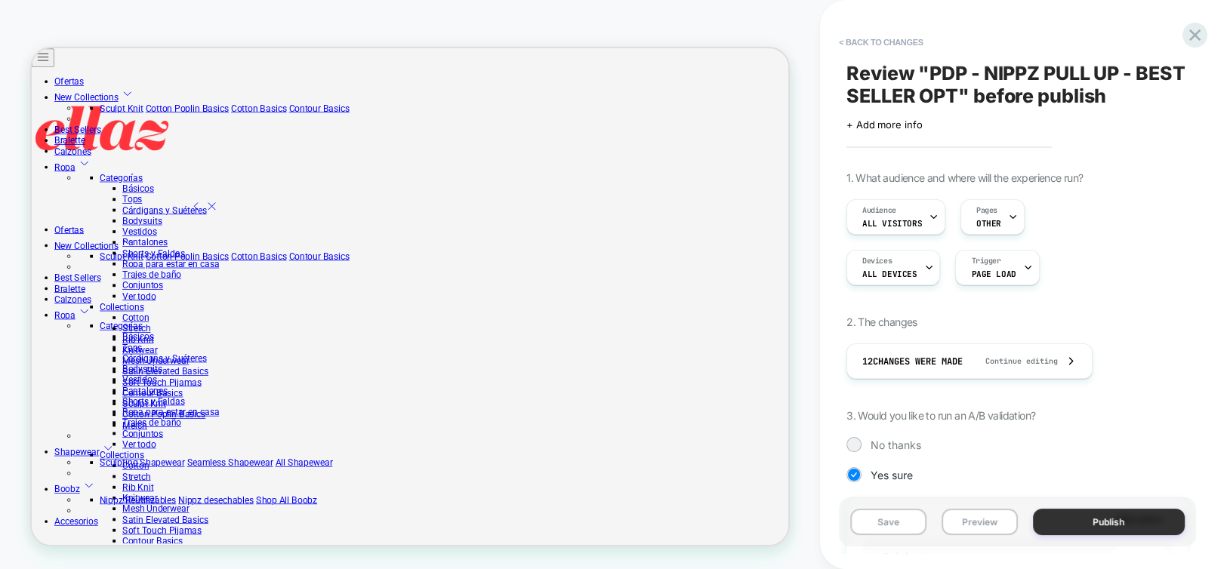
scroll to position [0, 1]
click at [1076, 514] on button "Publish" at bounding box center [1109, 522] width 153 height 26
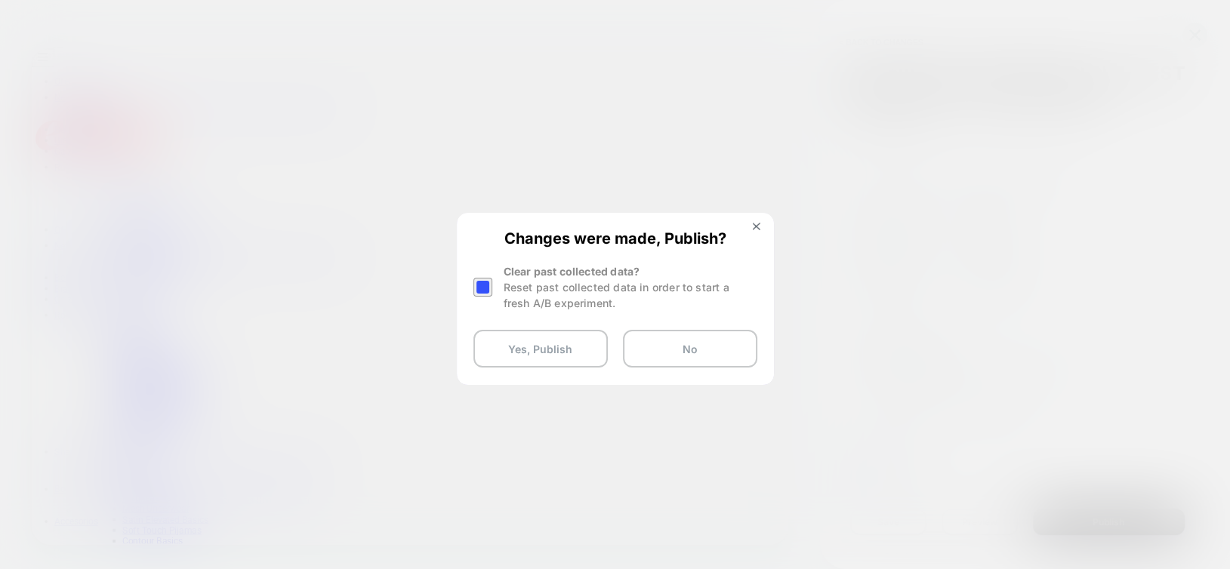
click at [483, 284] on div at bounding box center [483, 287] width 19 height 19
click at [520, 347] on button "Yes, Publish" at bounding box center [541, 349] width 134 height 38
